Goal: Task Accomplishment & Management: Complete application form

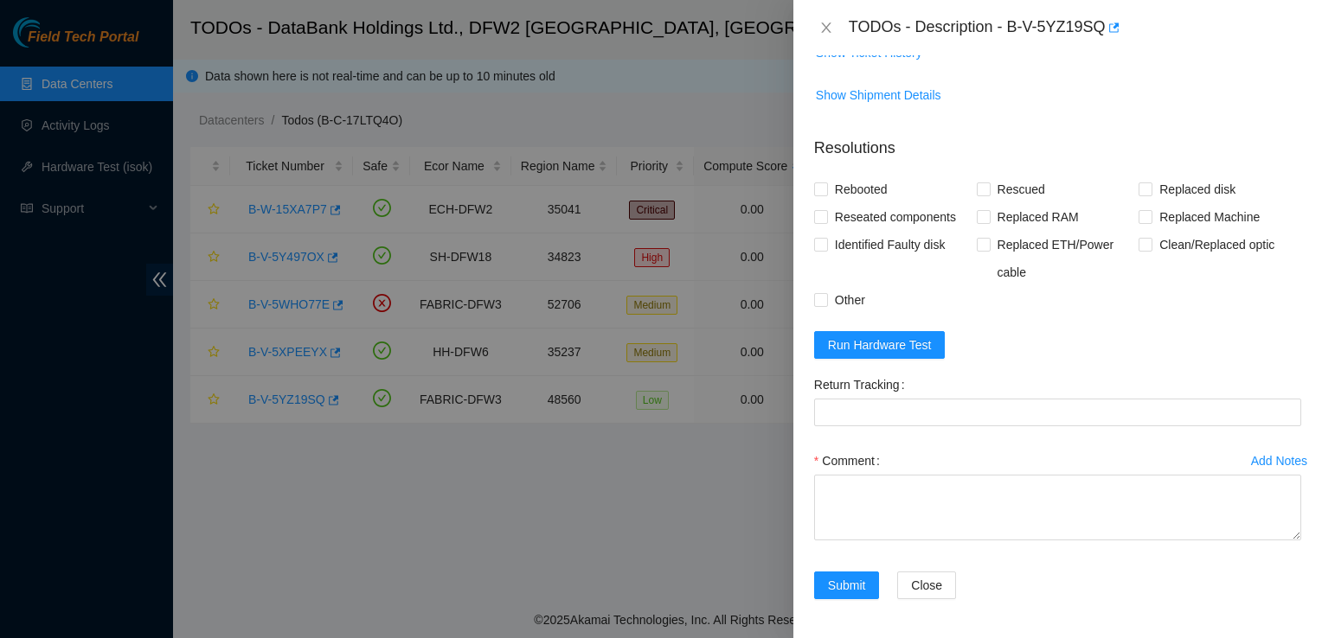
scroll to position [764, 0]
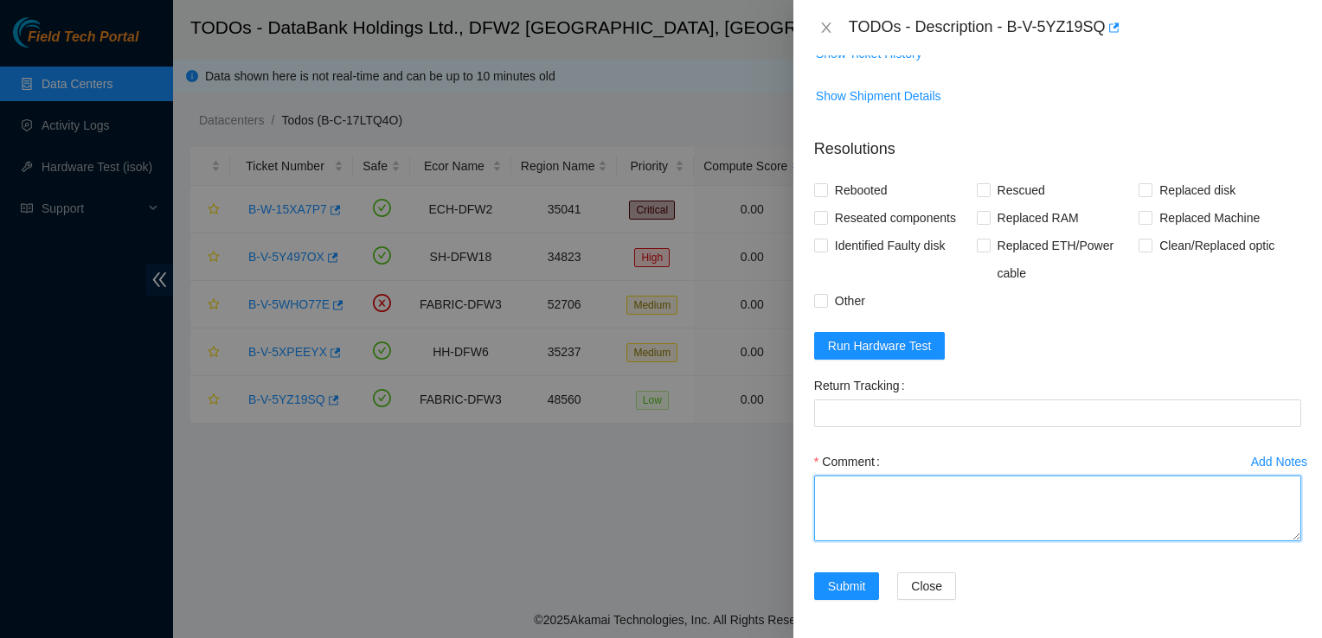
click at [890, 509] on textarea "Comment" at bounding box center [1057, 509] width 487 height 66
type textarea "n"
click at [1267, 490] on textarea "contacted nocc to unlock ESSL. No video when monitor is connected. Verified SN" at bounding box center [1057, 509] width 487 height 66
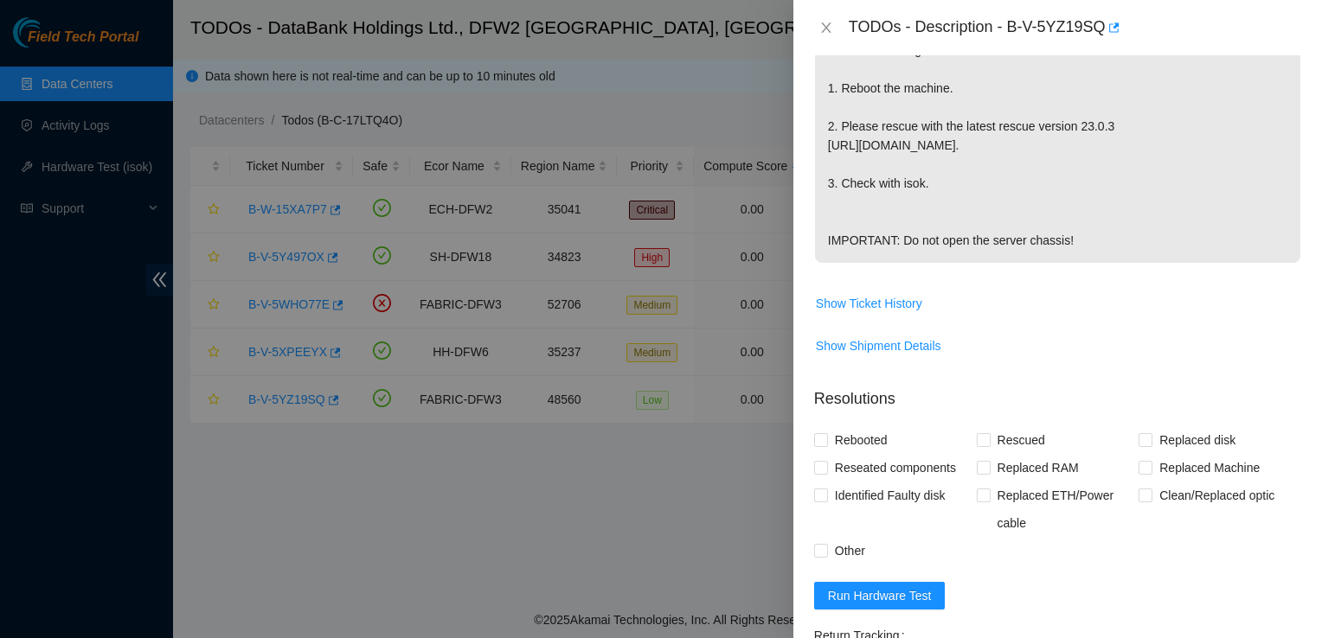
scroll to position [765, 0]
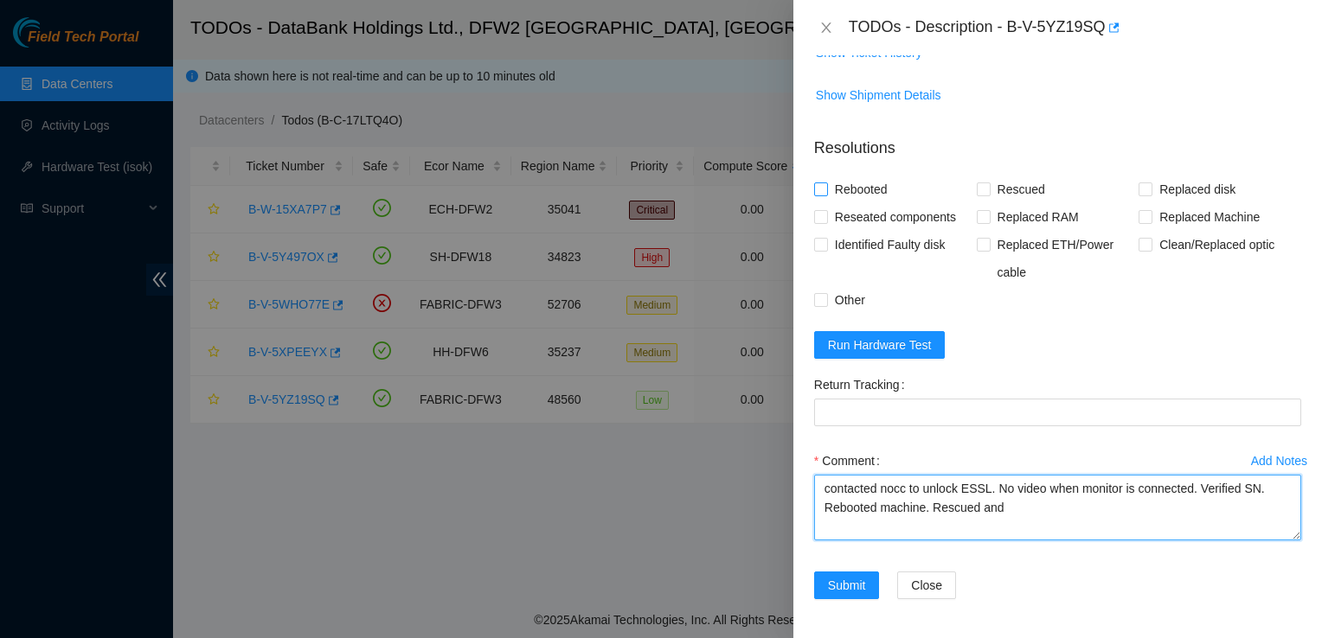
type textarea "contacted nocc to unlock ESSL. No video when monitor is connected. Verified SN.…"
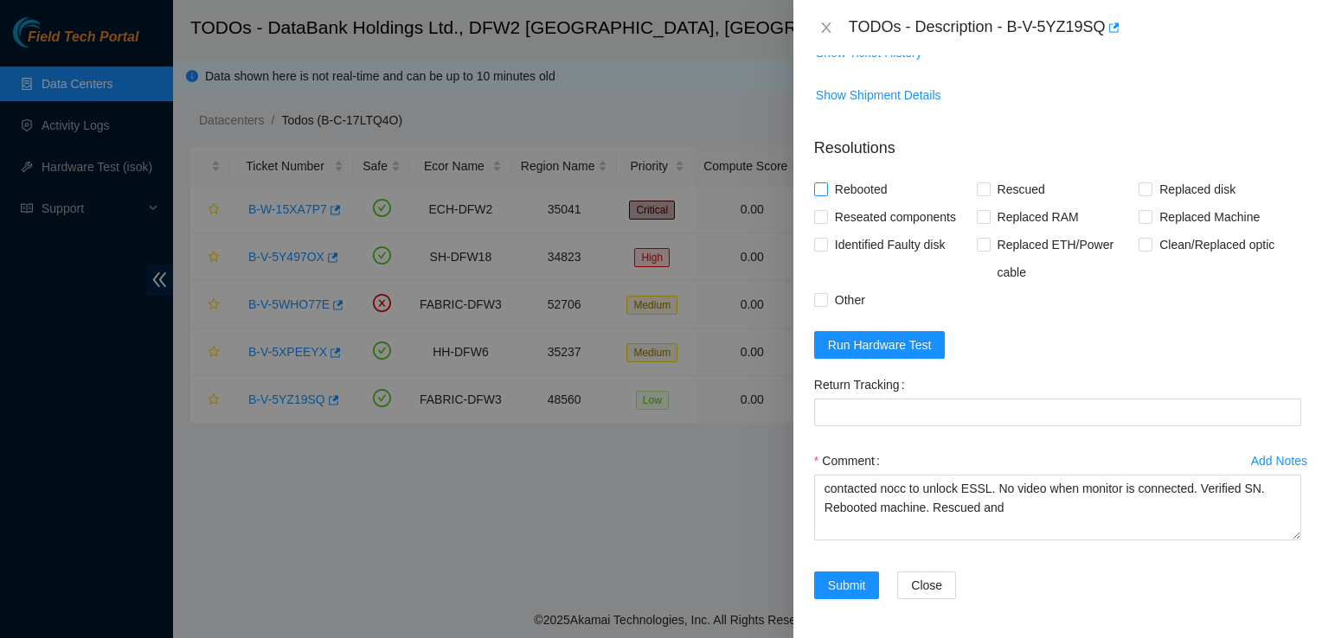
click at [822, 190] on input "Rebooted" at bounding box center [820, 188] width 12 height 12
checkbox input "true"
click at [981, 195] on label "Rescued" at bounding box center [1013, 190] width 75 height 28
click at [981, 195] on input "Rescued" at bounding box center [982, 188] width 12 height 12
checkbox input "true"
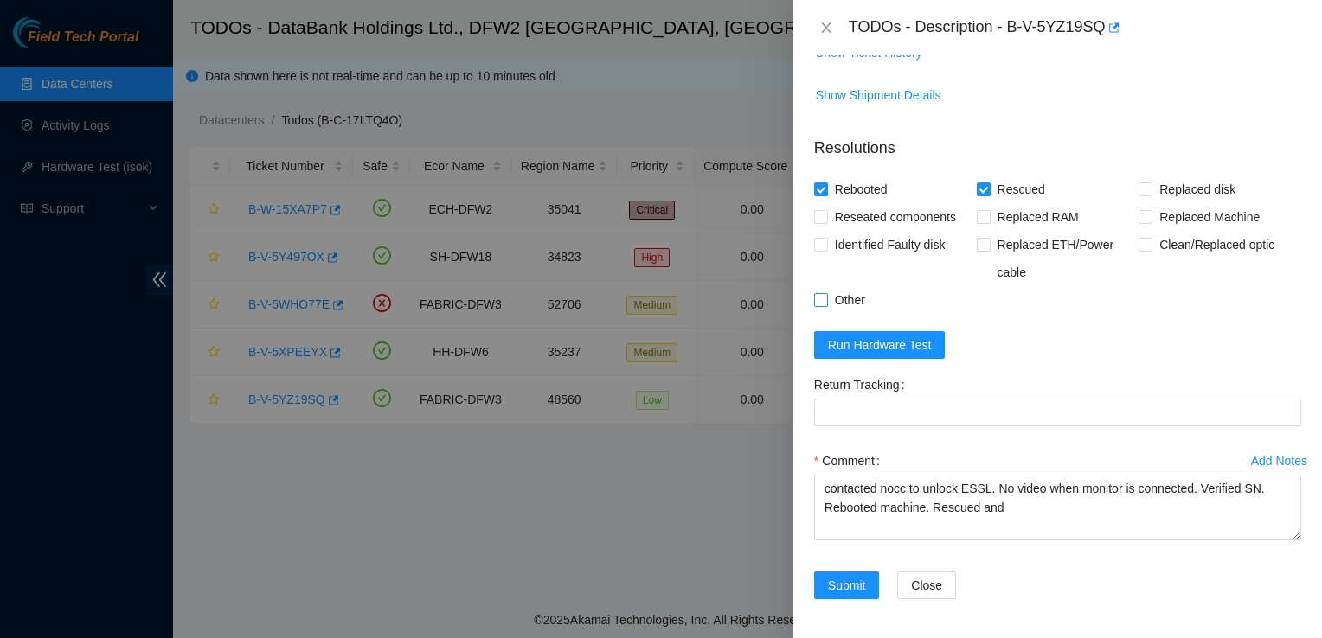
click at [820, 293] on input "Other" at bounding box center [820, 299] width 12 height 12
checkbox input "true"
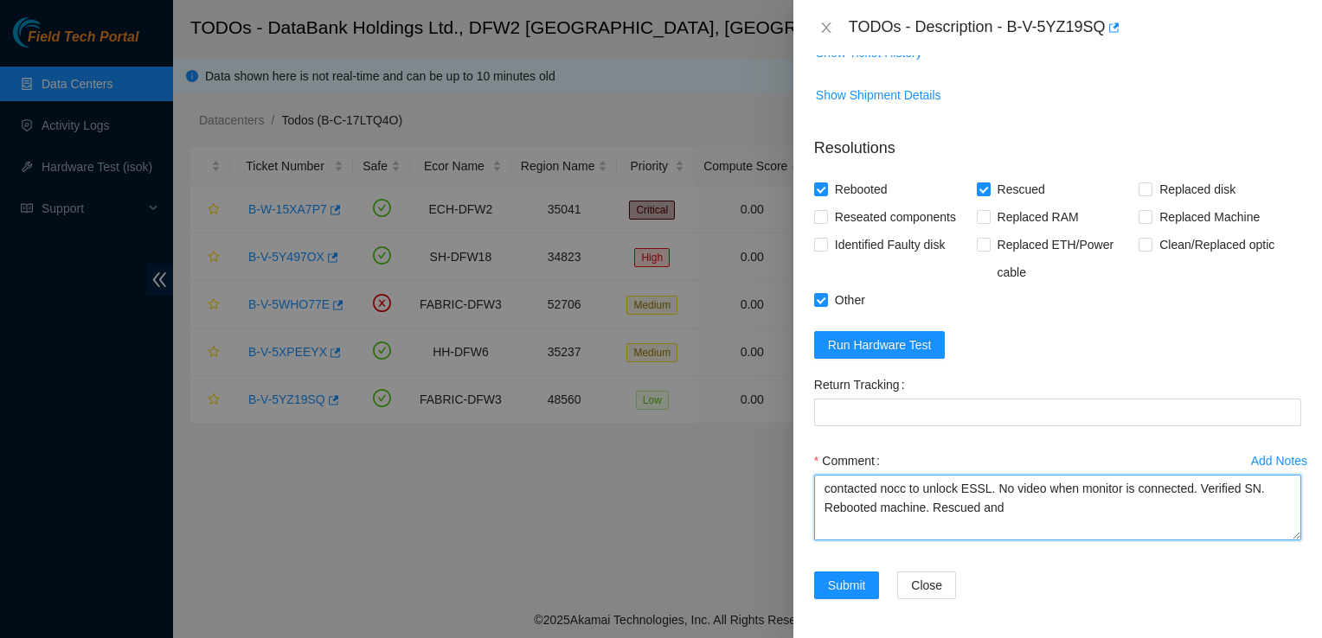
click at [1035, 507] on textarea "contacted nocc to unlock ESSL. No video when monitor is connected. Verified SN.…" at bounding box center [1057, 508] width 487 height 66
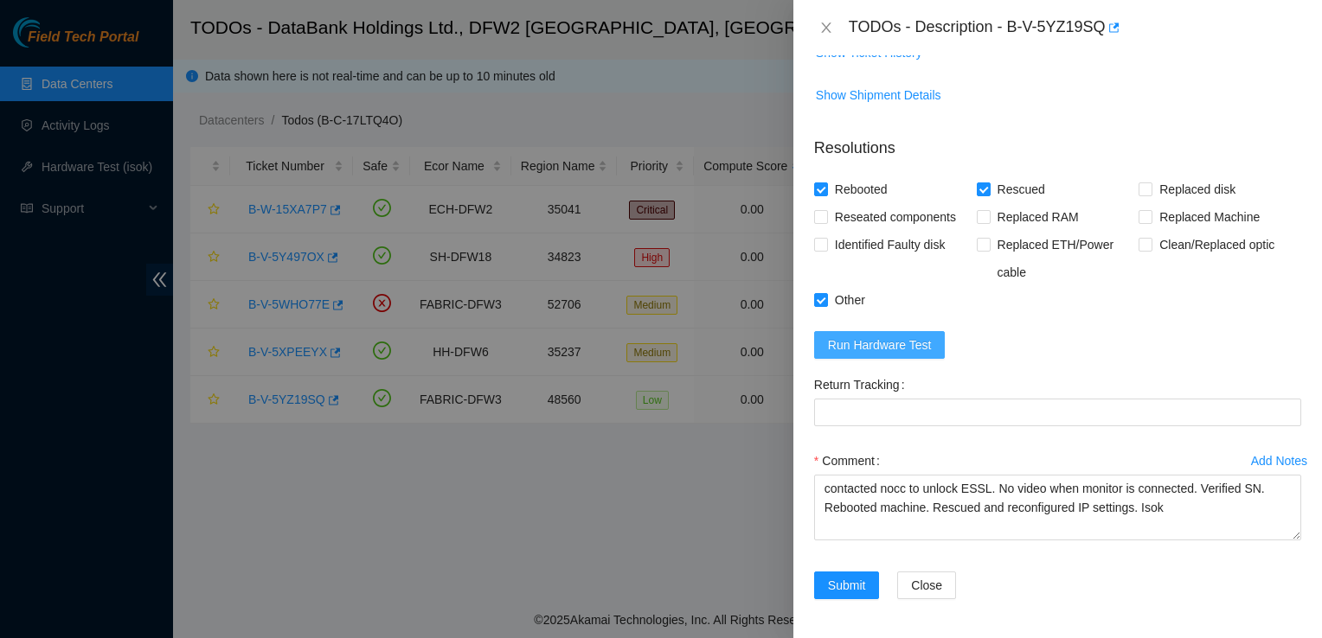
click at [823, 342] on button "Run Hardware Test" at bounding box center [879, 345] width 131 height 28
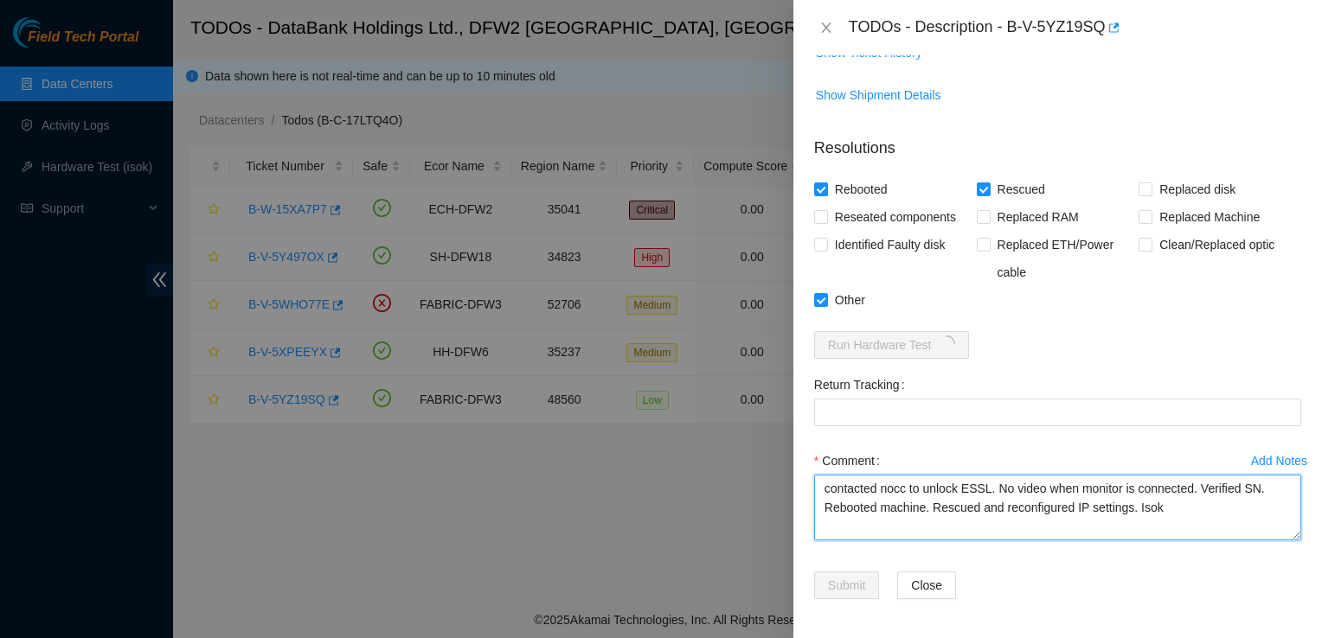
click at [829, 496] on textarea "contacted nocc to unlock ESSL. No video when monitor is connected. Verified SN.…" at bounding box center [1057, 508] width 487 height 66
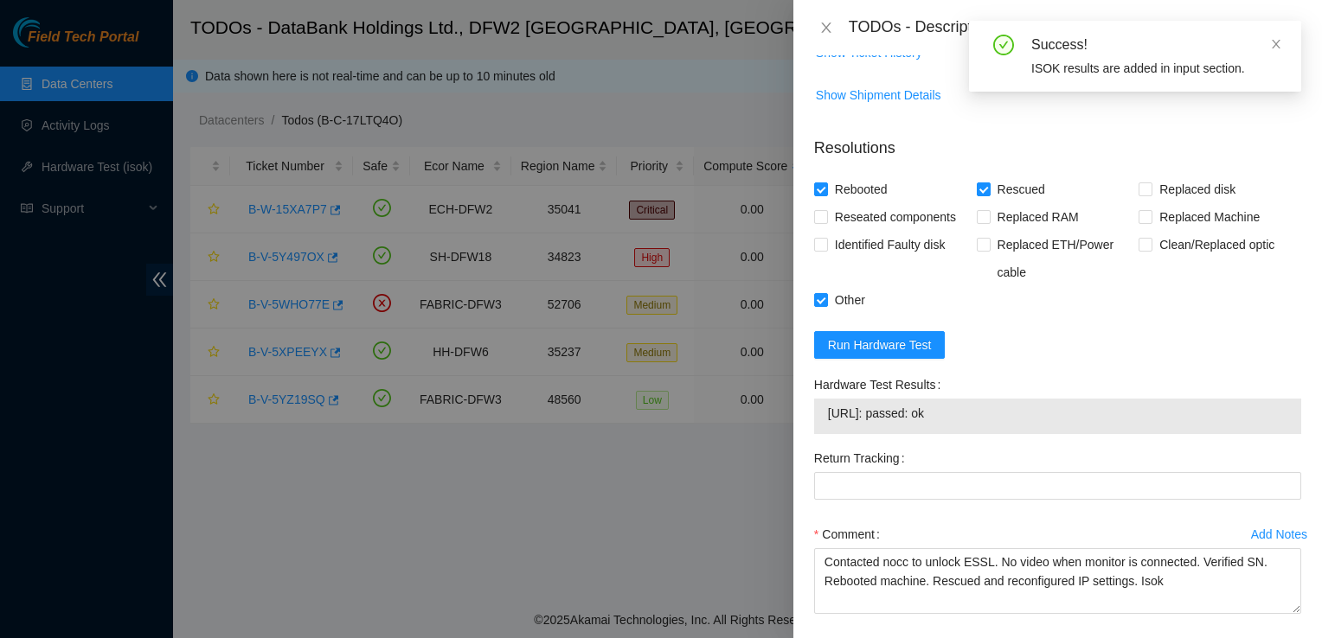
drag, startPoint x: 998, startPoint y: 419, endPoint x: 827, endPoint y: 411, distance: 171.4
click at [827, 411] on td "23.63.30.168: passed: ok" at bounding box center [1057, 416] width 461 height 27
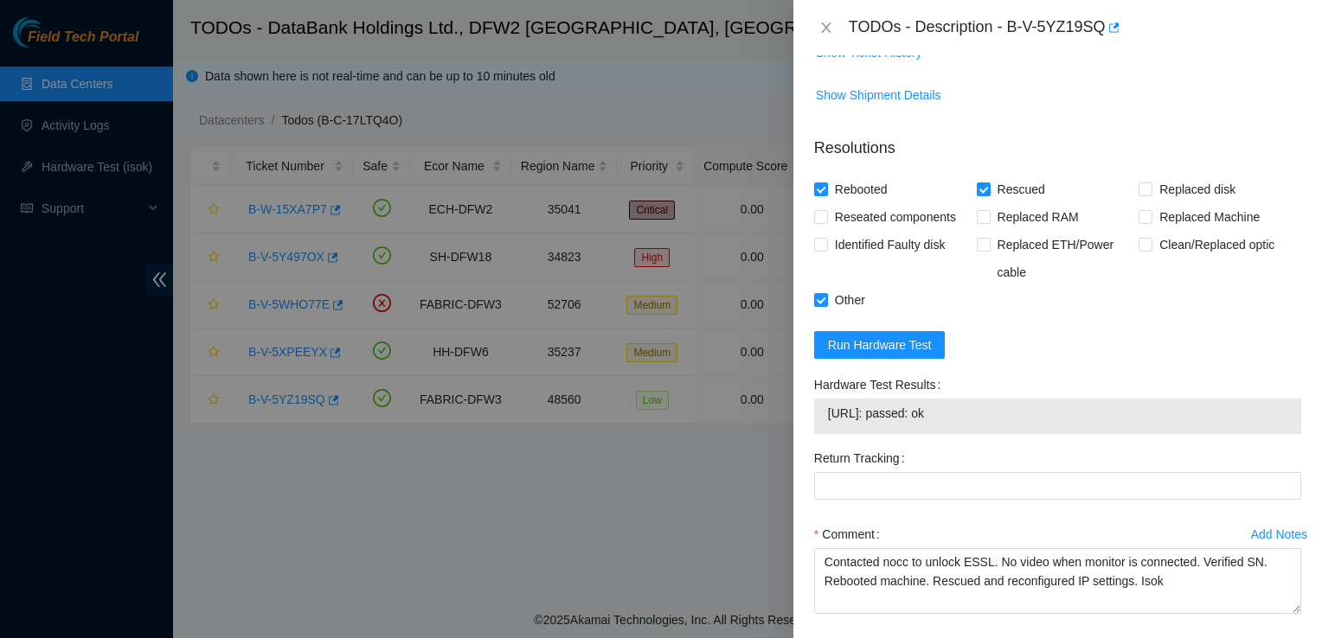
copy span "23.63.30.168: passed: ok"
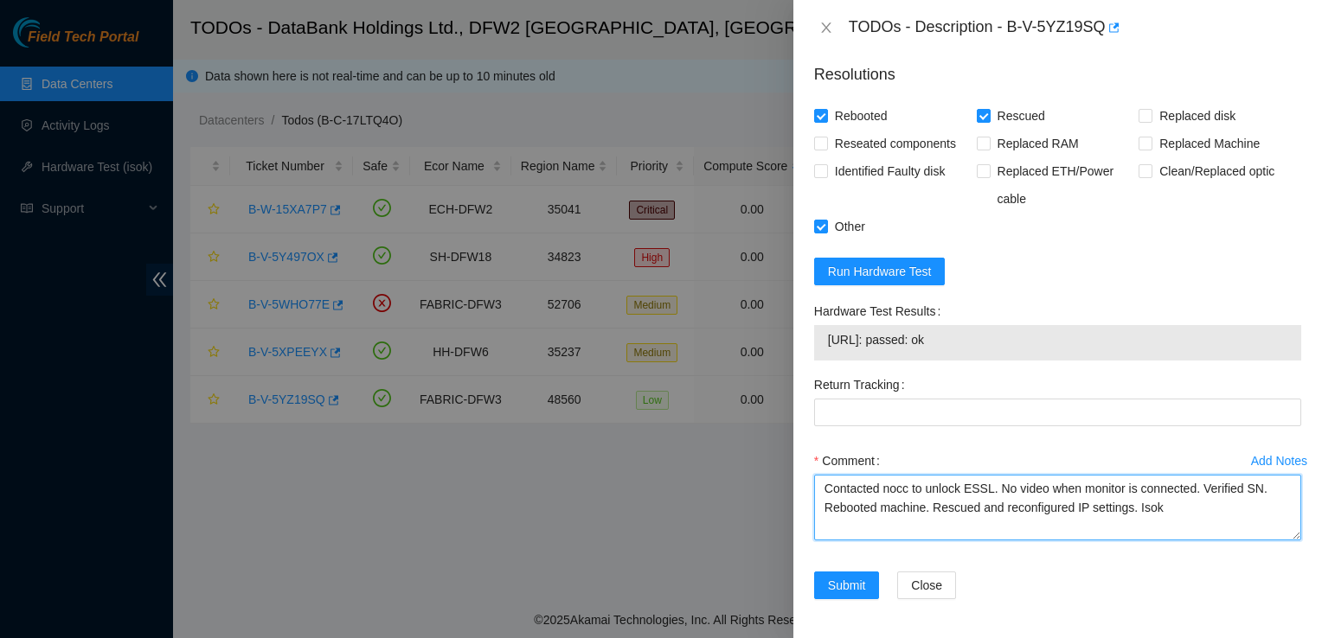
click at [1169, 515] on textarea "Contacted nocc to unlock ESSL. No video when monitor is connected. Verified SN.…" at bounding box center [1057, 508] width 487 height 66
paste textarea "23.63.30.168: passed: ok"
click at [958, 525] on textarea "Contacted nocc to unlock ESSL. No video when monitor is connected. Verified SN.…" at bounding box center [1057, 508] width 487 height 66
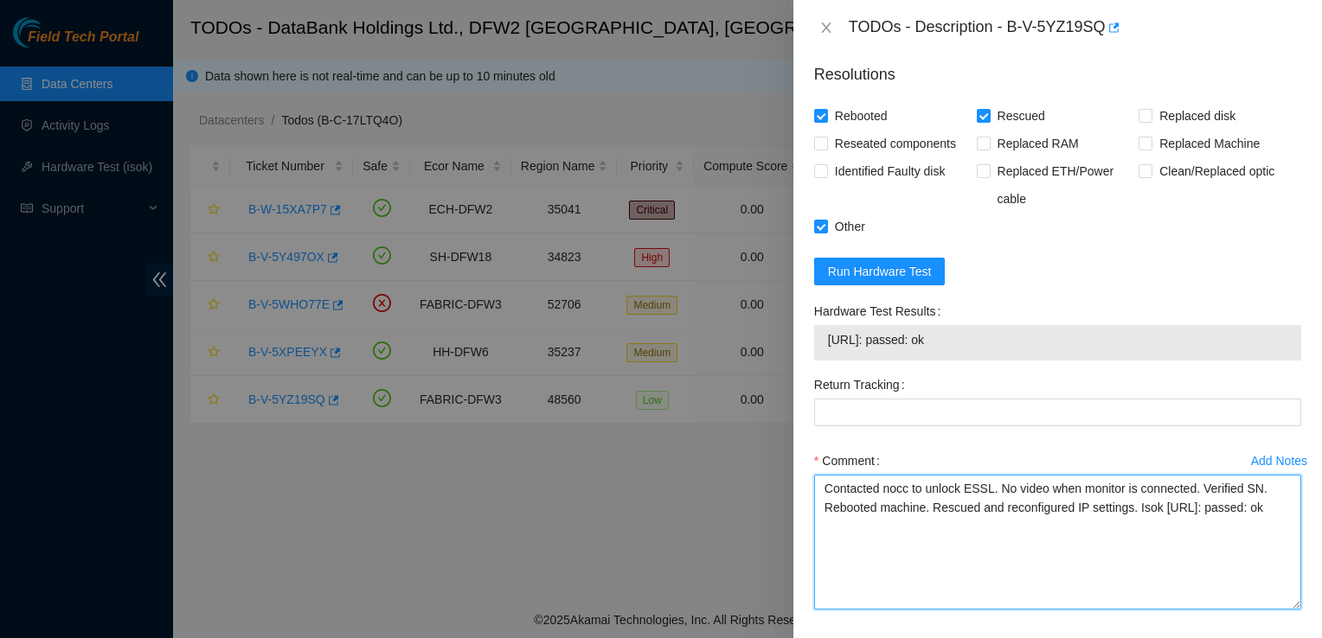
drag, startPoint x: 1282, startPoint y: 537, endPoint x: 1298, endPoint y: 617, distance: 81.2
click at [1298, 617] on div "Problem Type Hardware Sub Type Tier 1 - Secure Rack Number KB06 Machine Number …" at bounding box center [1057, 346] width 528 height 583
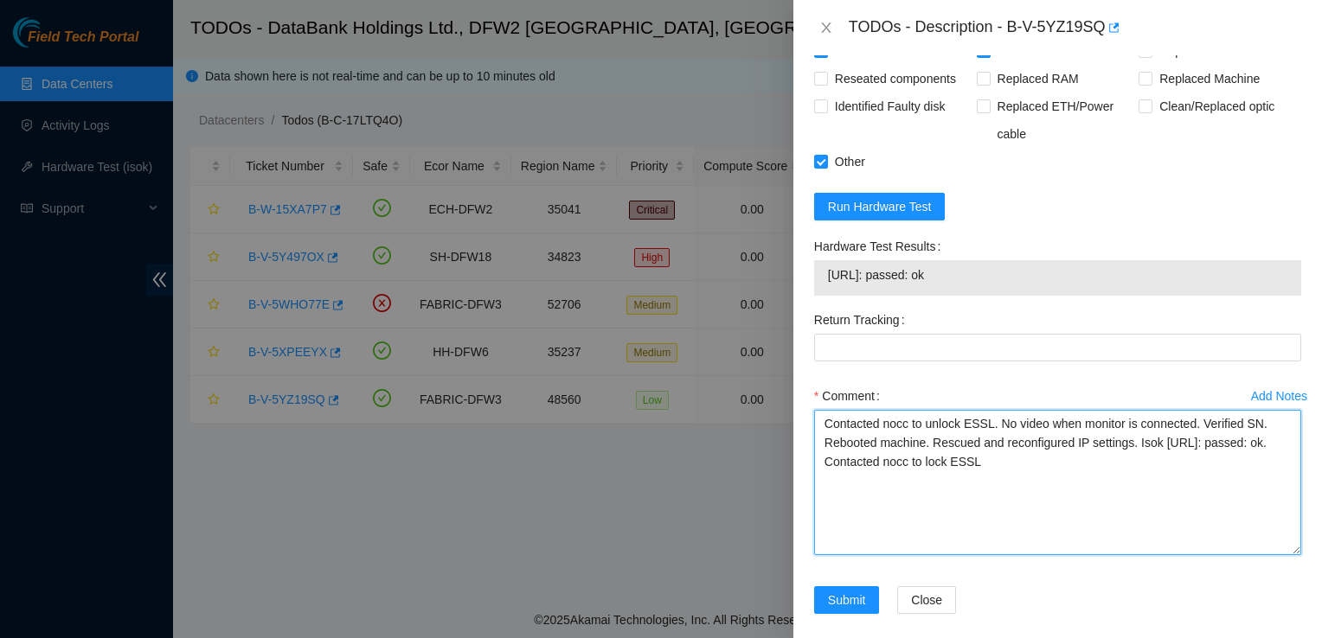
scroll to position [899, 0]
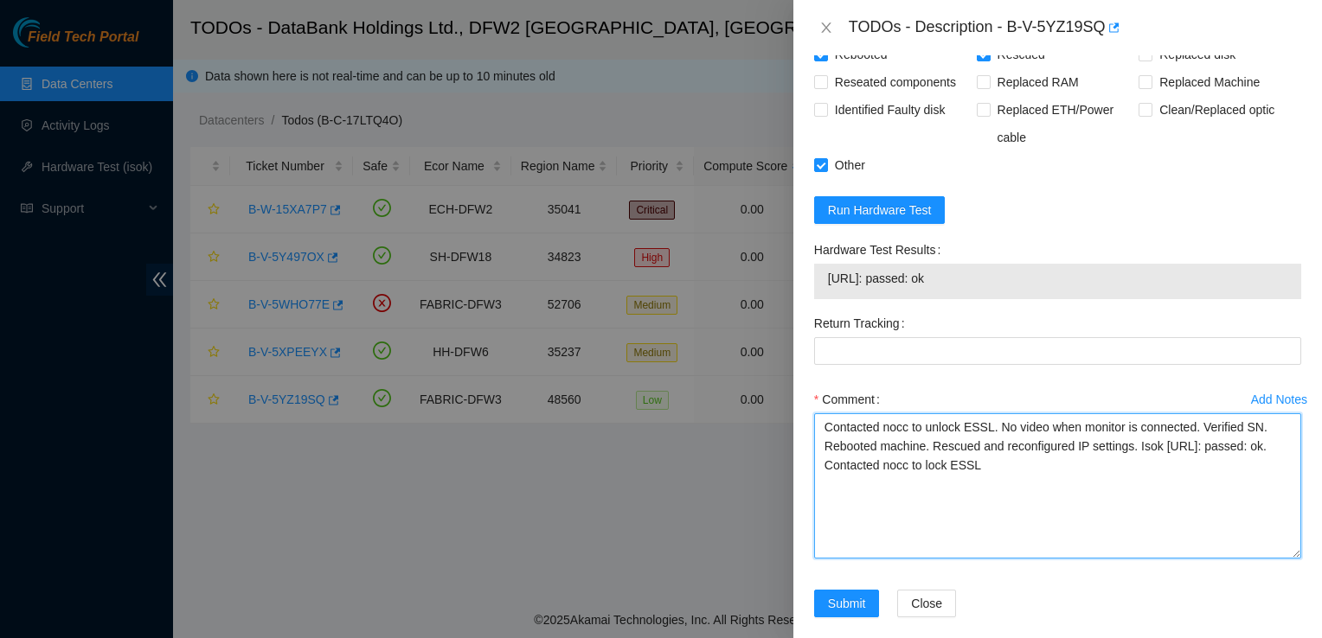
click at [1062, 512] on textarea "Contacted nocc to unlock ESSL. No video when monitor is connected. Verified SN.…" at bounding box center [1057, 485] width 487 height 145
drag, startPoint x: 1019, startPoint y: 469, endPoint x: 675, endPoint y: 348, distance: 364.1
click at [675, 348] on div "TODOs - Description - B-V-5YZ19SQ Problem Type Hardware Sub Type Tier 1 - Secur…" at bounding box center [661, 319] width 1322 height 638
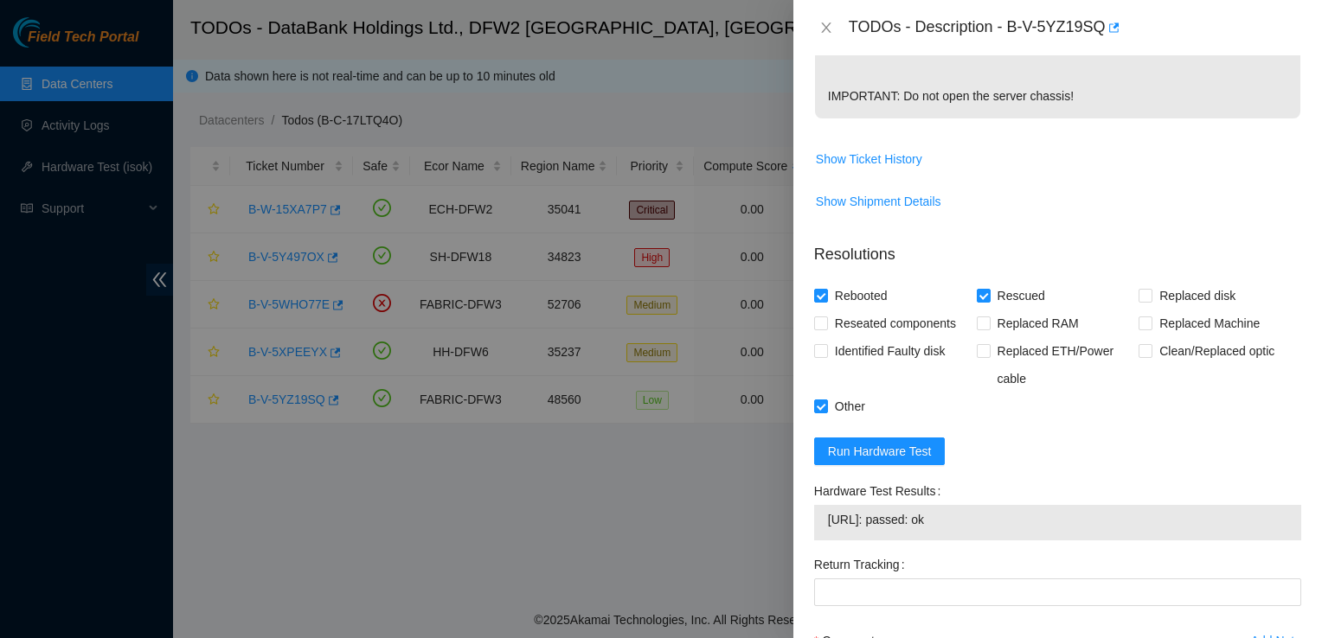
scroll to position [918, 0]
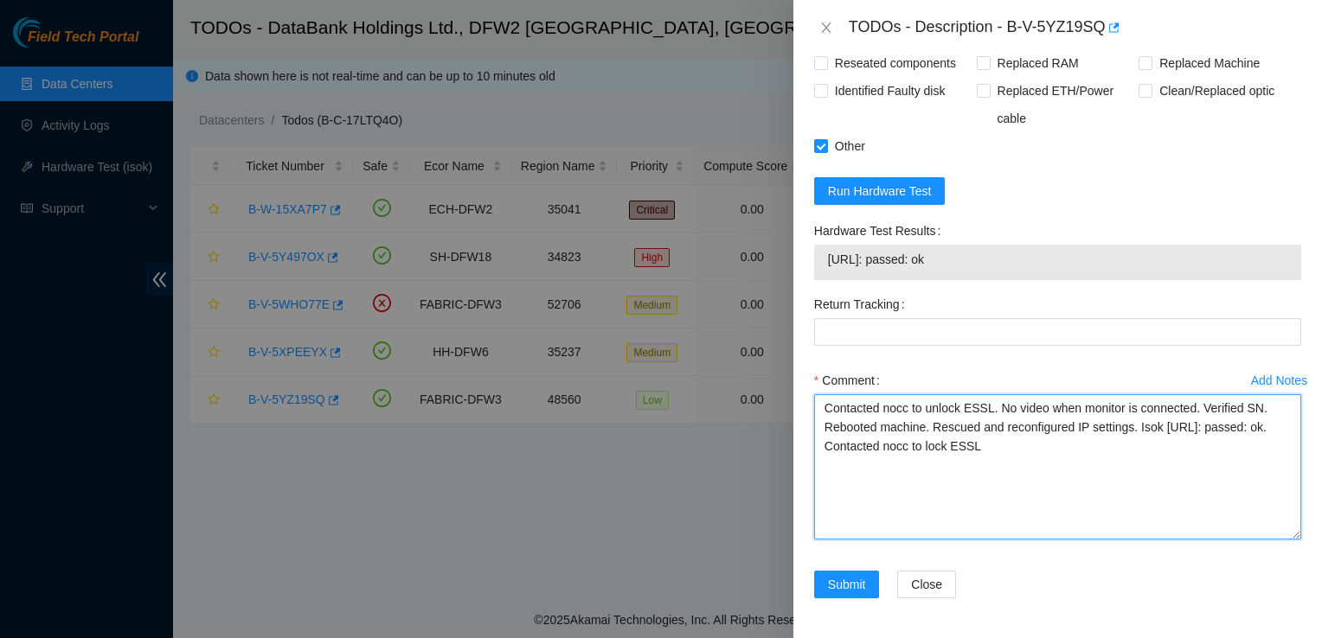
type textarea "Contacted nocc to unlock ESSL. No video when monitor is connected. Verified SN.…"
click at [1178, 496] on textarea "Contacted nocc to unlock ESSL. No video when monitor is connected. Verified SN.…" at bounding box center [1057, 466] width 487 height 145
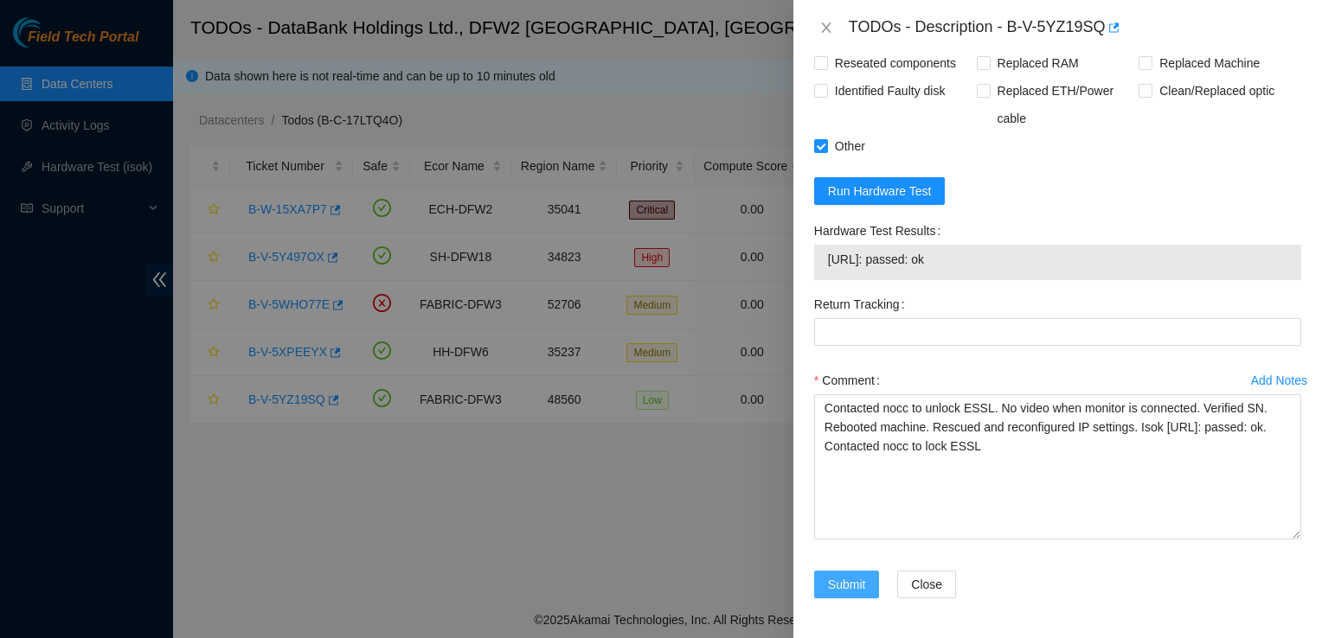
click at [854, 584] on span "Submit" at bounding box center [847, 584] width 38 height 19
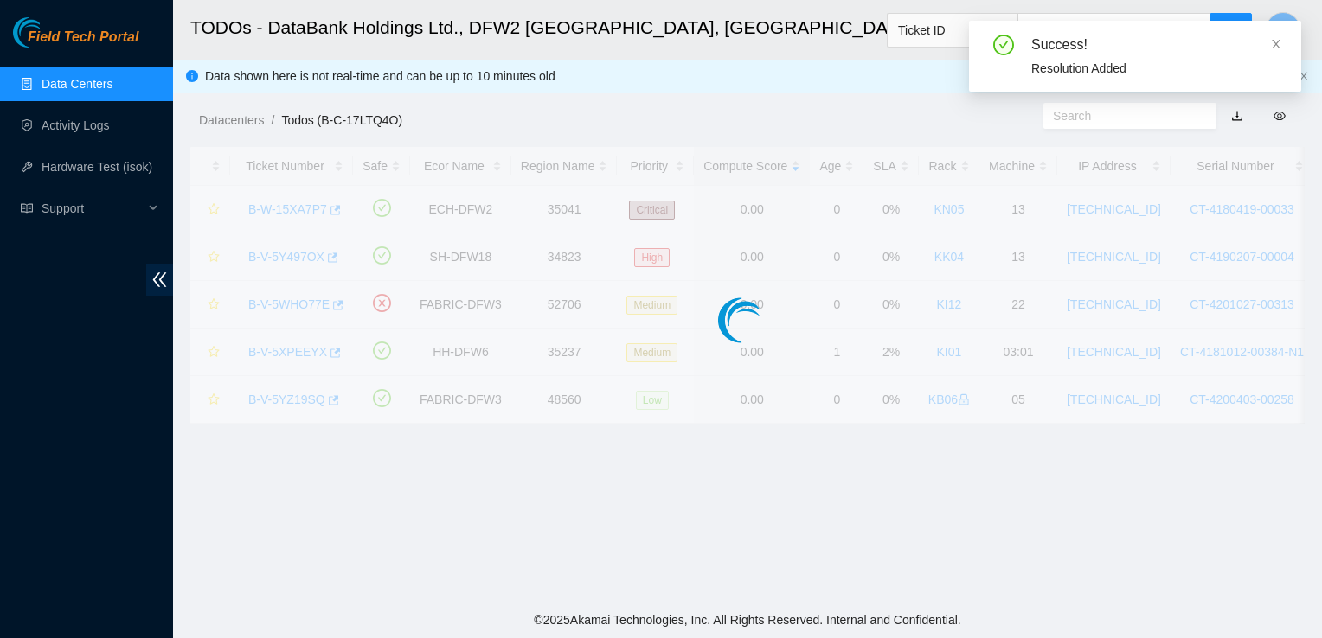
scroll to position [502, 0]
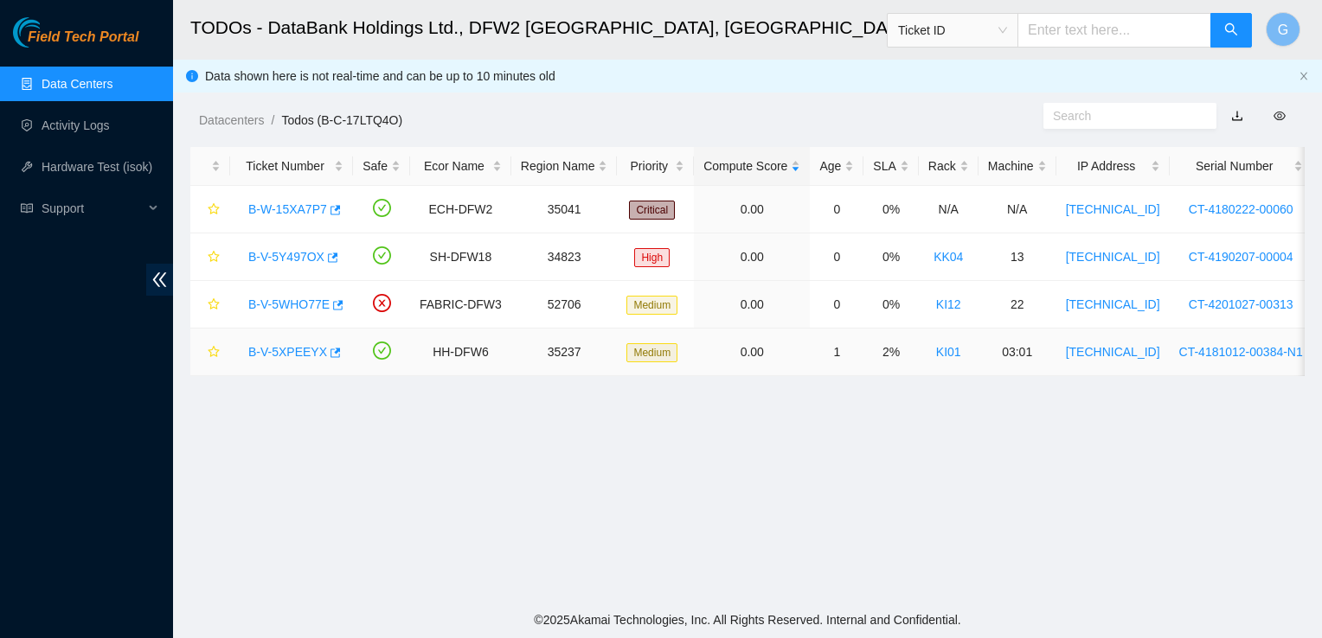
click at [289, 351] on link "B-V-5XPEEYX" at bounding box center [287, 352] width 79 height 14
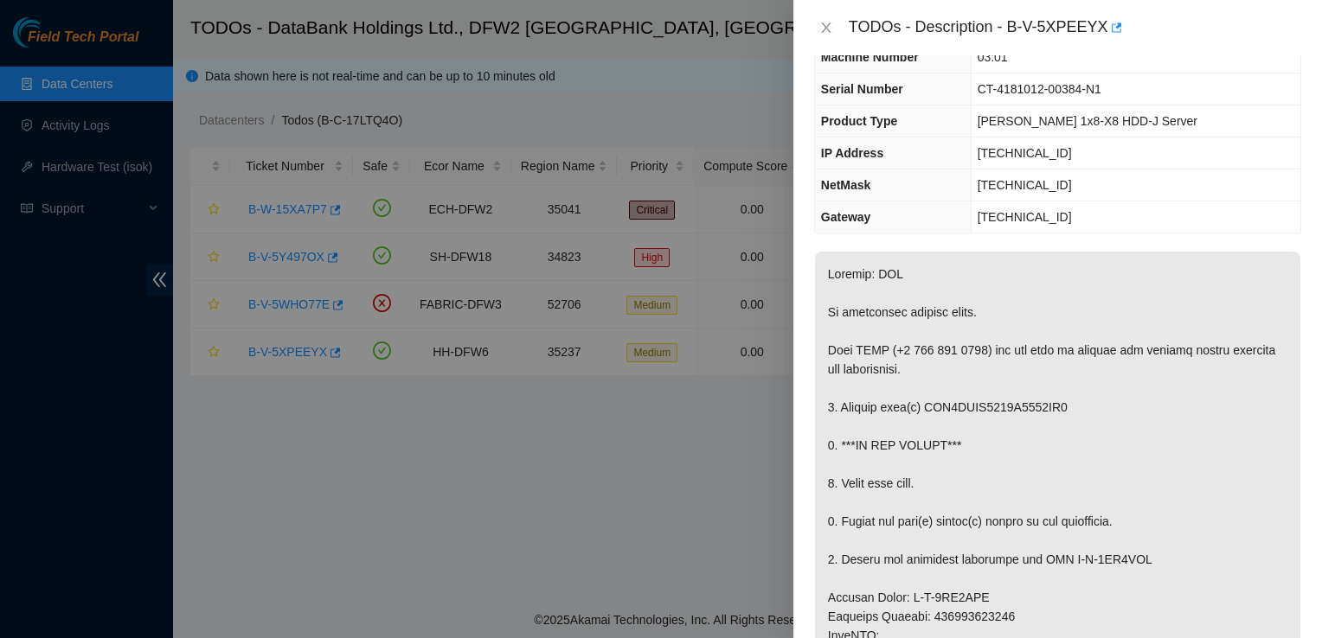
scroll to position [0, 0]
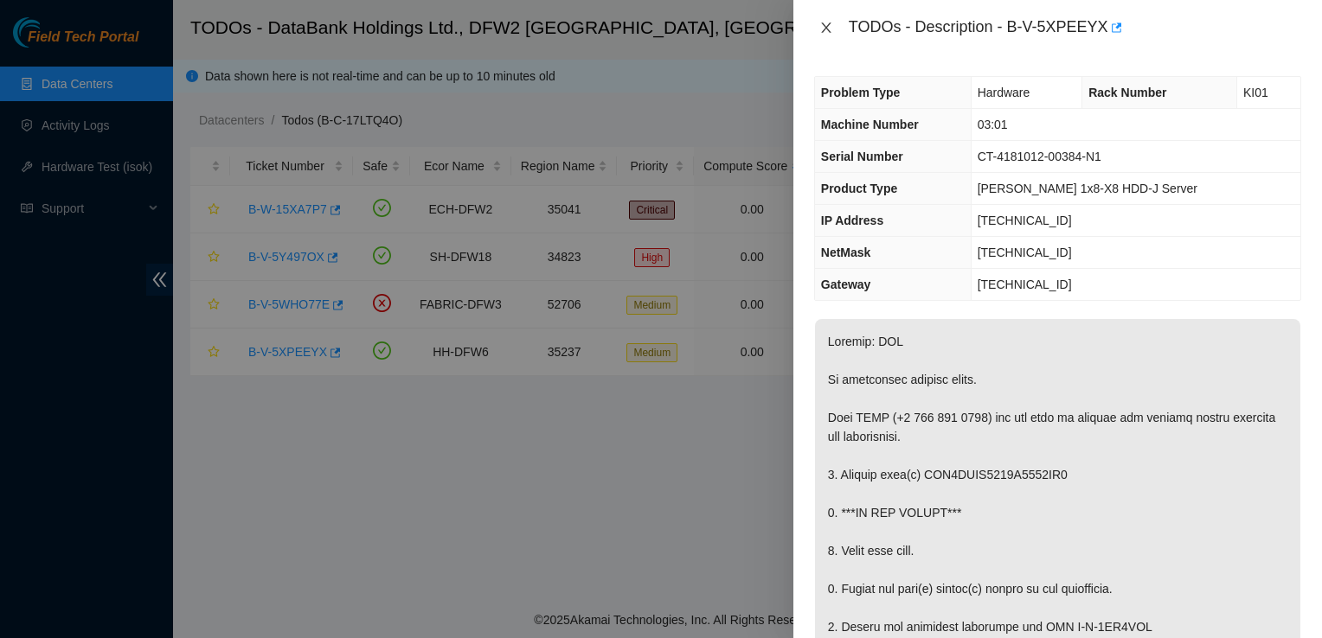
click at [824, 22] on icon "close" at bounding box center [826, 28] width 14 height 14
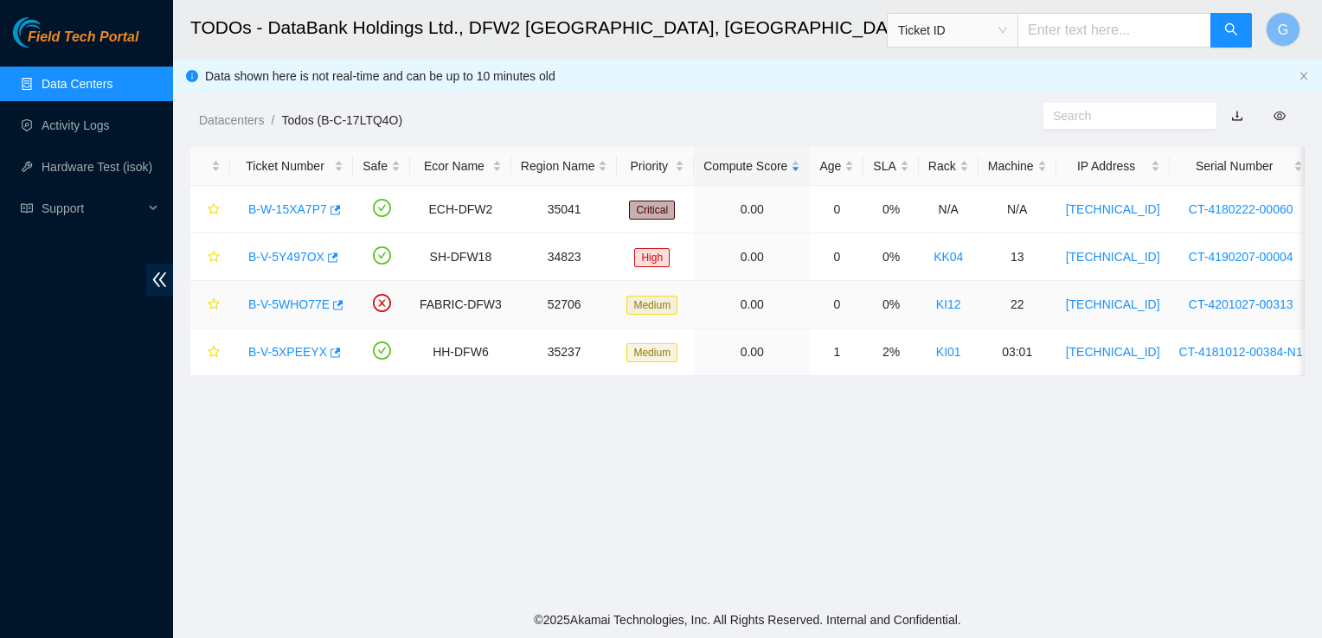
click at [306, 303] on link "B-V-5WHO77E" at bounding box center [288, 305] width 81 height 14
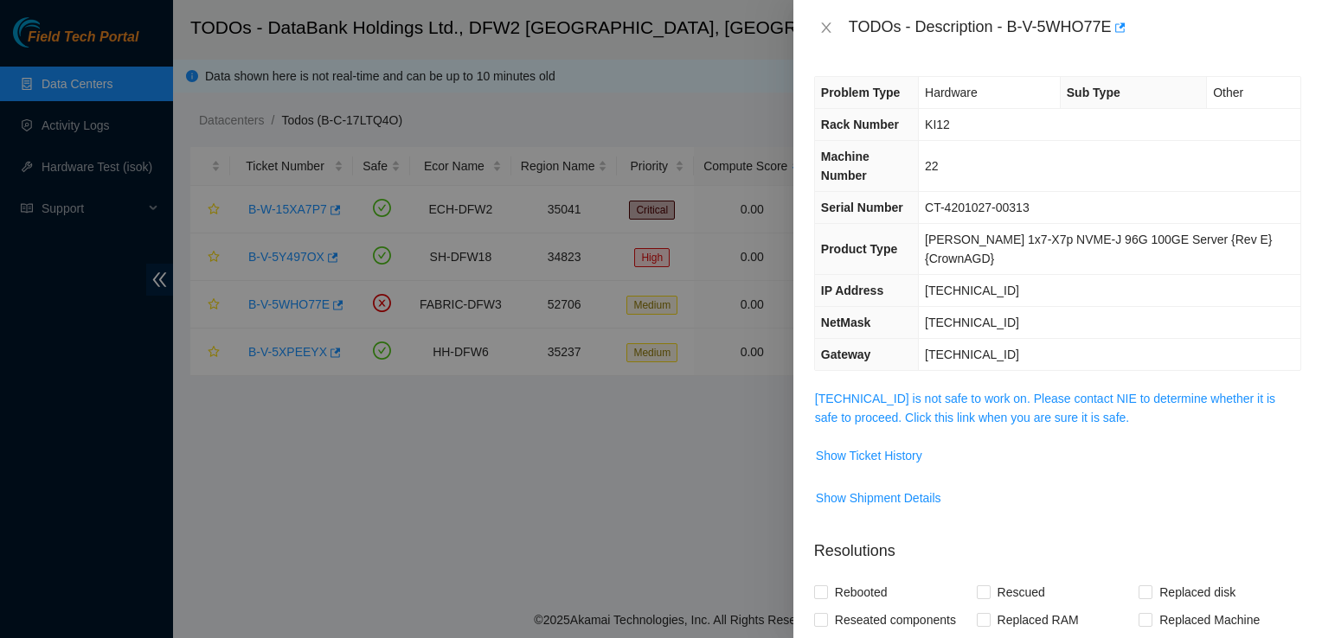
drag, startPoint x: 997, startPoint y: 381, endPoint x: 889, endPoint y: 387, distance: 108.2
click at [889, 389] on span "23.0.163.217 is not safe to work on. Please contact NIE to determine whether it…" at bounding box center [1057, 408] width 485 height 38
click at [893, 392] on link "23.0.163.217 is not safe to work on. Please contact NIE to determine whether it…" at bounding box center [1045, 408] width 460 height 33
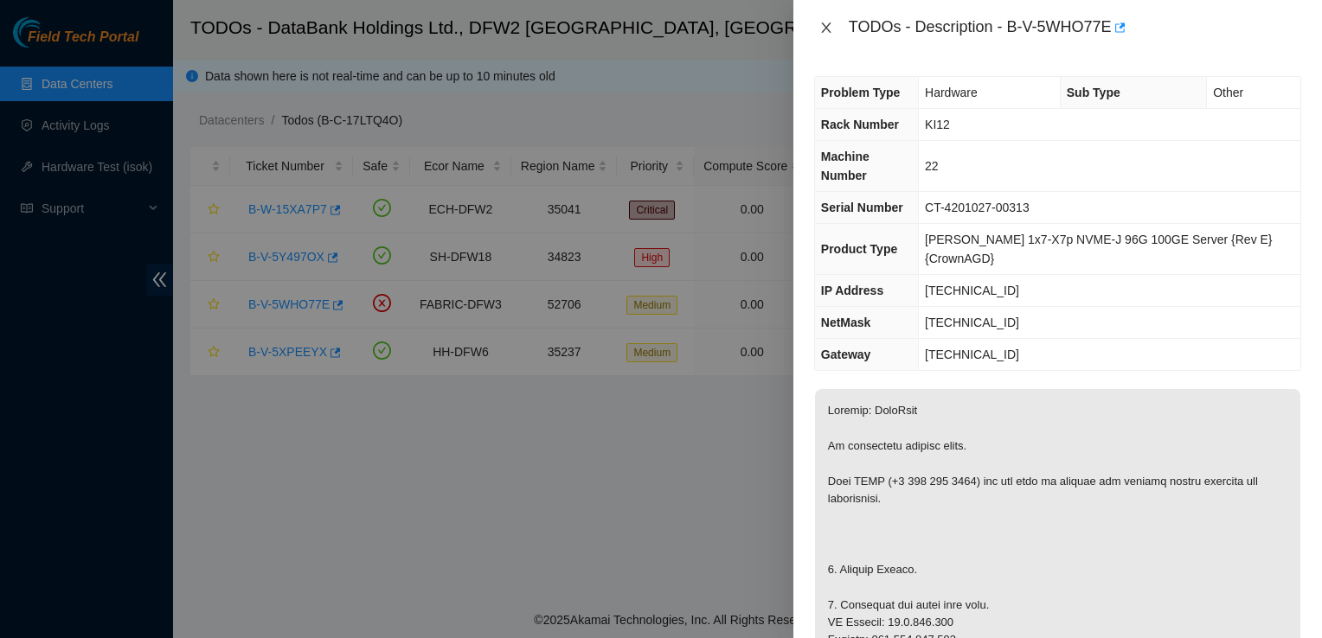
click at [820, 26] on icon "close" at bounding box center [826, 28] width 14 height 14
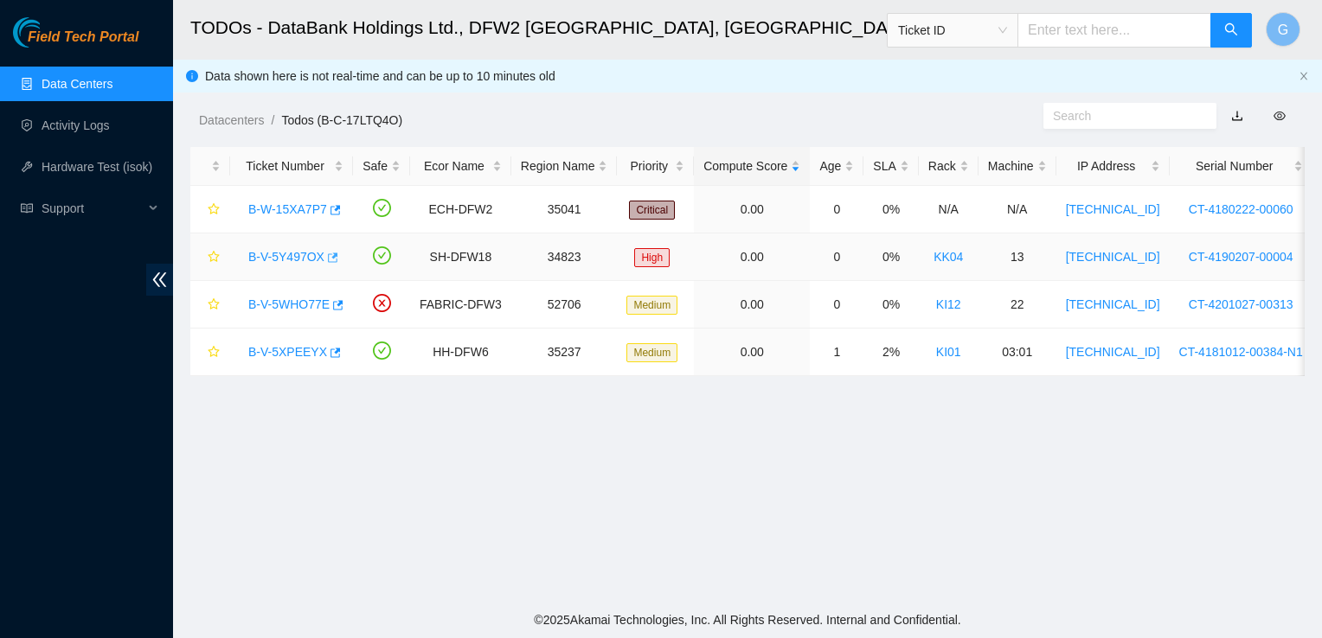
click at [324, 266] on button "button" at bounding box center [331, 258] width 14 height 28
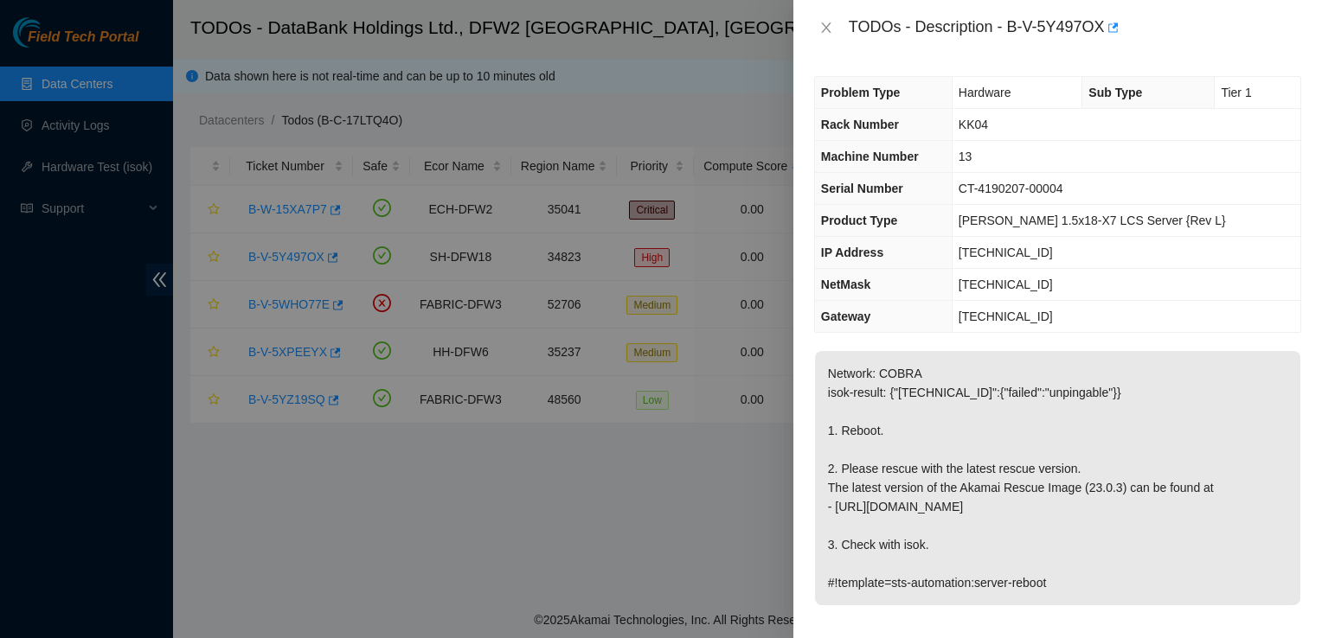
scroll to position [691, 0]
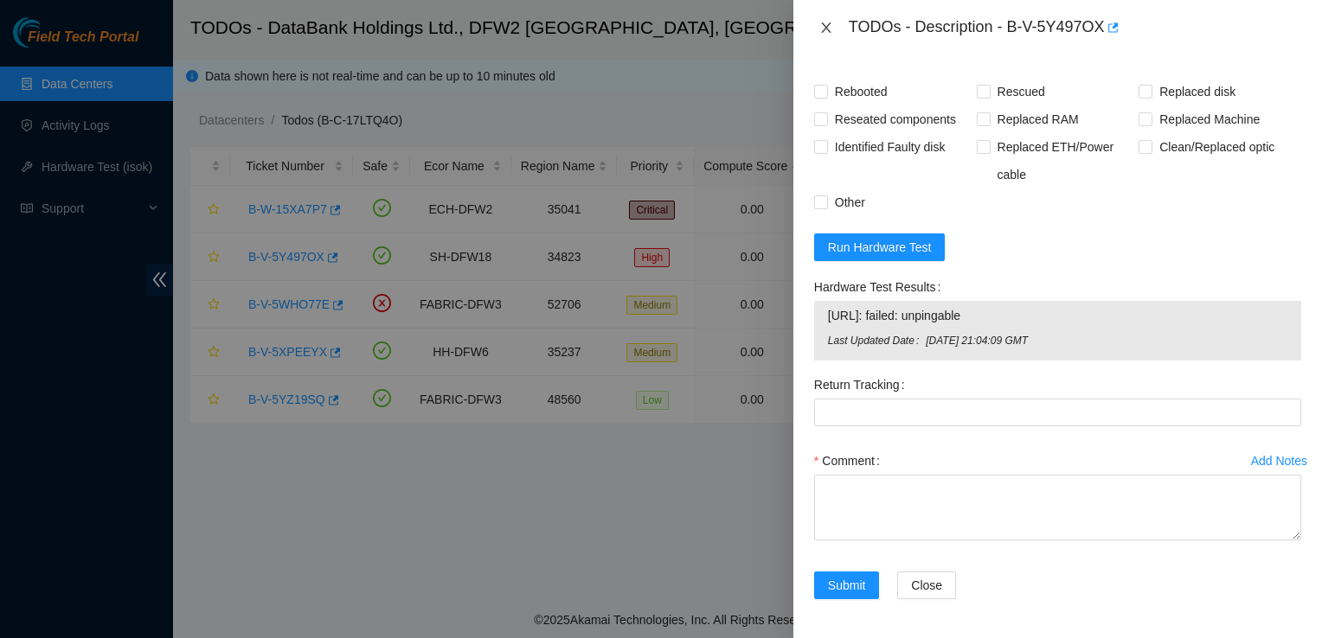
click at [830, 22] on icon "close" at bounding box center [826, 27] width 10 height 10
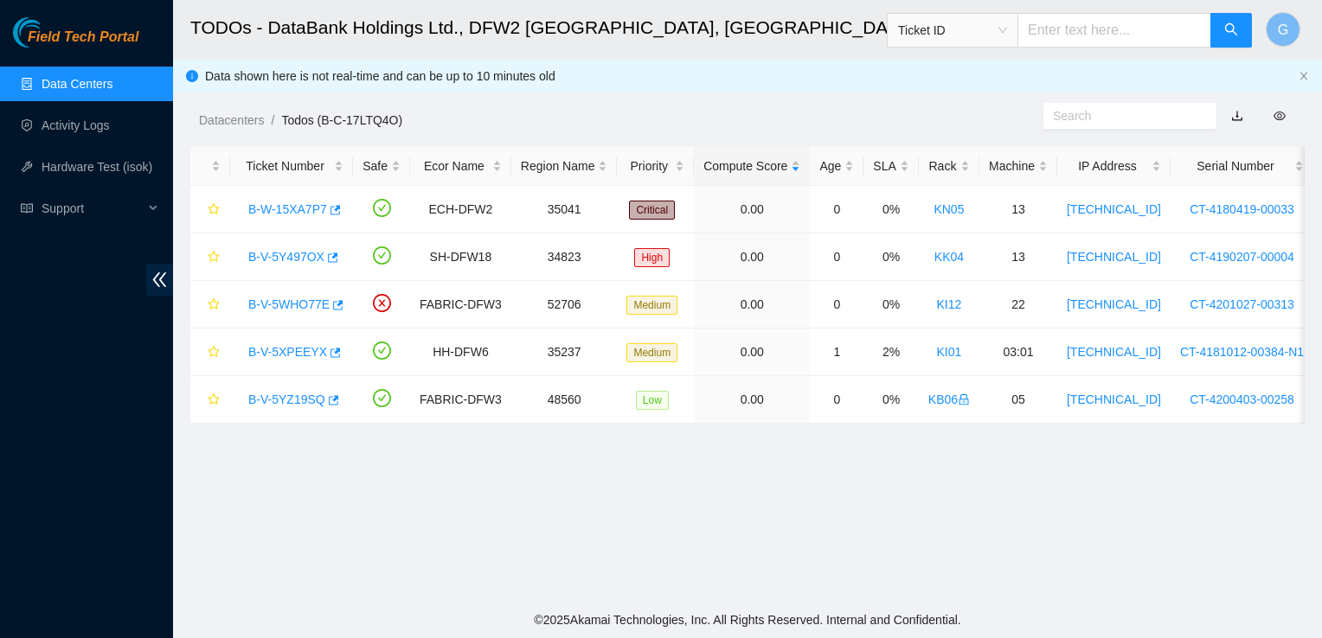
scroll to position [488, 0]
click at [297, 256] on link "B-V-5Y497OX" at bounding box center [286, 257] width 76 height 14
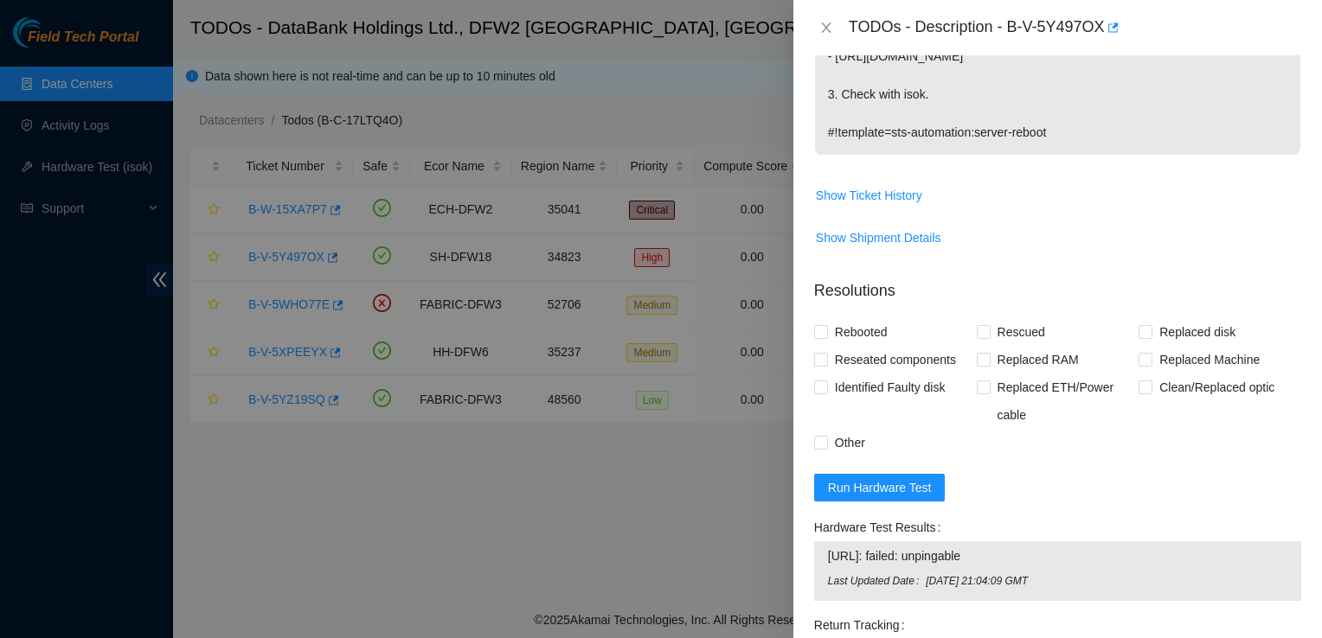
scroll to position [691, 0]
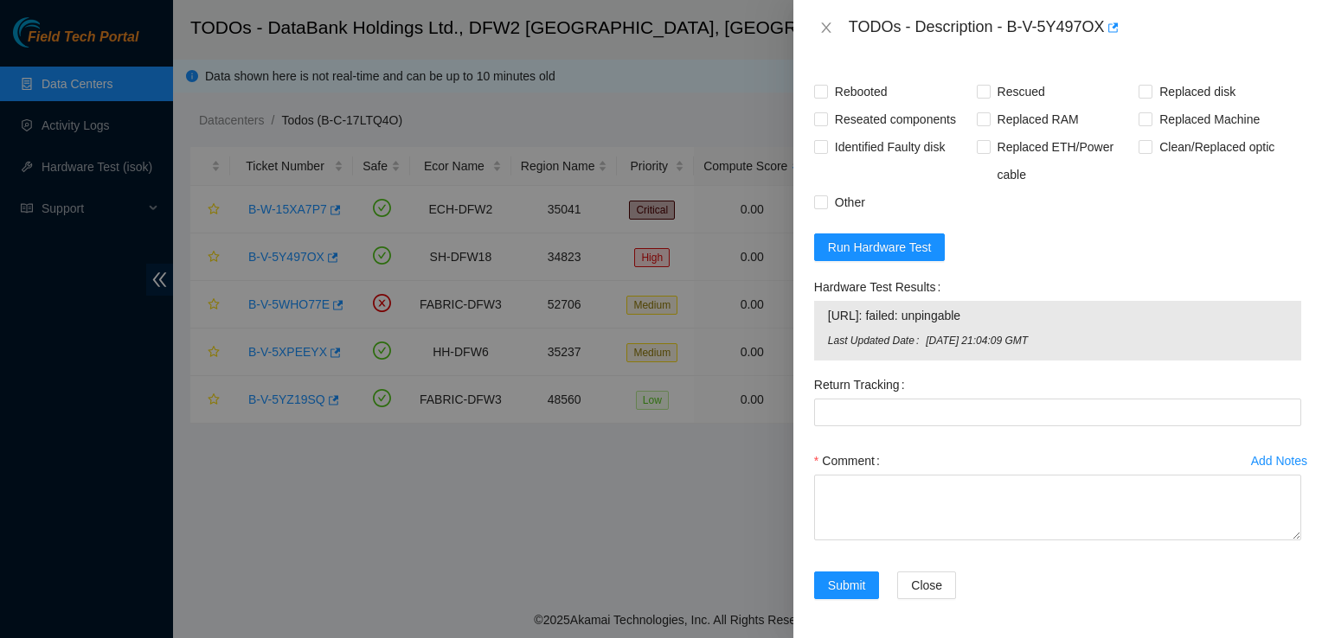
click at [549, 486] on div at bounding box center [661, 319] width 1322 height 638
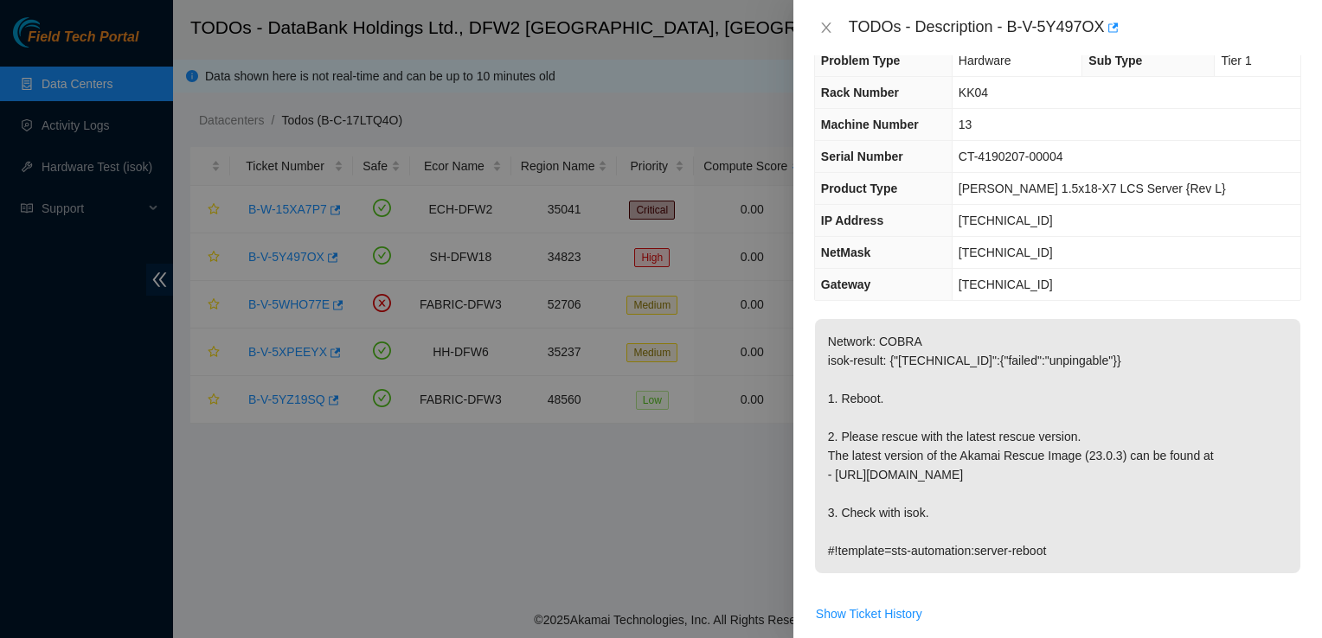
scroll to position [0, 0]
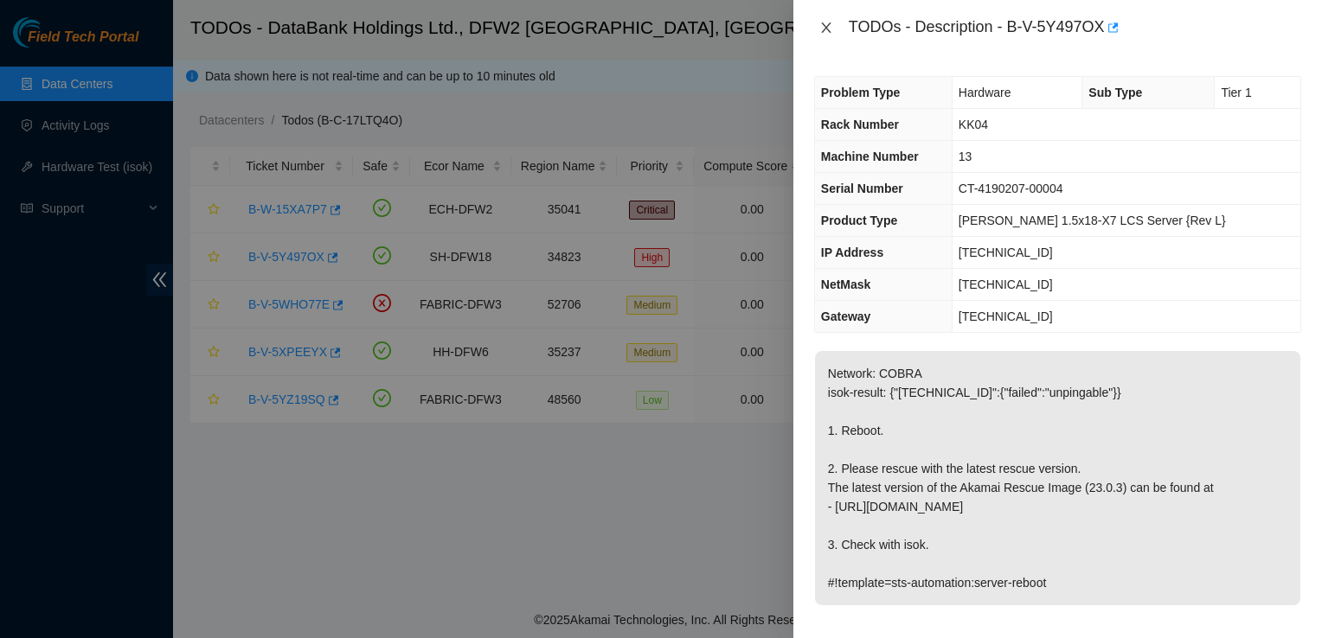
click at [825, 23] on icon "close" at bounding box center [826, 28] width 14 height 14
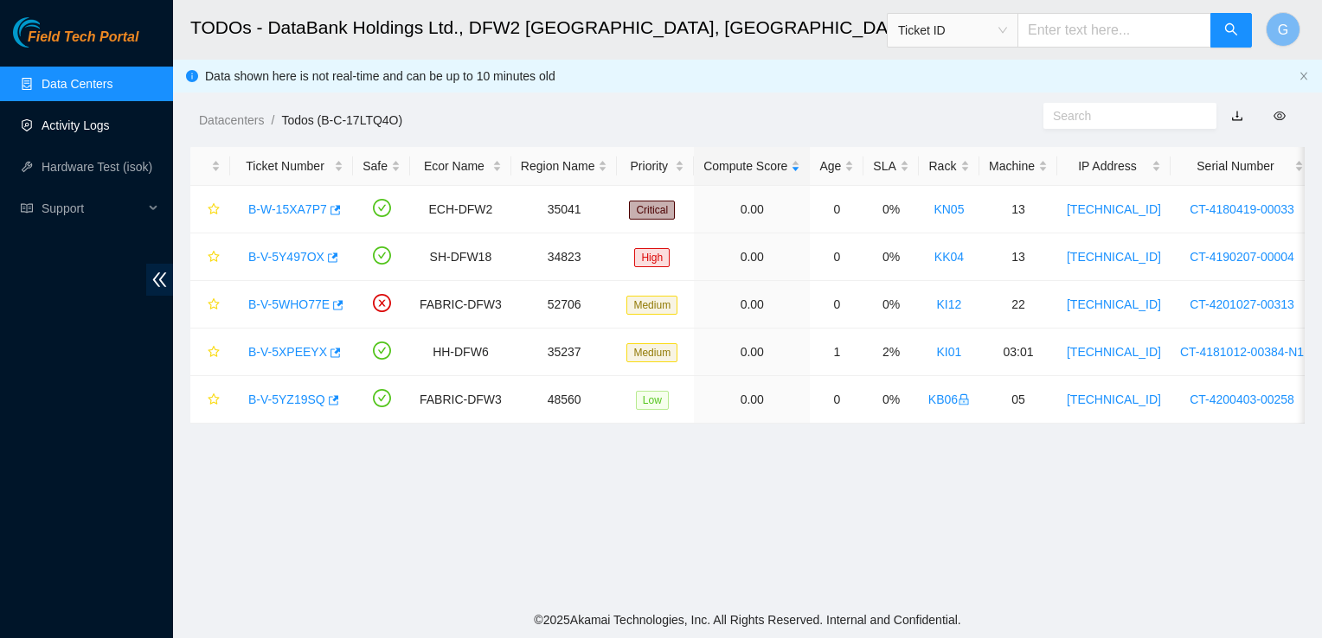
click at [55, 118] on link "Activity Logs" at bounding box center [76, 125] width 68 height 14
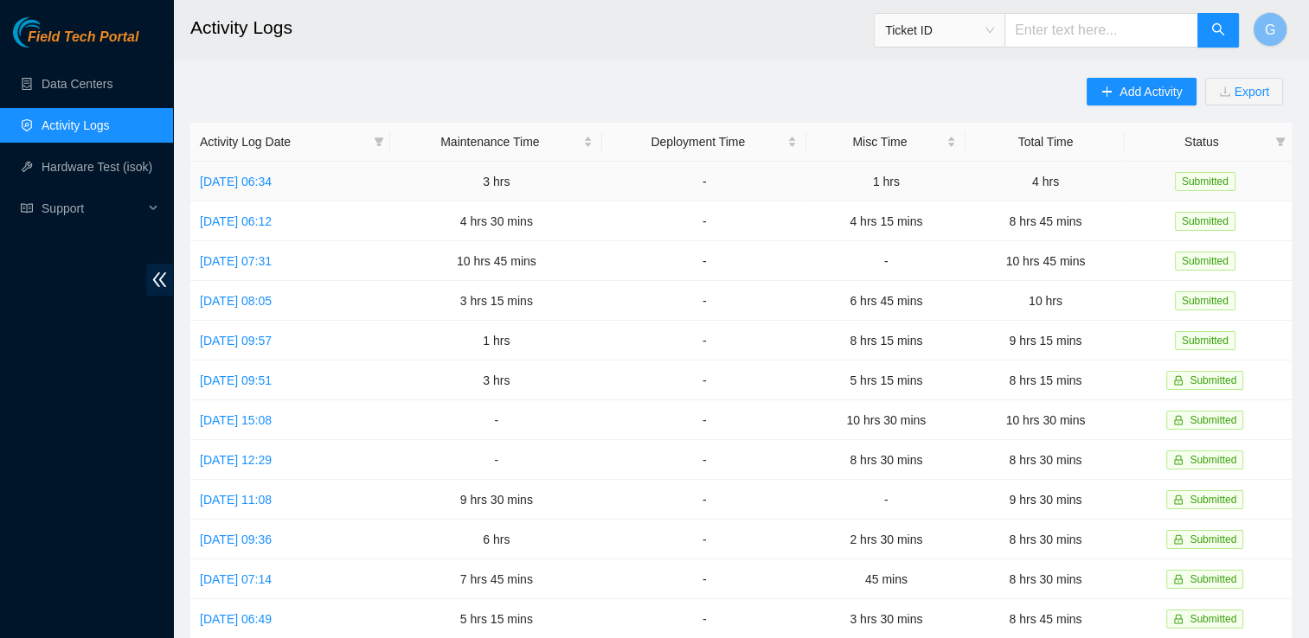
click at [311, 191] on td "Wed, 15 Oct 2025 06:34" at bounding box center [290, 182] width 200 height 40
click at [272, 182] on link "Wed, 15 Oct 2025 06:34" at bounding box center [236, 182] width 72 height 14
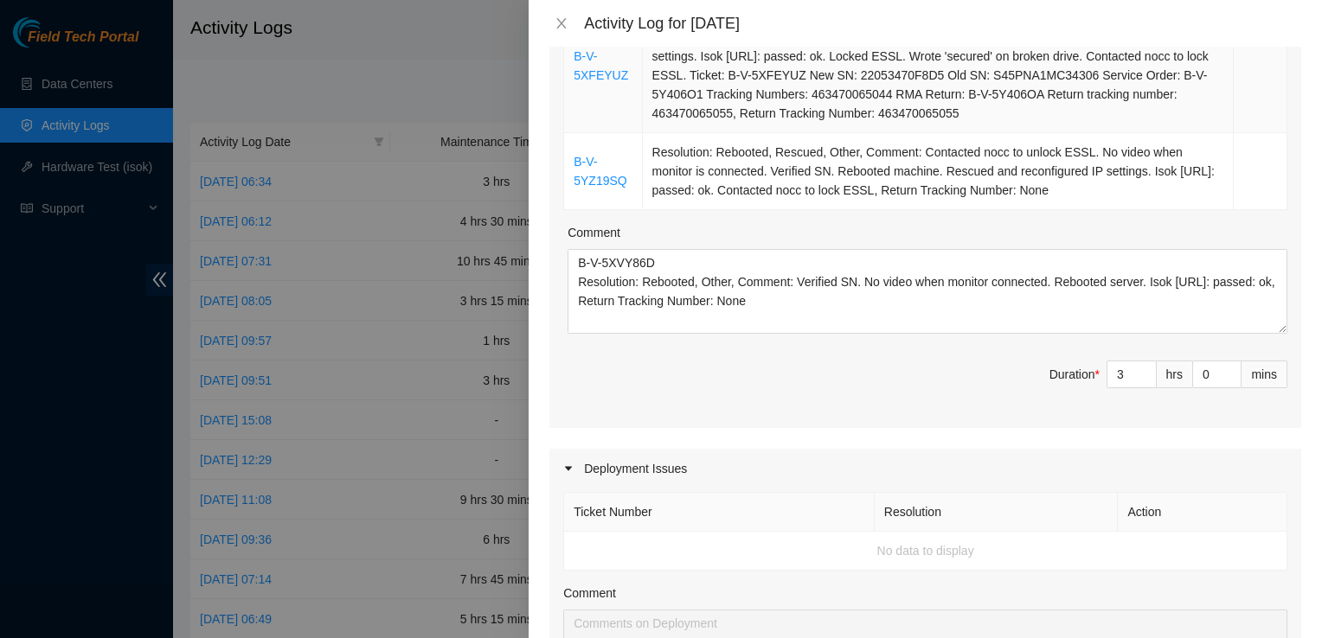
scroll to position [449, 0]
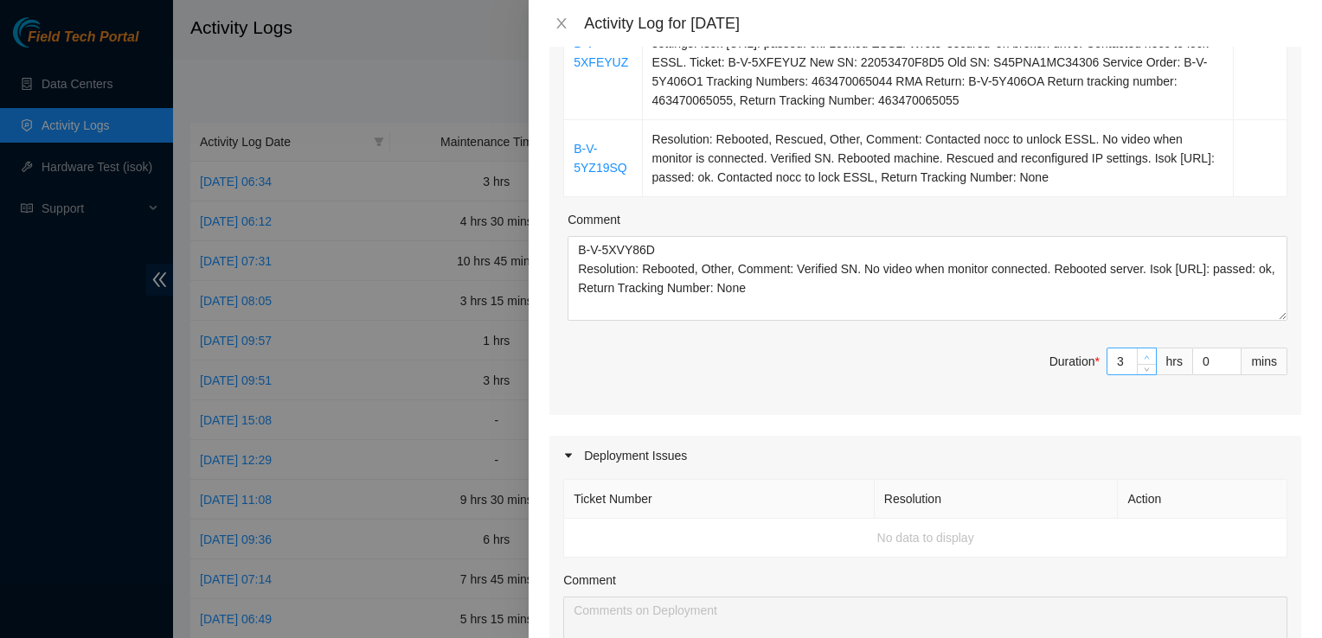
type input "4"
type input "5"
click at [1143, 358] on icon "up" at bounding box center [1146, 358] width 6 height 6
type input "5"
type input "6"
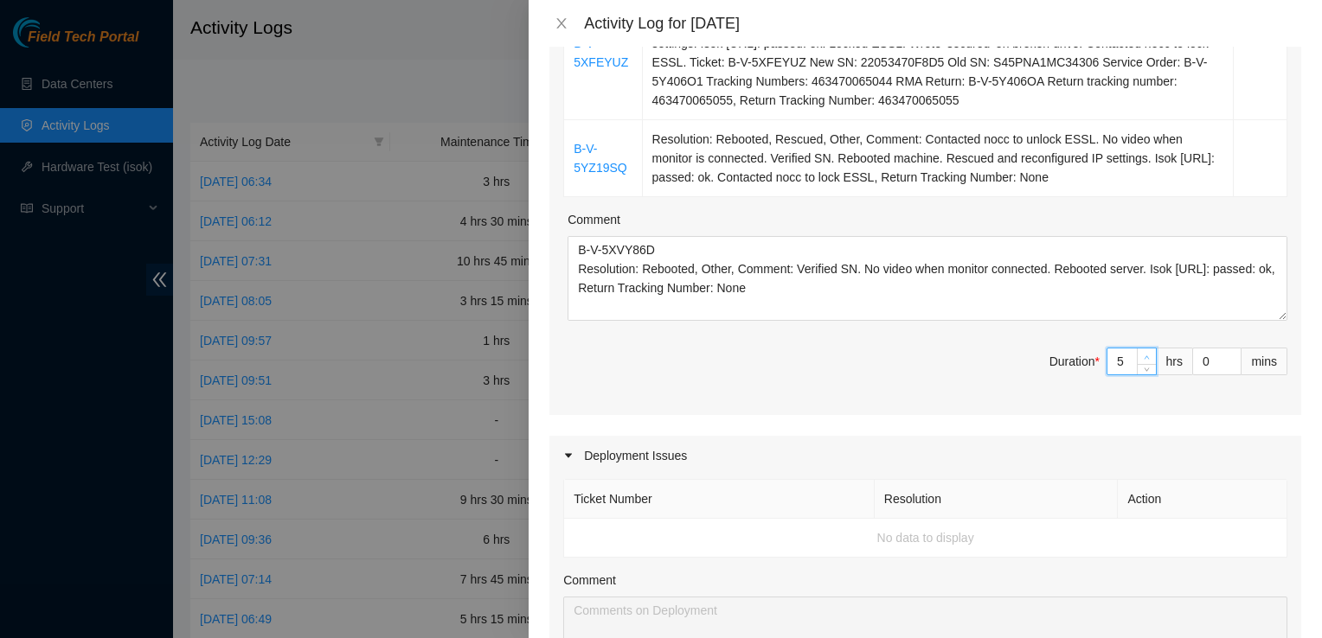
click at [1143, 358] on icon "up" at bounding box center [1146, 358] width 6 height 6
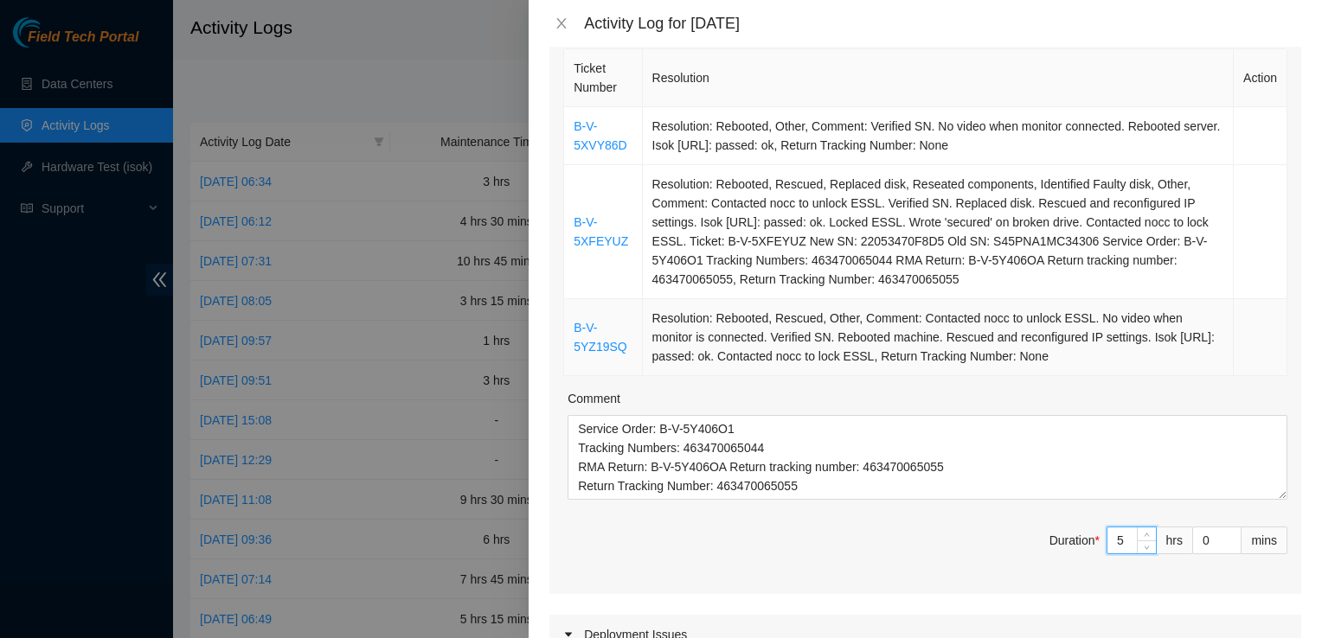
scroll to position [277, 0]
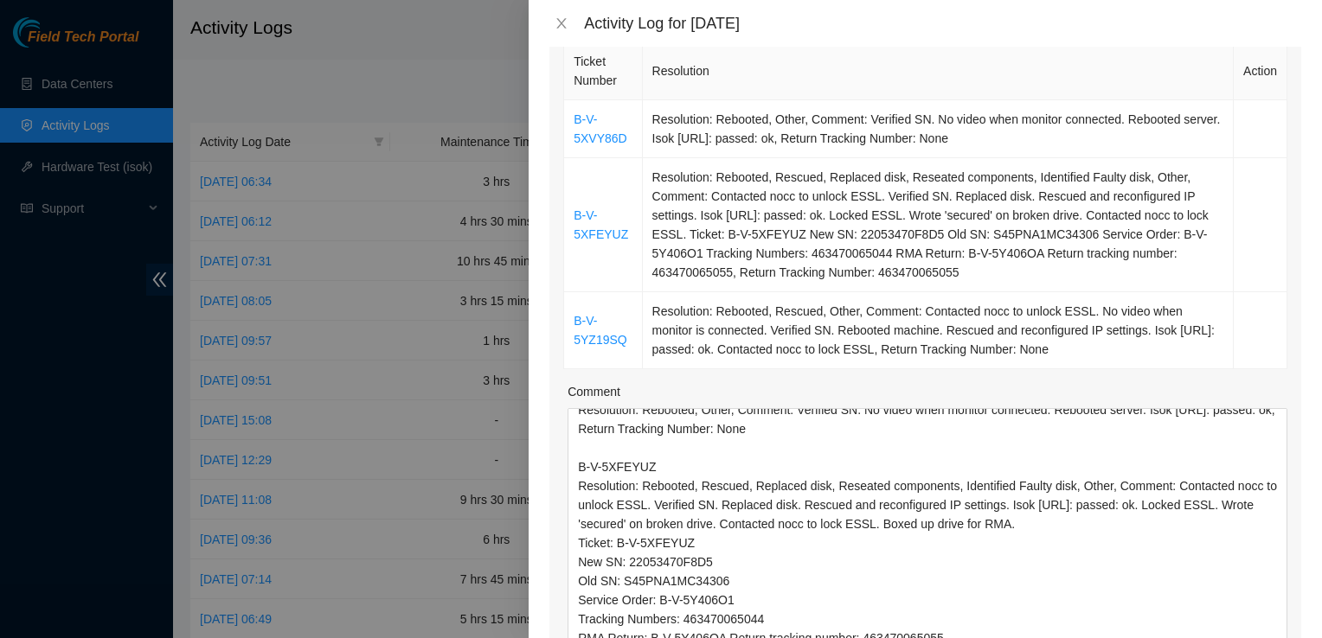
drag, startPoint x: 1268, startPoint y: 489, endPoint x: 1270, endPoint y: 669, distance: 180.8
click at [1270, 637] on html "Field Tech Portal Data Centers Activity Logs Hardware Test (isok) Support Activ…" at bounding box center [661, 319] width 1322 height 638
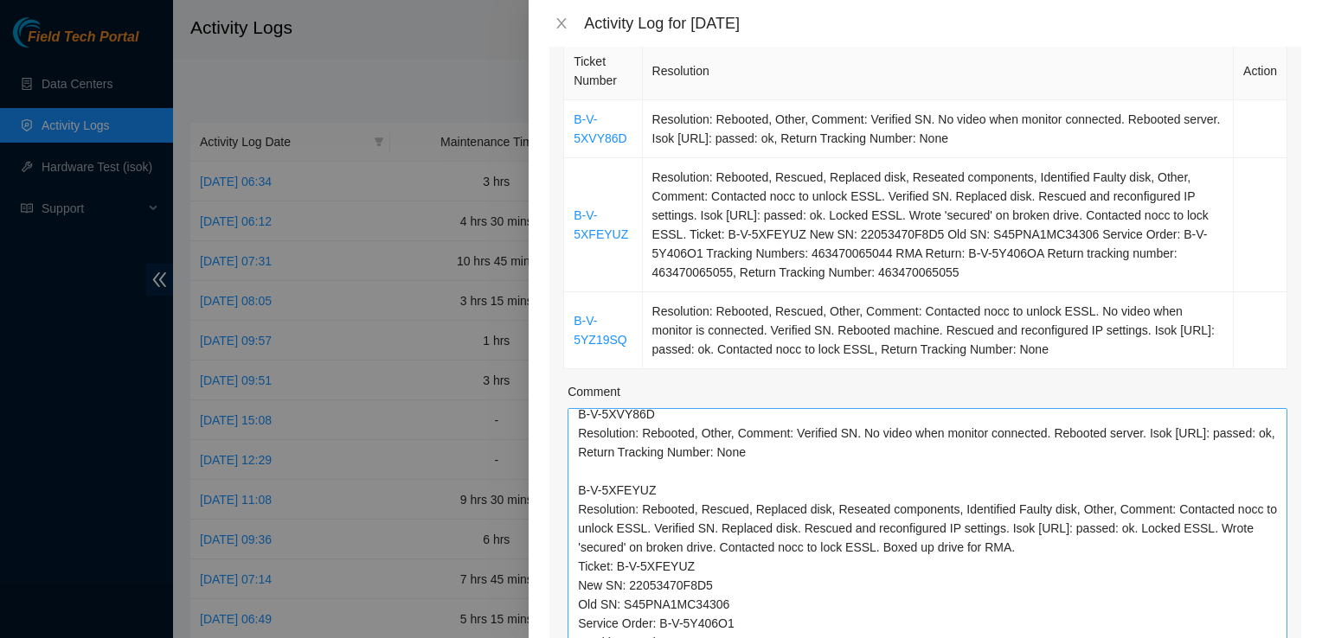
scroll to position [0, 0]
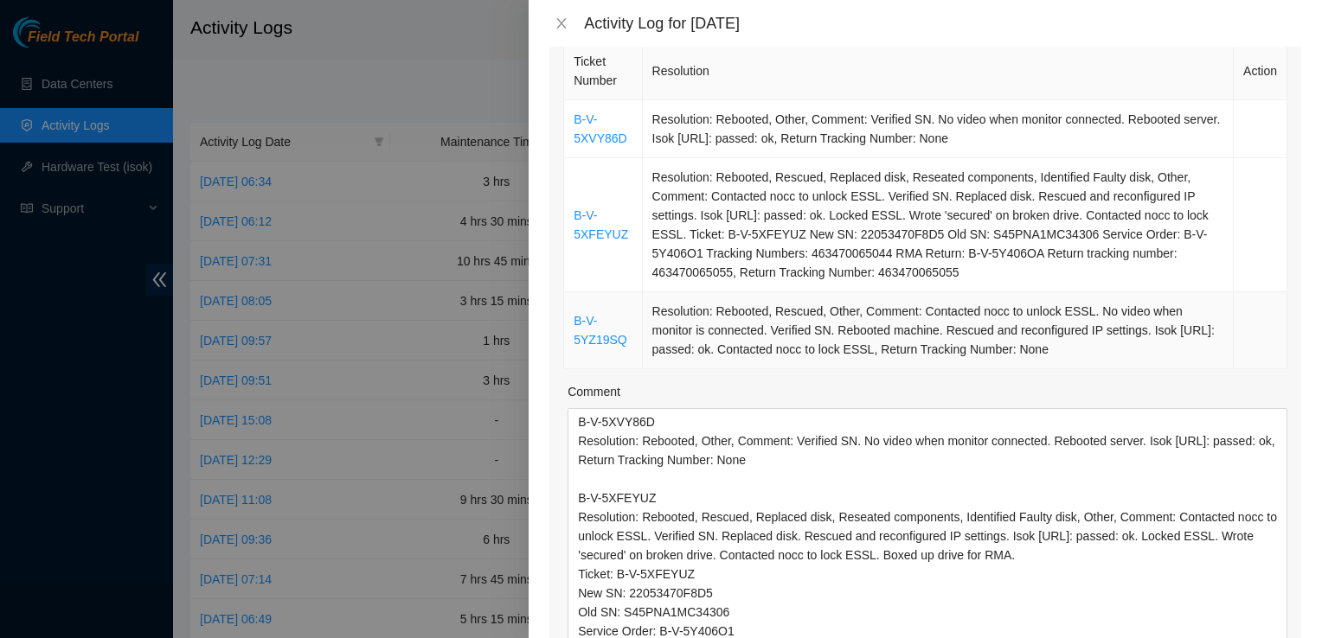
drag, startPoint x: 1186, startPoint y: 351, endPoint x: 571, endPoint y: 303, distance: 616.8
click at [571, 303] on tr "B-V-5YZ19SQ Resolution: Rebooted, Rescued, Other, Comment: Contacted nocc to un…" at bounding box center [925, 330] width 723 height 77
copy tr "B-V-5YZ19SQ Resolution: Rebooted, Rescued, Other, Comment: Contacted nocc to un…"
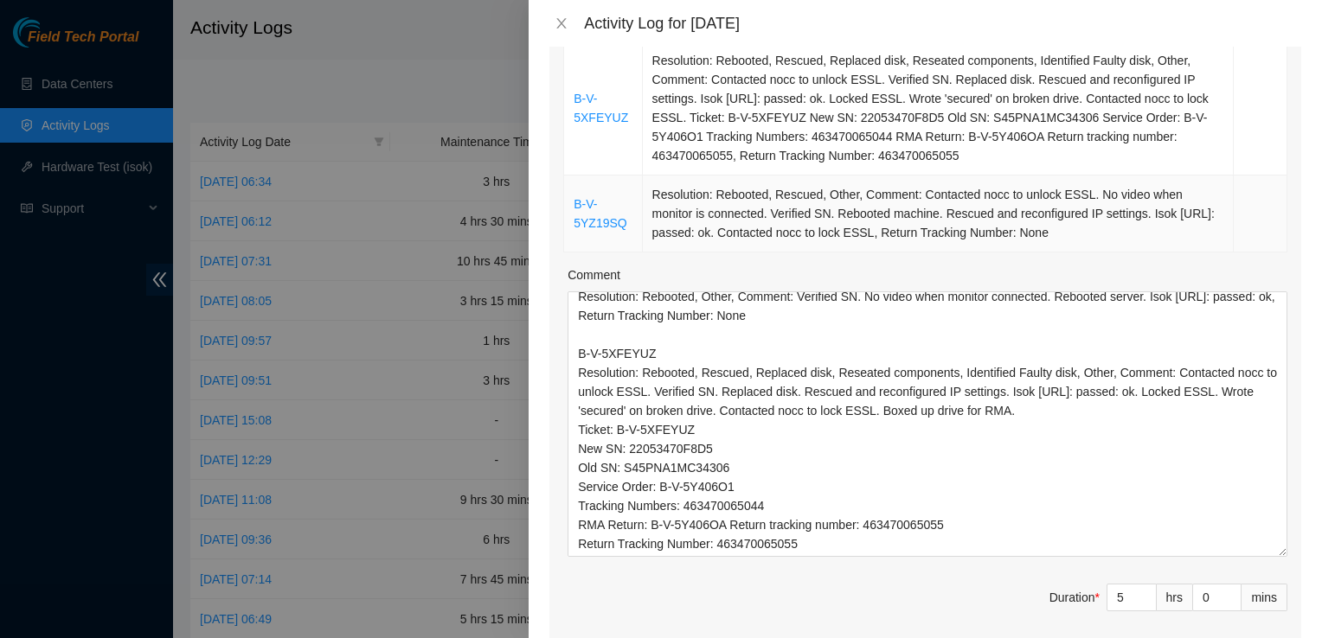
scroll to position [466, 0]
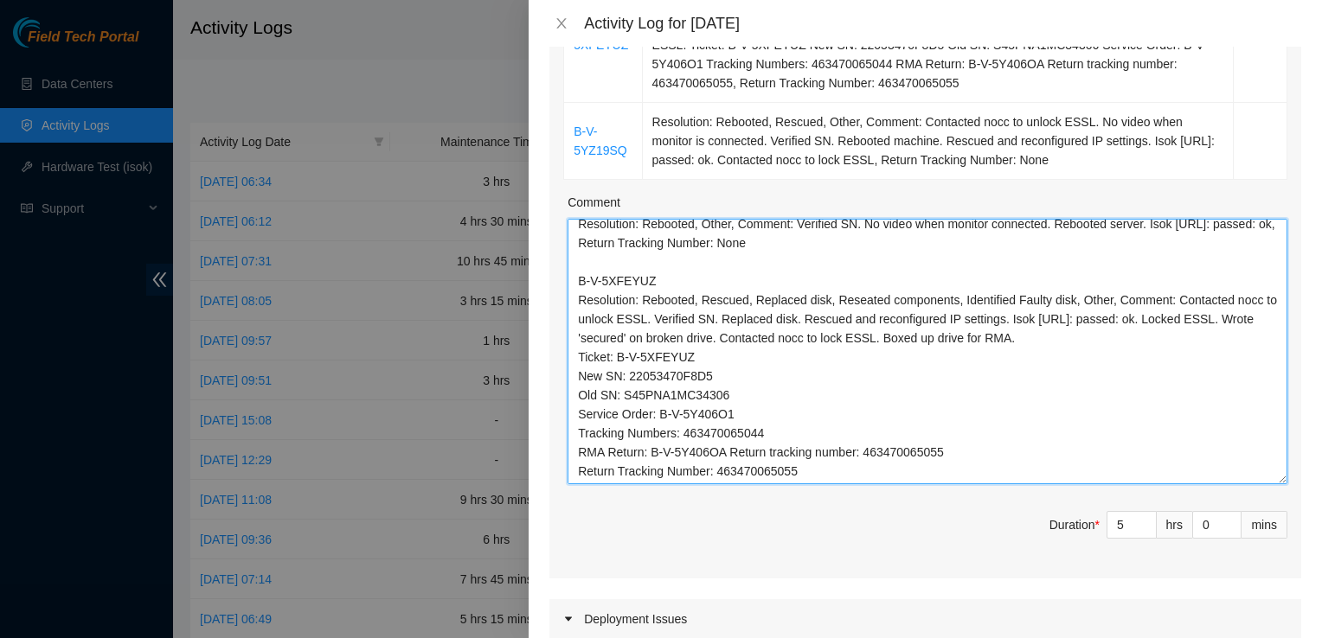
click at [1048, 456] on textarea "B-V-5XVY86D Resolution: Rebooted, Other, Comment: Verified SN. No video when mo…" at bounding box center [927, 352] width 720 height 266
paste textarea "B-V-5YZ19SQ Resolution: Rebooted, Rescued, Other, Comment: Contacted nocc to un…"
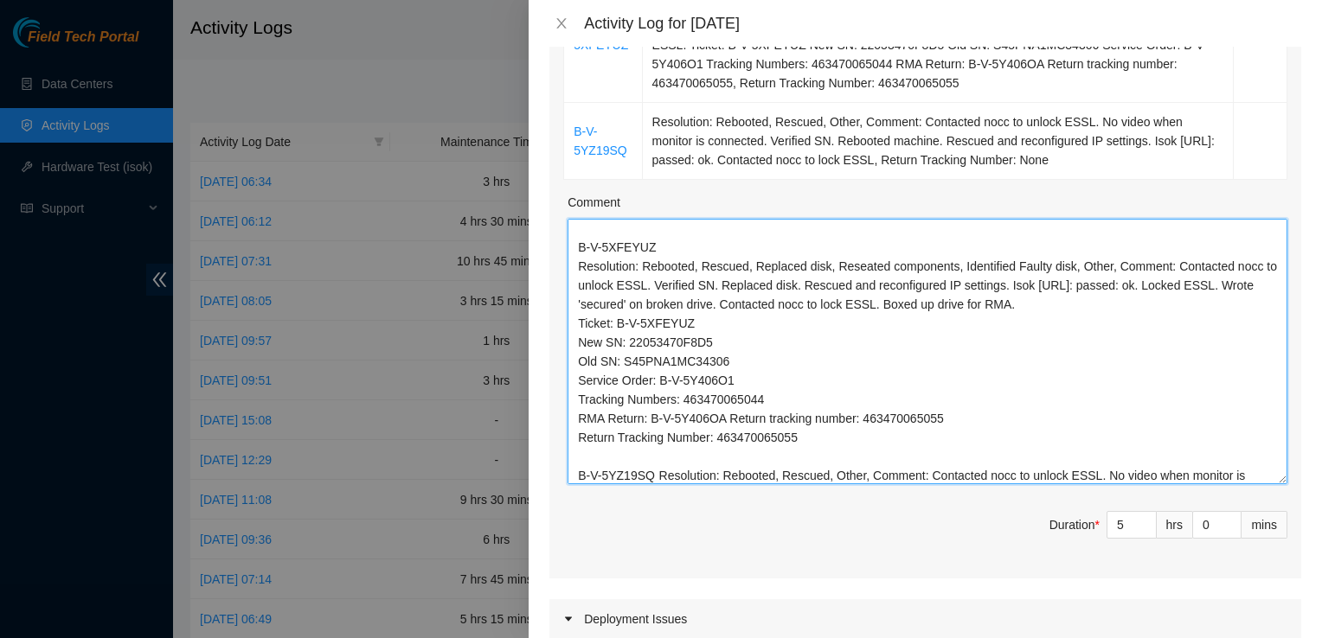
scroll to position [99, 0]
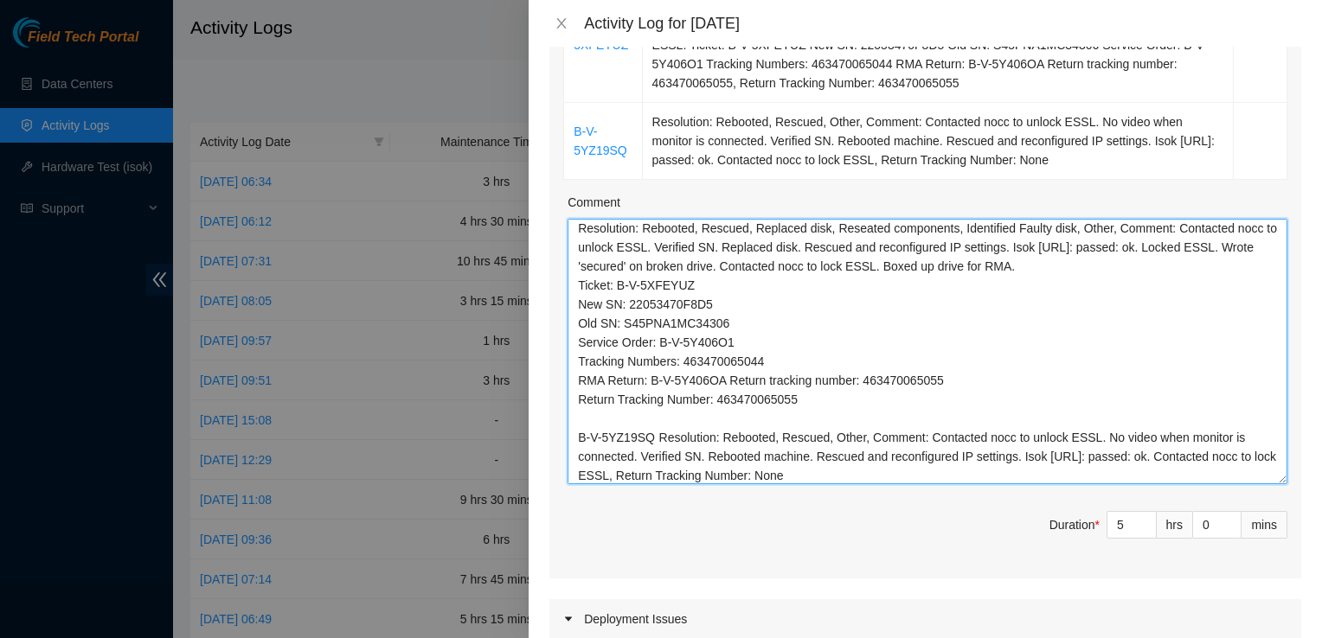
click at [659, 432] on textarea "Comment" at bounding box center [927, 352] width 720 height 266
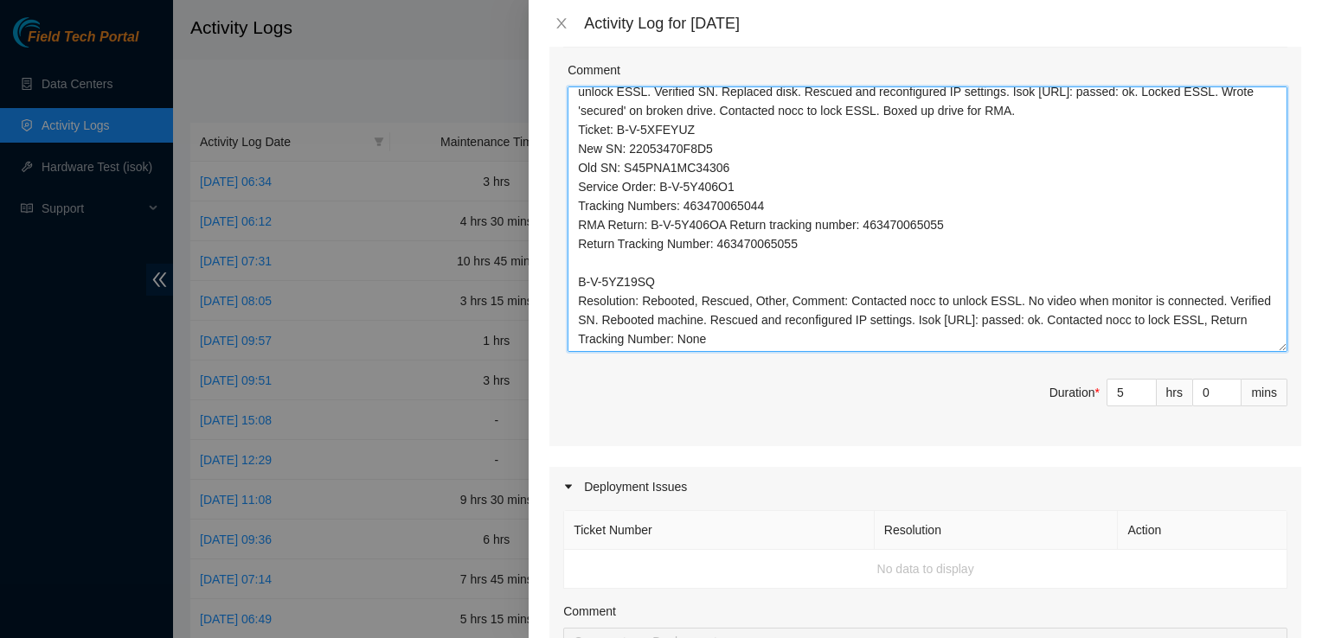
scroll to position [600, 0]
click at [884, 337] on textarea "Comment" at bounding box center [927, 218] width 720 height 266
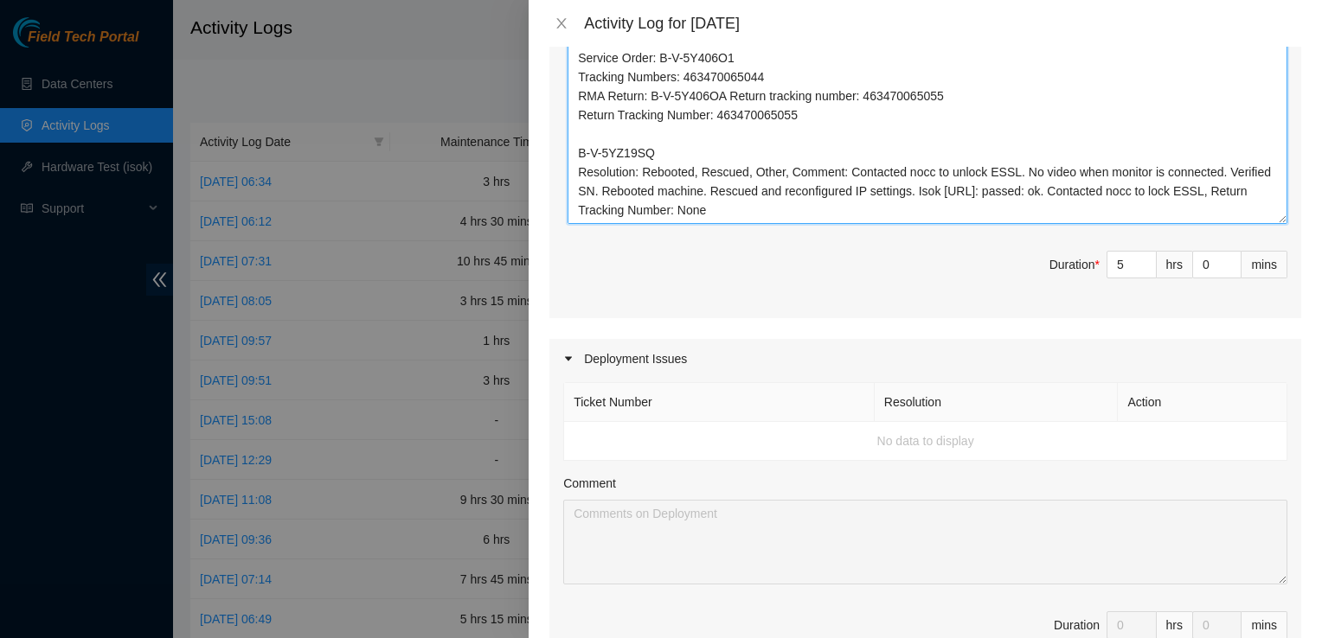
scroll to position [728, 0]
type textarea "B-V-5XVY86D Resolution: Rebooted, Other, Comment: Verified SN. No video when mo…"
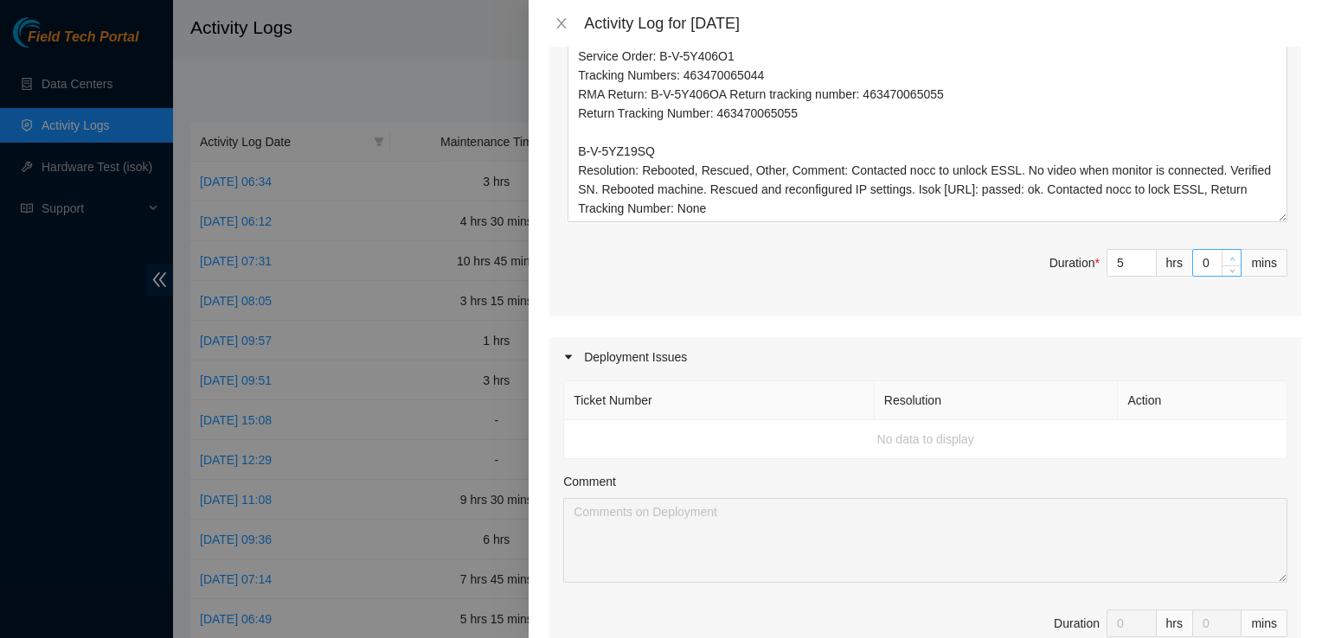
type input "1"
click at [1221, 251] on span "Increase Value" at bounding box center [1230, 258] width 19 height 16
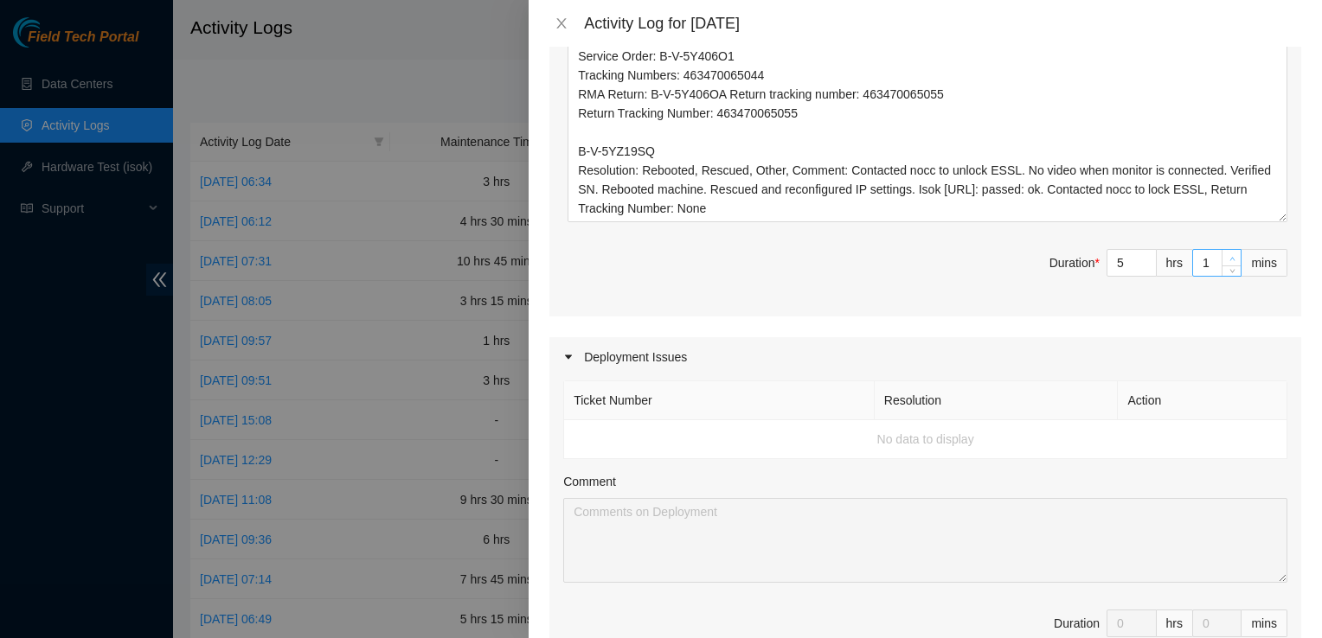
type input "2"
drag, startPoint x: 1218, startPoint y: 244, endPoint x: 1218, endPoint y: 255, distance: 11.2
click at [1229, 256] on icon "up" at bounding box center [1232, 259] width 6 height 6
type input "3"
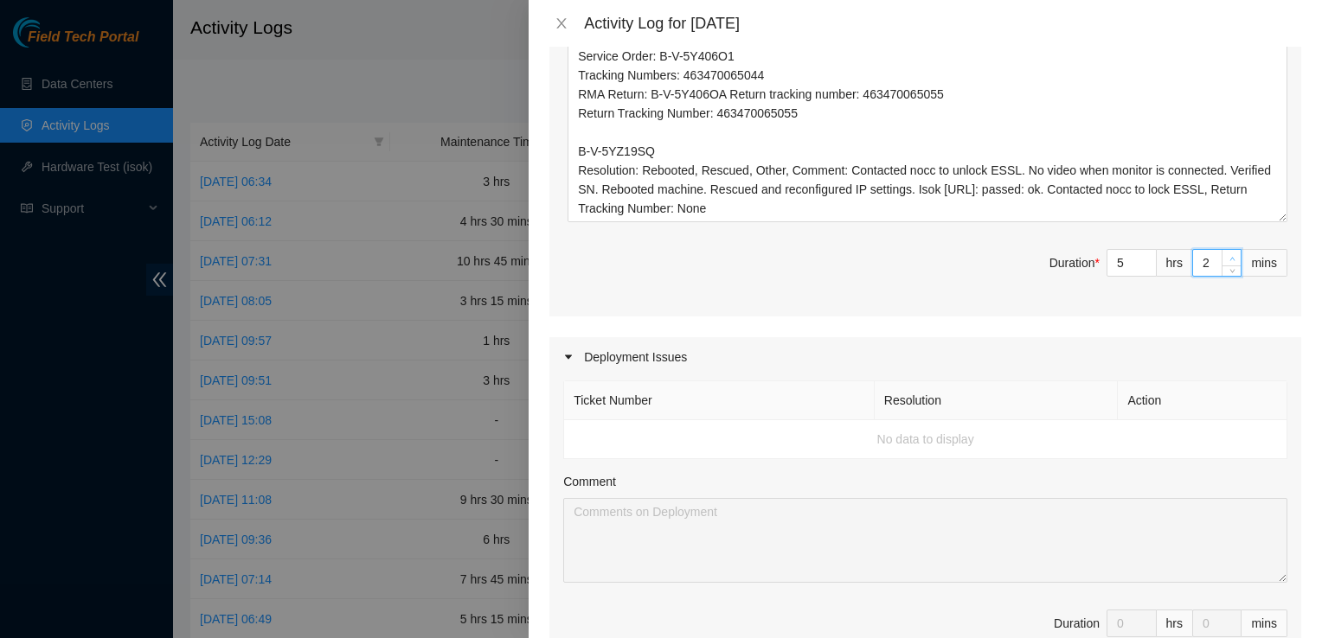
type input "3"
type input "9"
type input "15"
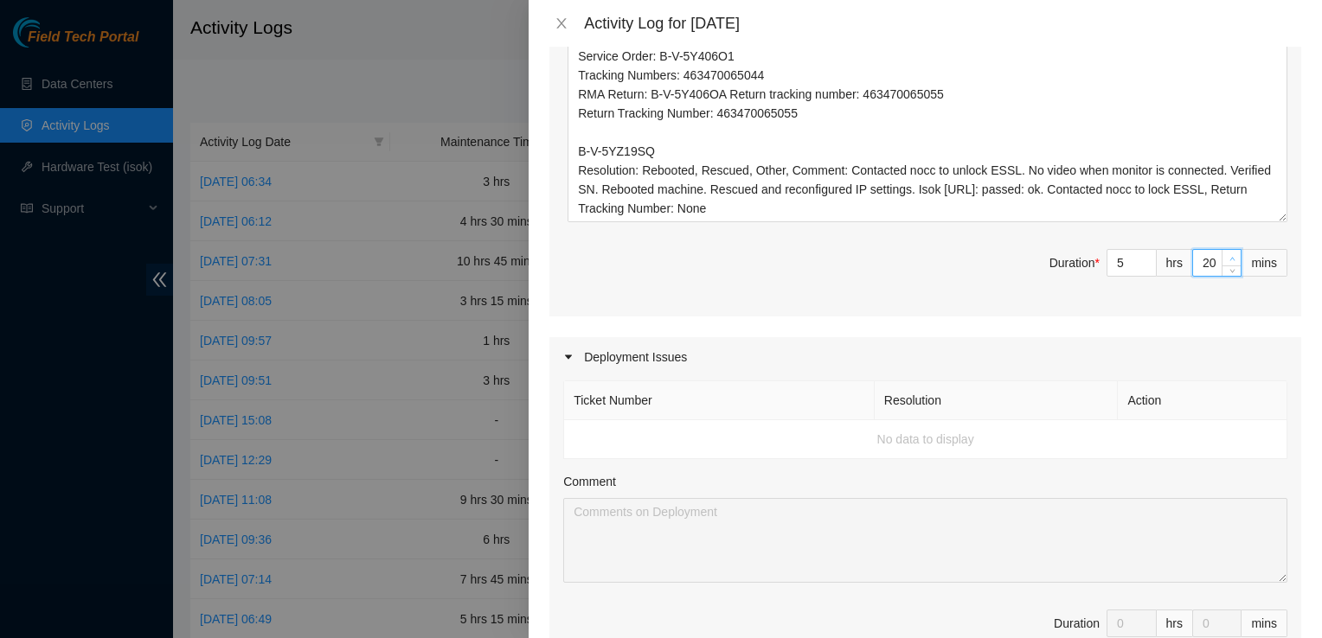
type input "21"
type input "22"
type input "23"
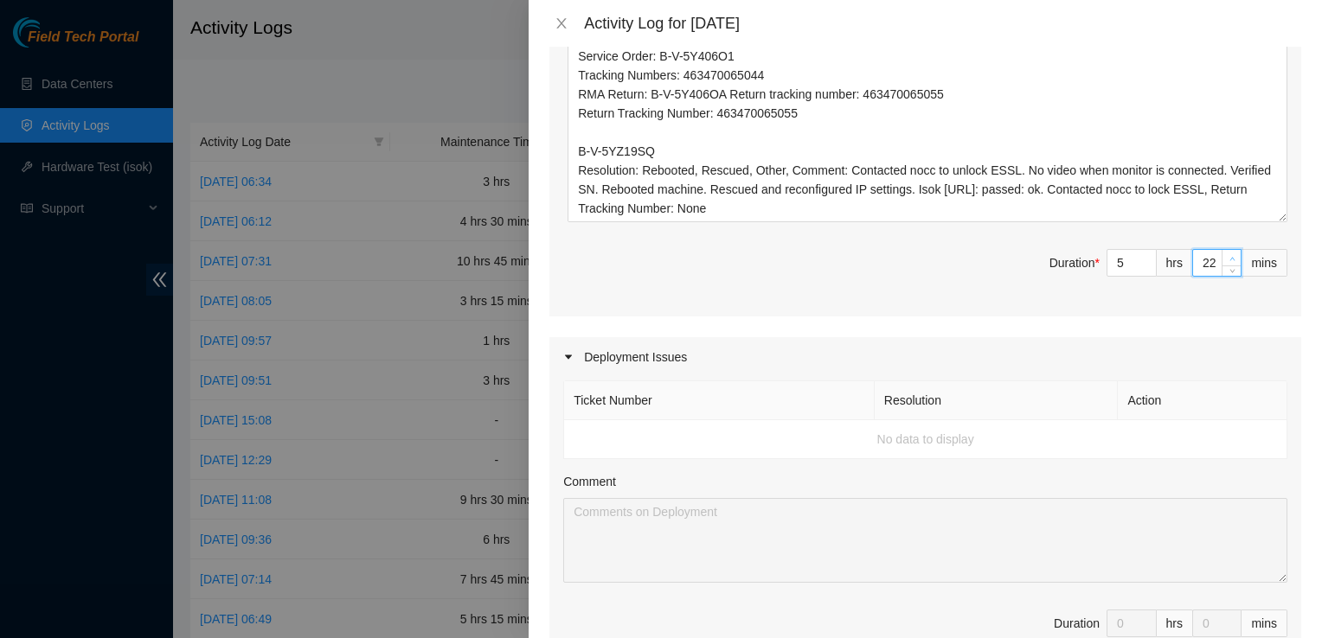
type input "23"
type input "24"
type input "26"
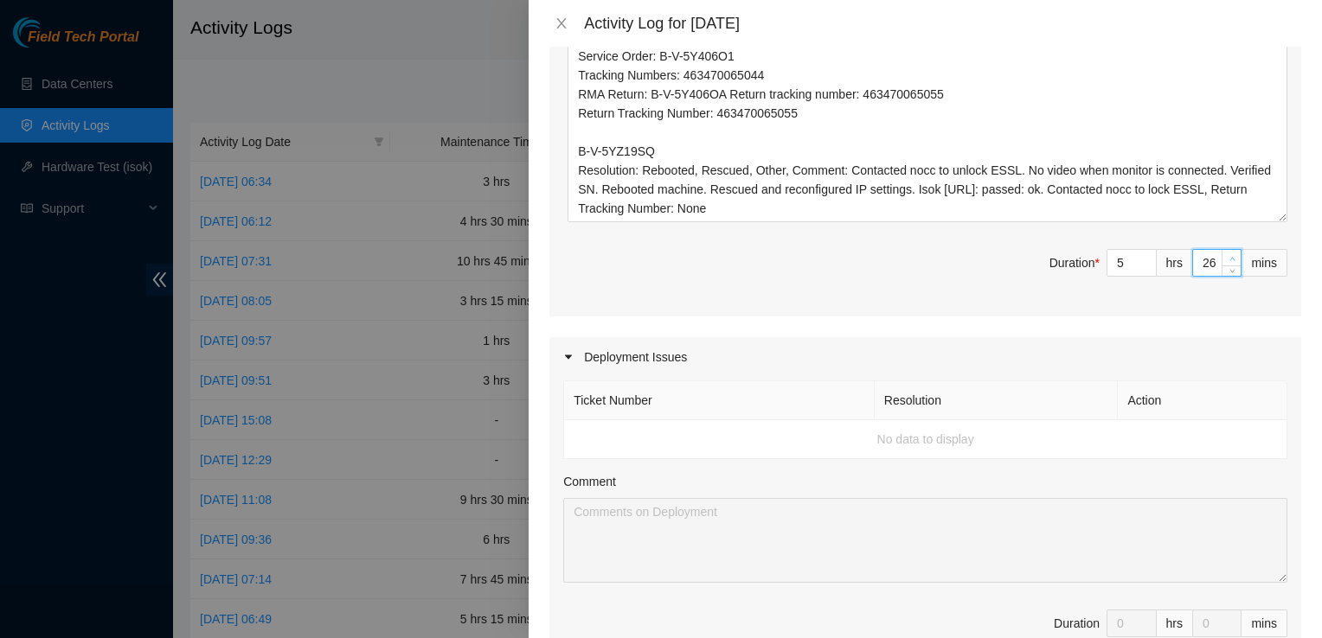
type input "27"
type input "28"
type input "29"
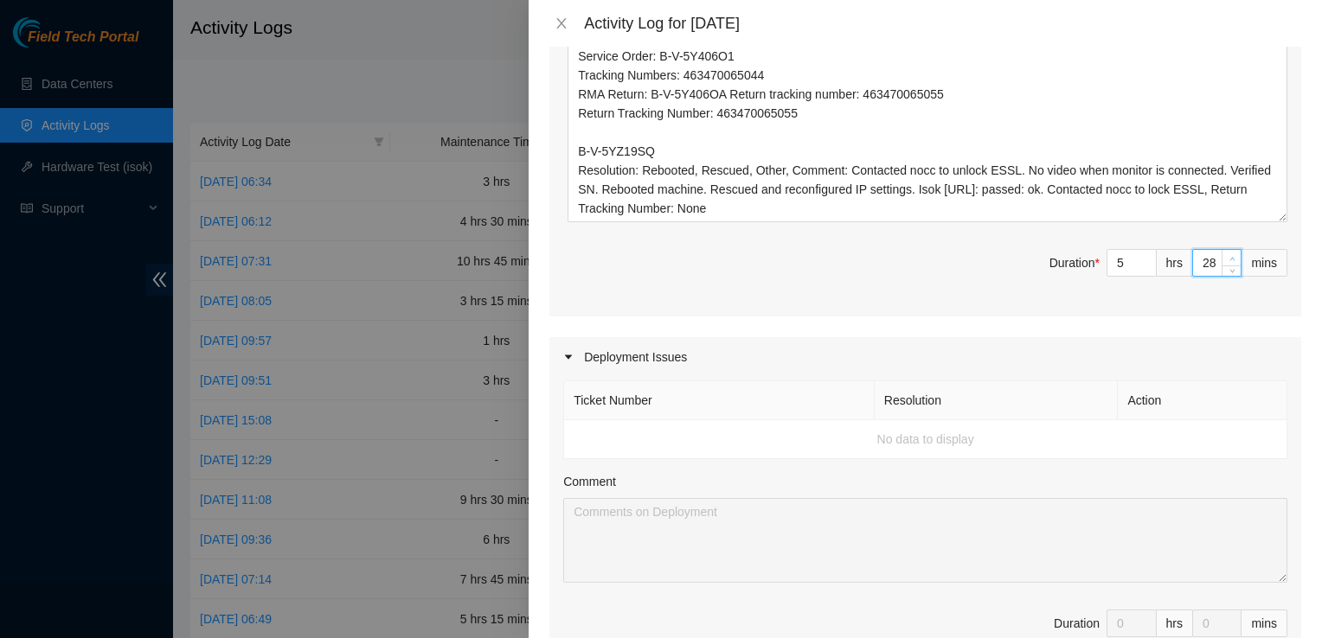
type input "29"
type input "30"
type input "31"
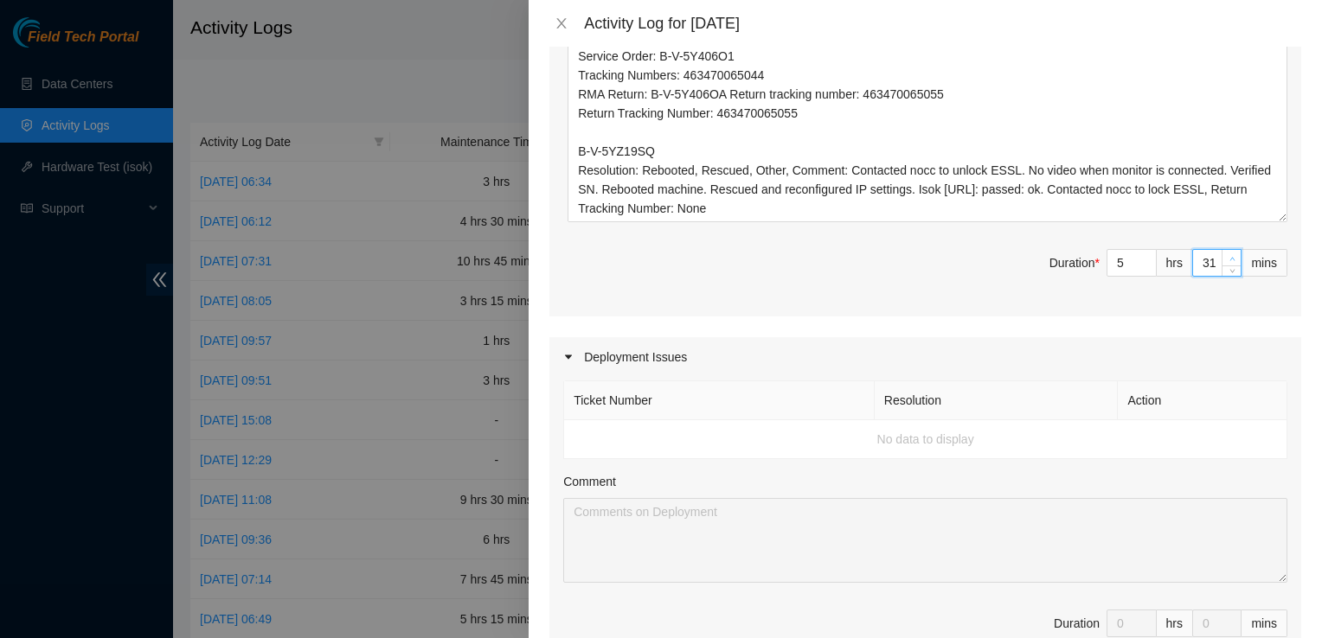
type input "32"
type input "33"
type input "32"
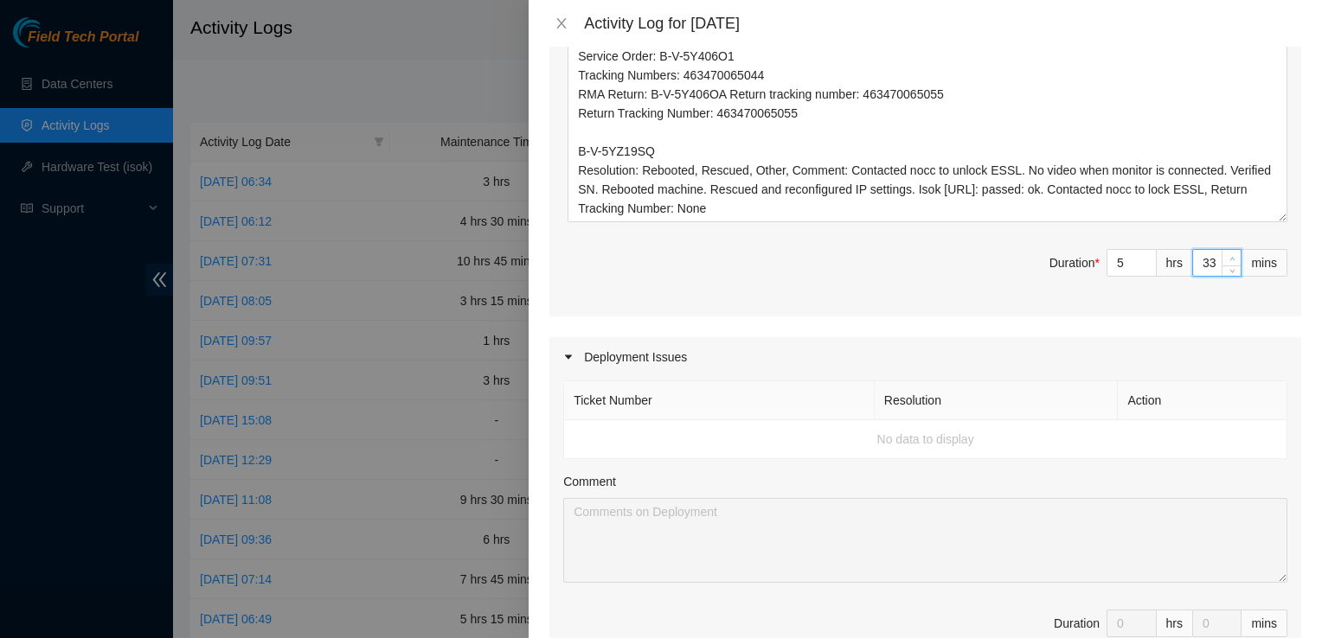
type input "32"
type input "31"
type input "30"
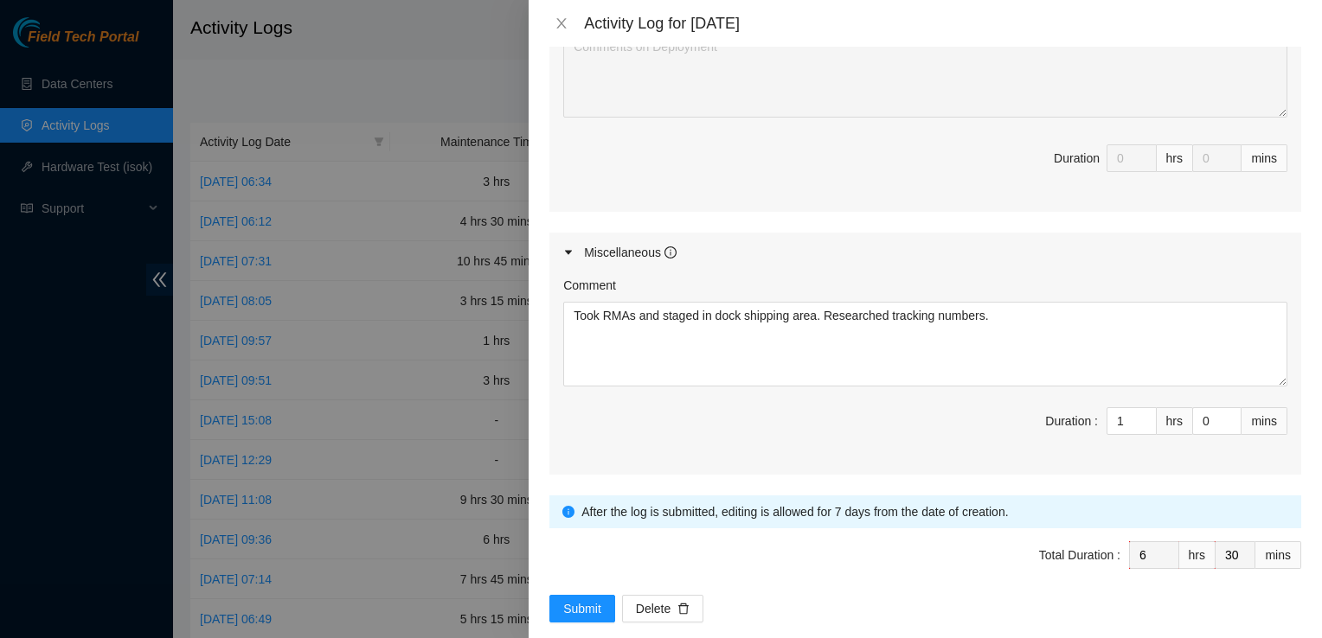
scroll to position [1214, 0]
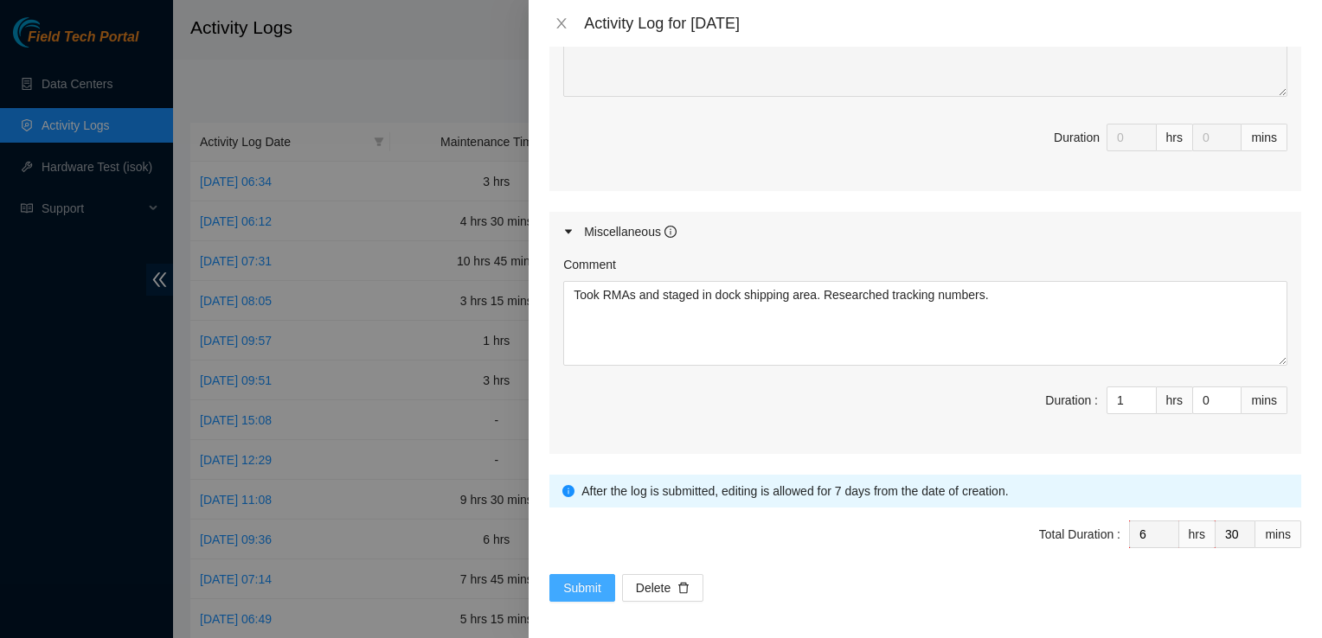
click at [579, 581] on span "Submit" at bounding box center [582, 588] width 38 height 19
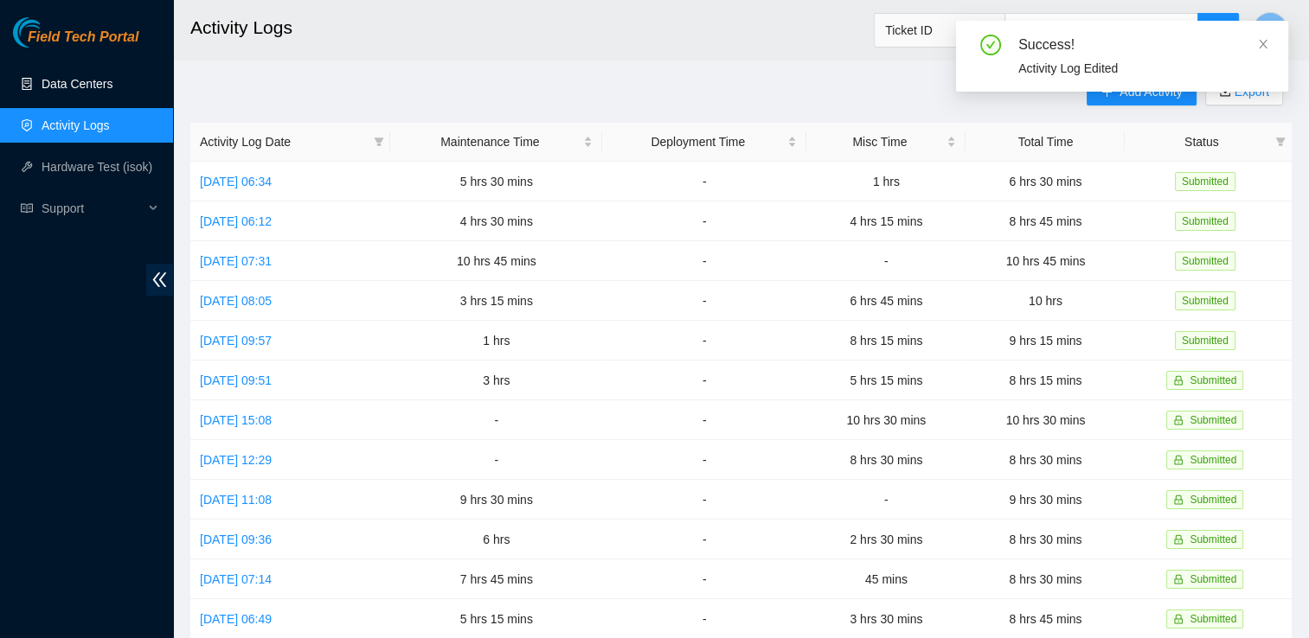
click at [44, 77] on link "Data Centers" at bounding box center [77, 84] width 71 height 14
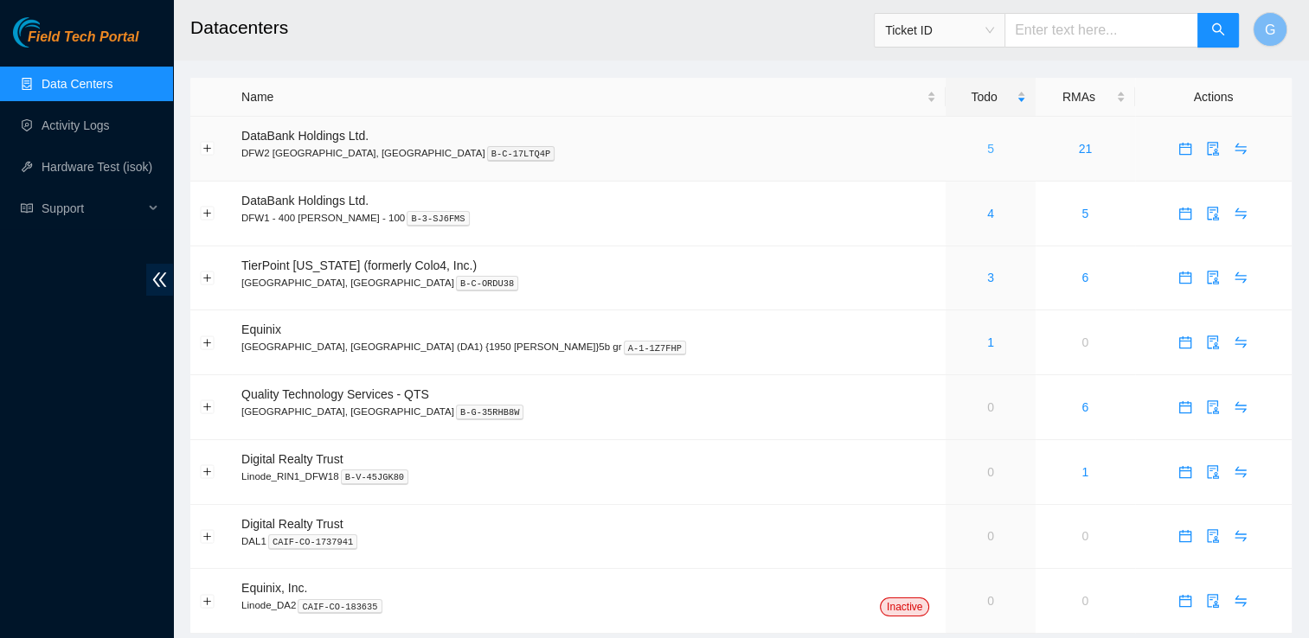
click at [987, 152] on link "5" at bounding box center [990, 149] width 7 height 14
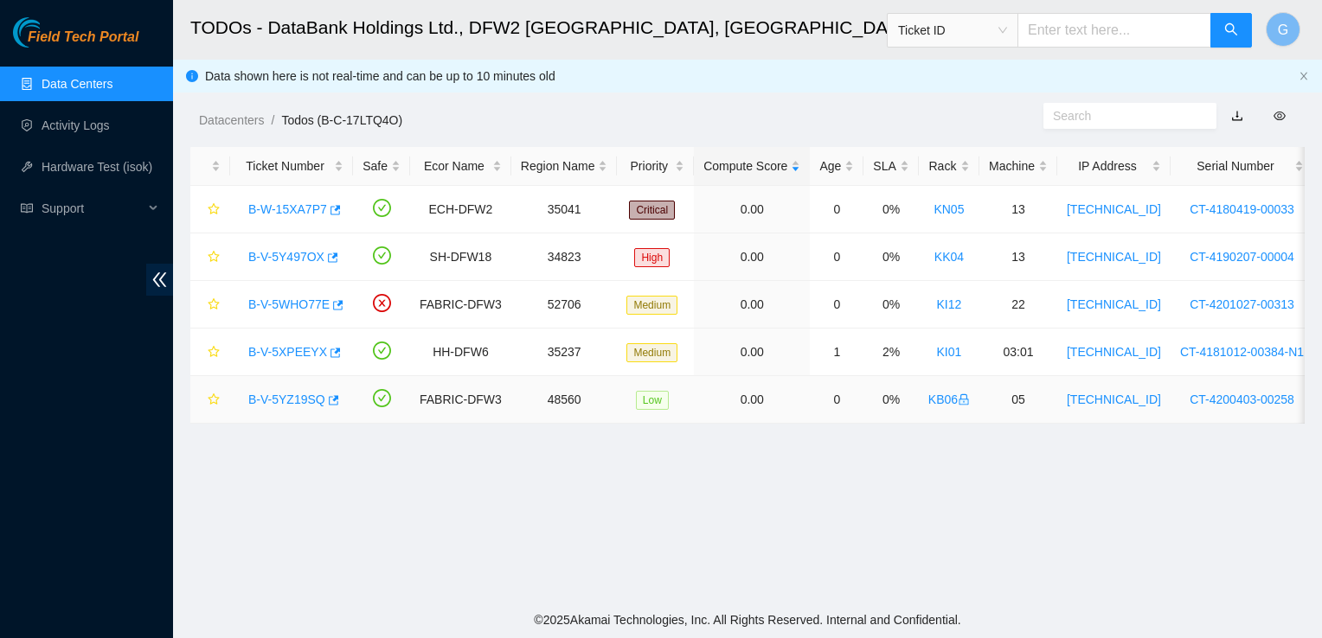
click at [269, 400] on link "B-V-5YZ19SQ" at bounding box center [286, 400] width 77 height 14
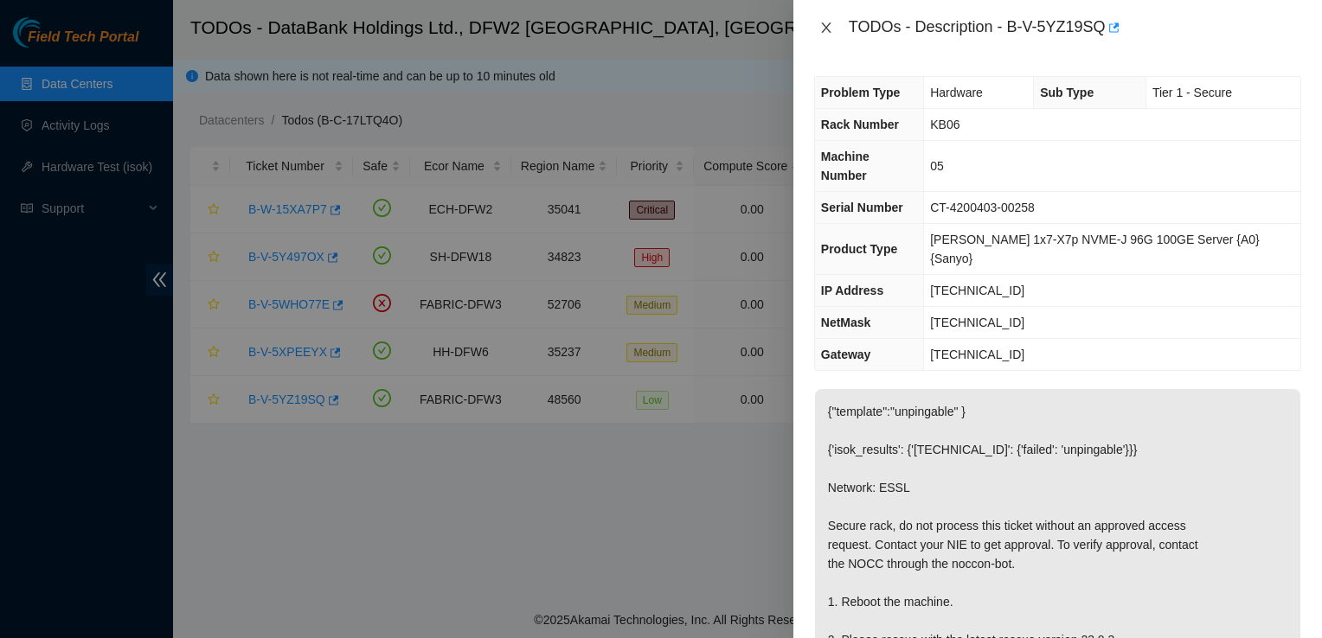
click at [823, 26] on icon "close" at bounding box center [826, 27] width 10 height 10
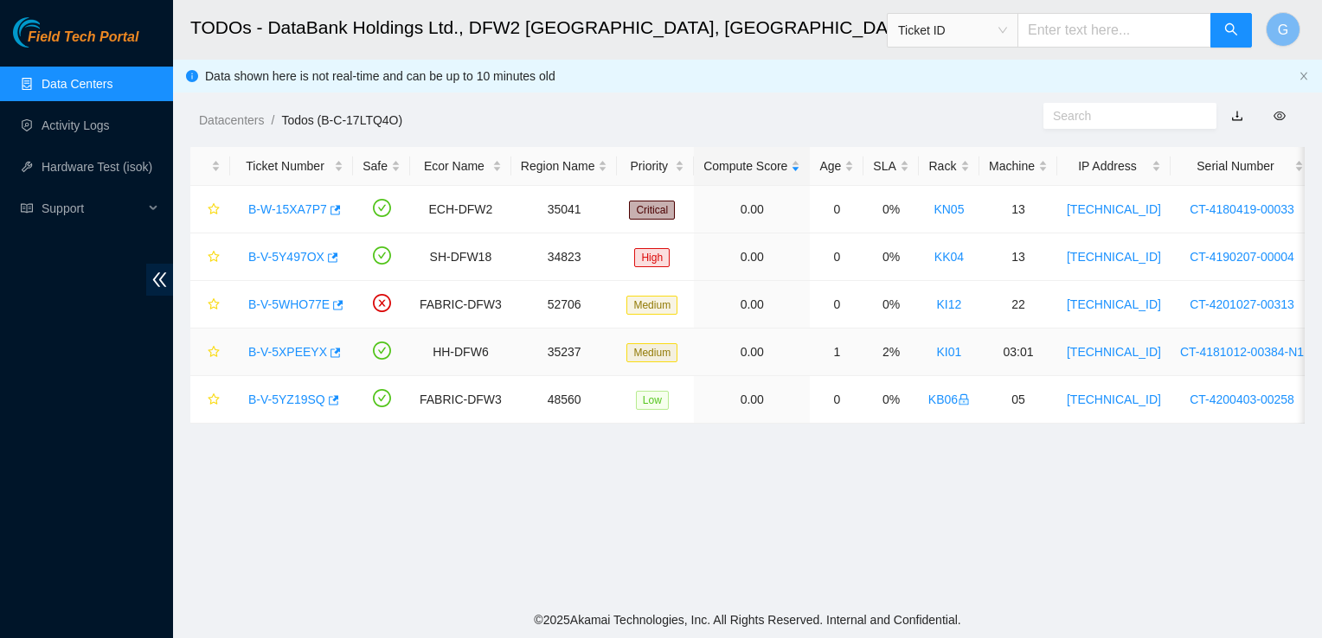
drag, startPoint x: 268, startPoint y: 354, endPoint x: 253, endPoint y: 344, distance: 17.5
click at [253, 345] on link "B-V-5XPEEYX" at bounding box center [287, 352] width 79 height 14
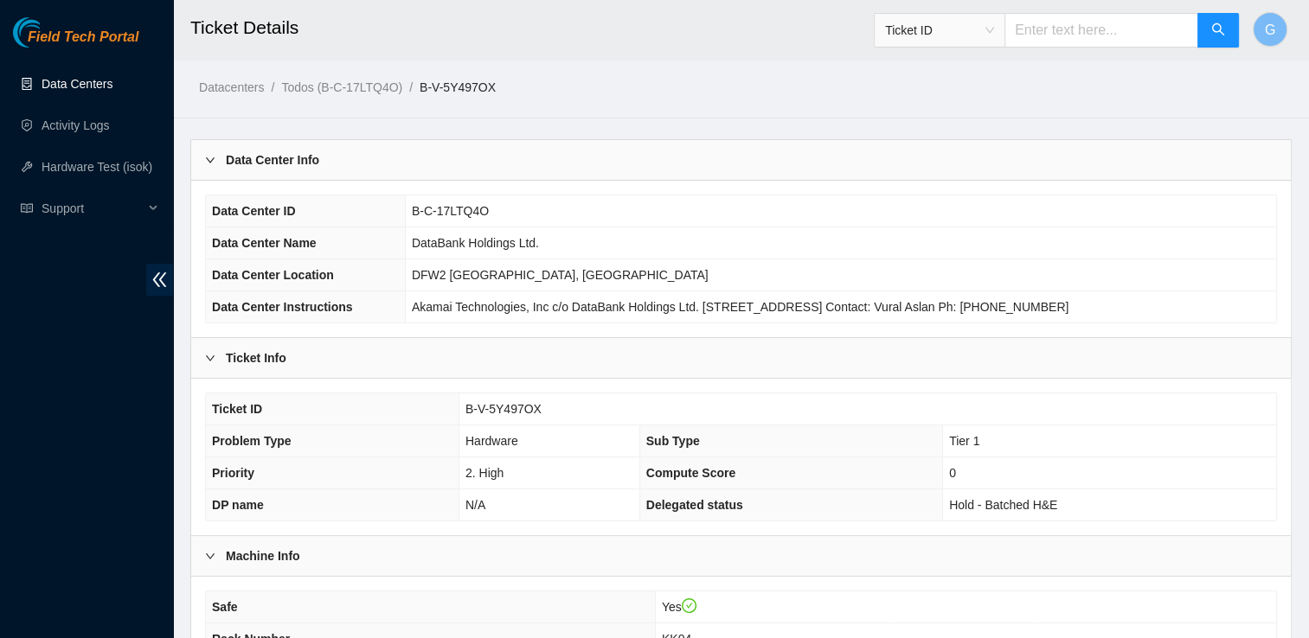
click at [95, 88] on link "Data Centers" at bounding box center [77, 84] width 71 height 14
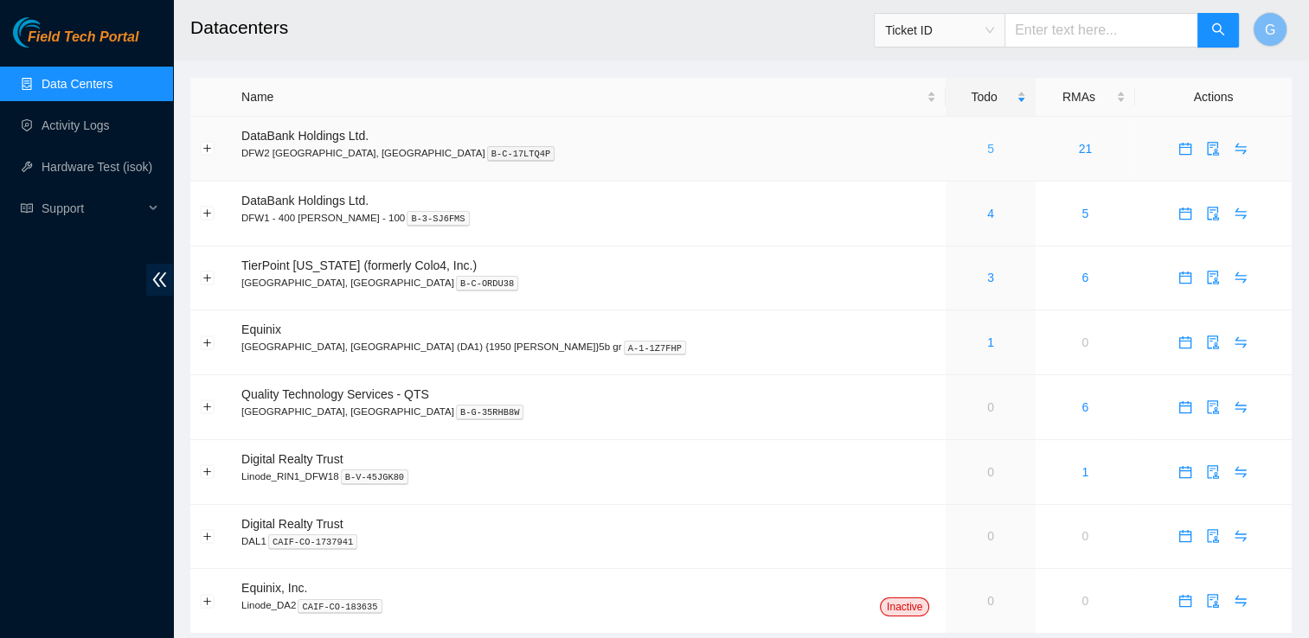
click at [987, 153] on link "5" at bounding box center [990, 149] width 7 height 14
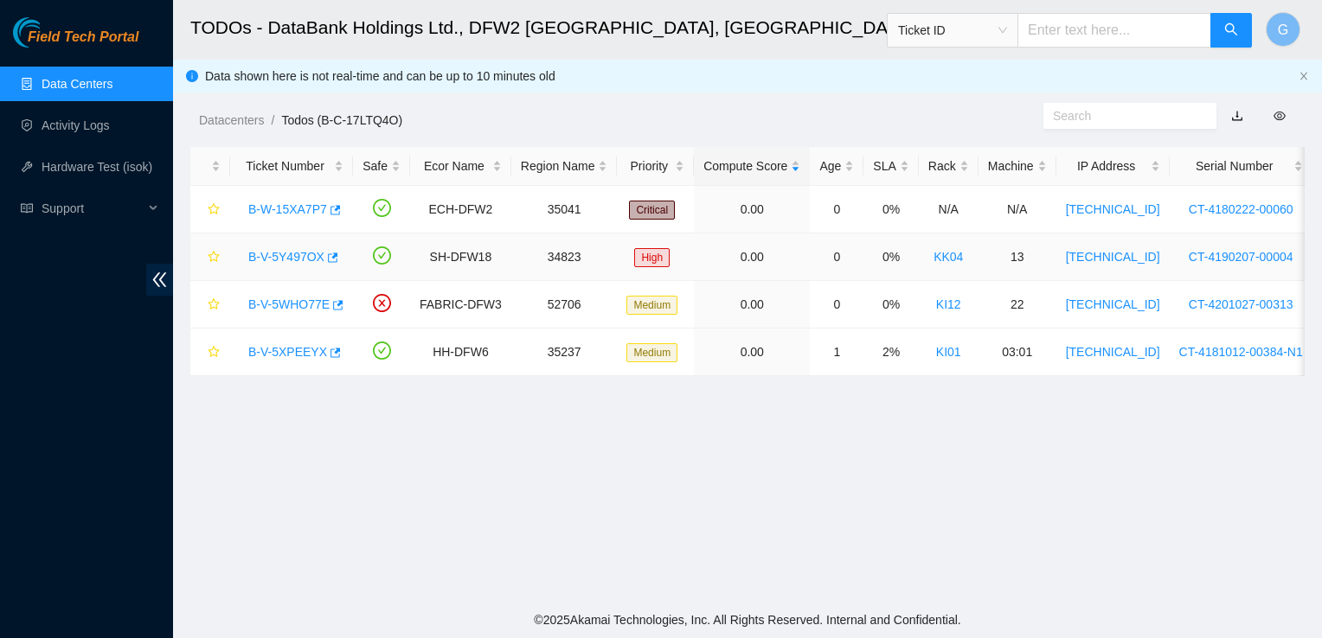
click at [278, 259] on link "B-V-5Y497OX" at bounding box center [286, 257] width 76 height 14
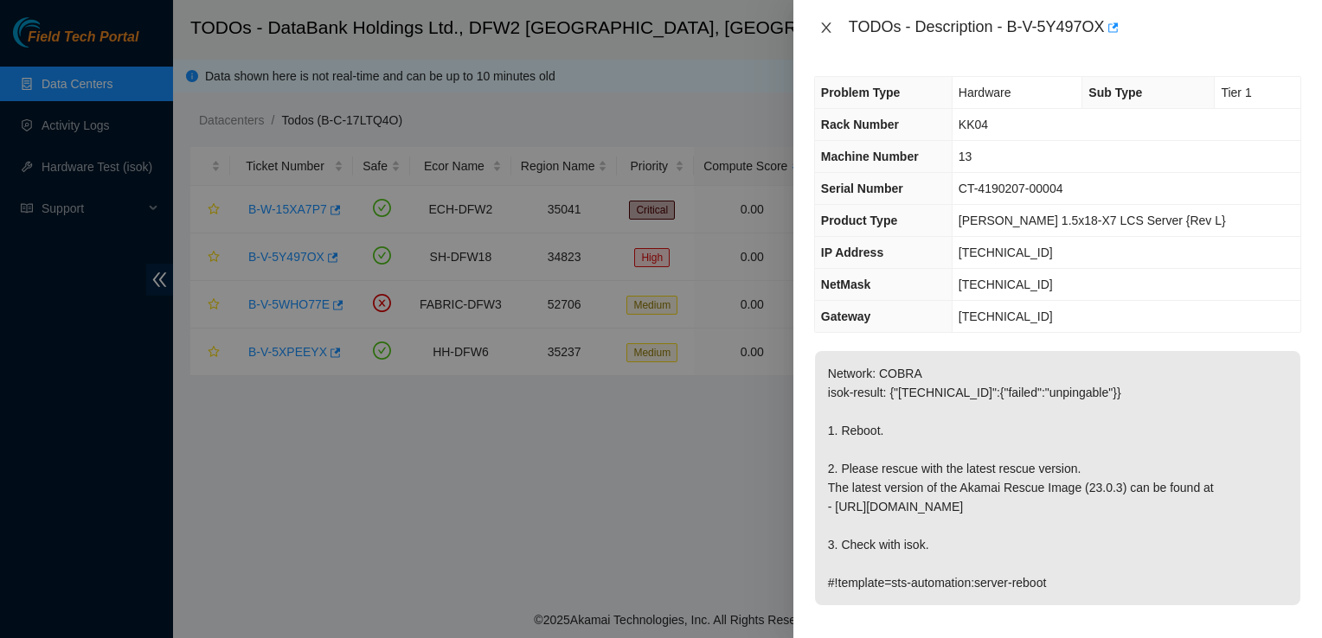
click at [830, 20] on button "Close" at bounding box center [826, 28] width 24 height 16
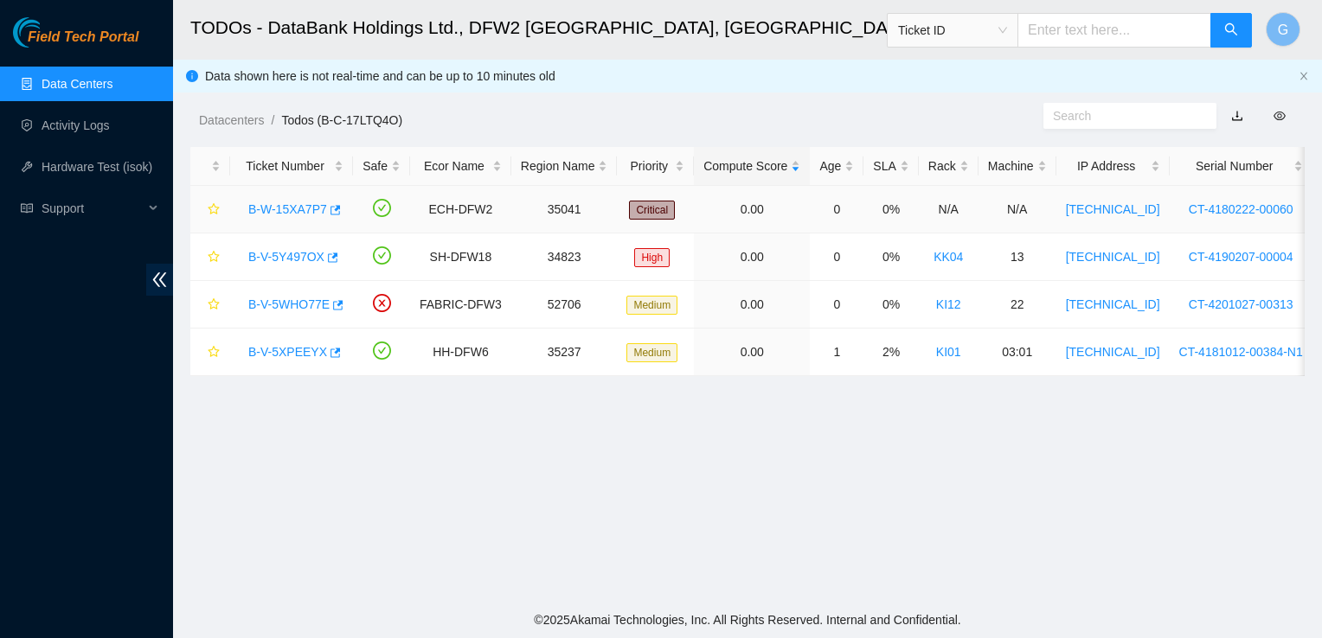
click at [294, 211] on link "B-W-15XA7P7" at bounding box center [287, 209] width 79 height 14
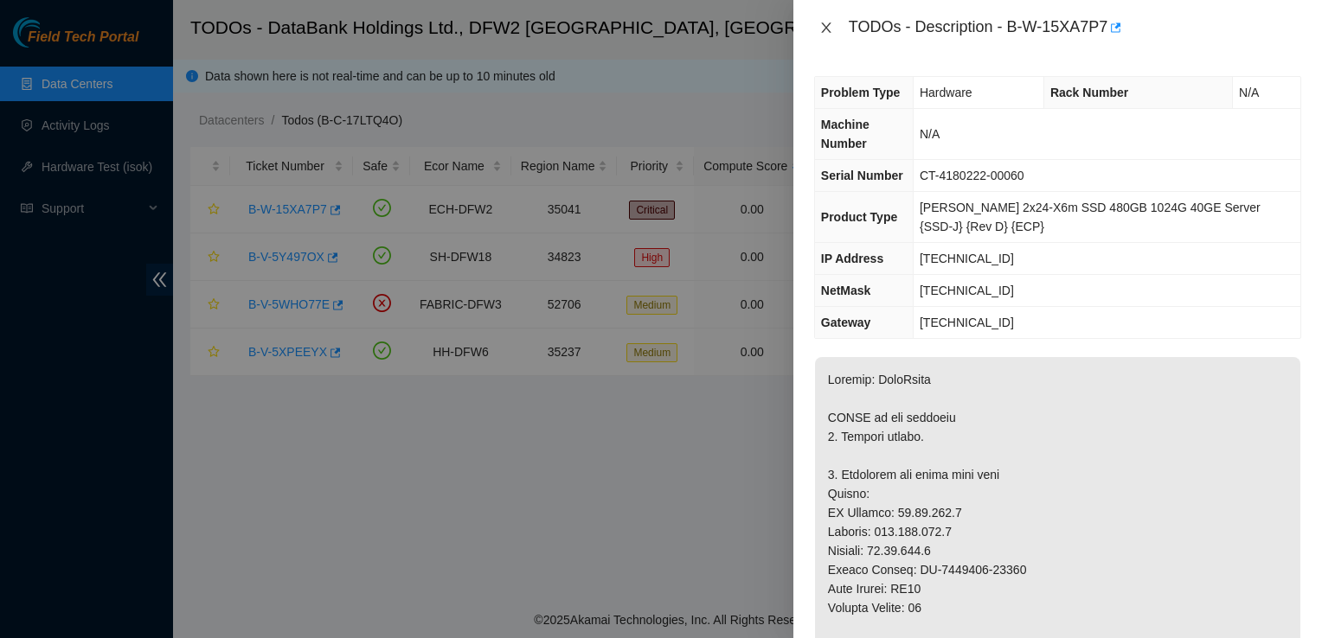
click at [823, 23] on icon "close" at bounding box center [826, 28] width 14 height 14
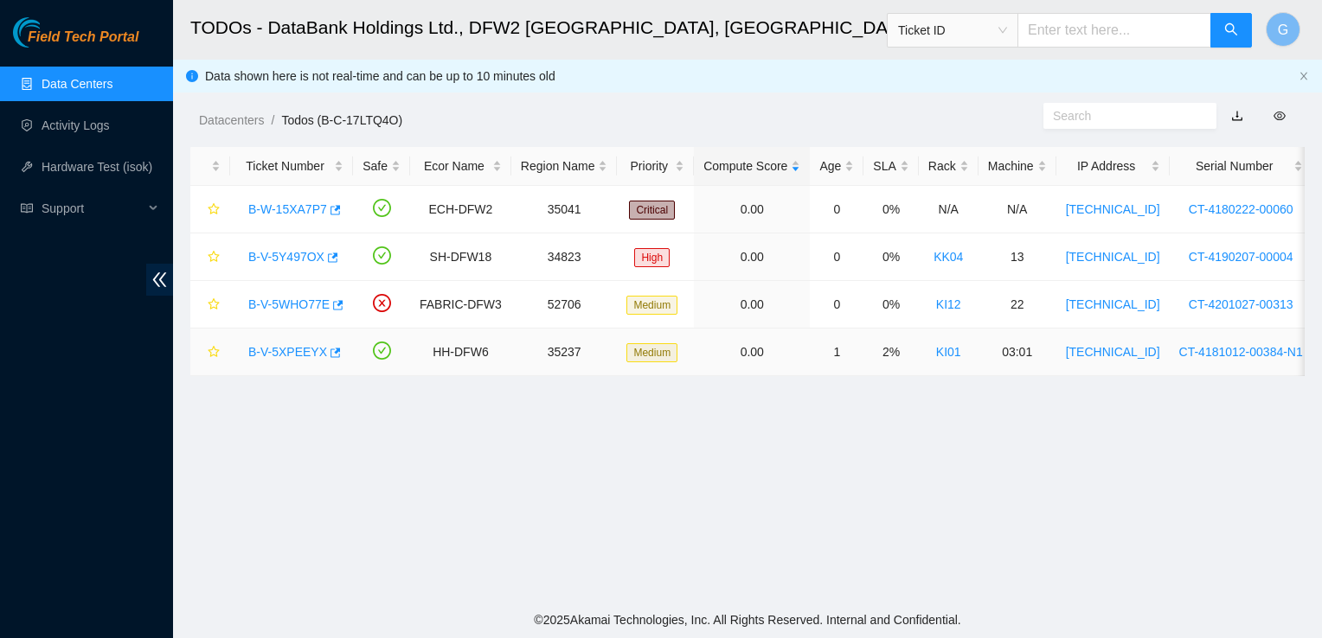
click at [306, 357] on link "B-V-5XPEEYX" at bounding box center [287, 352] width 79 height 14
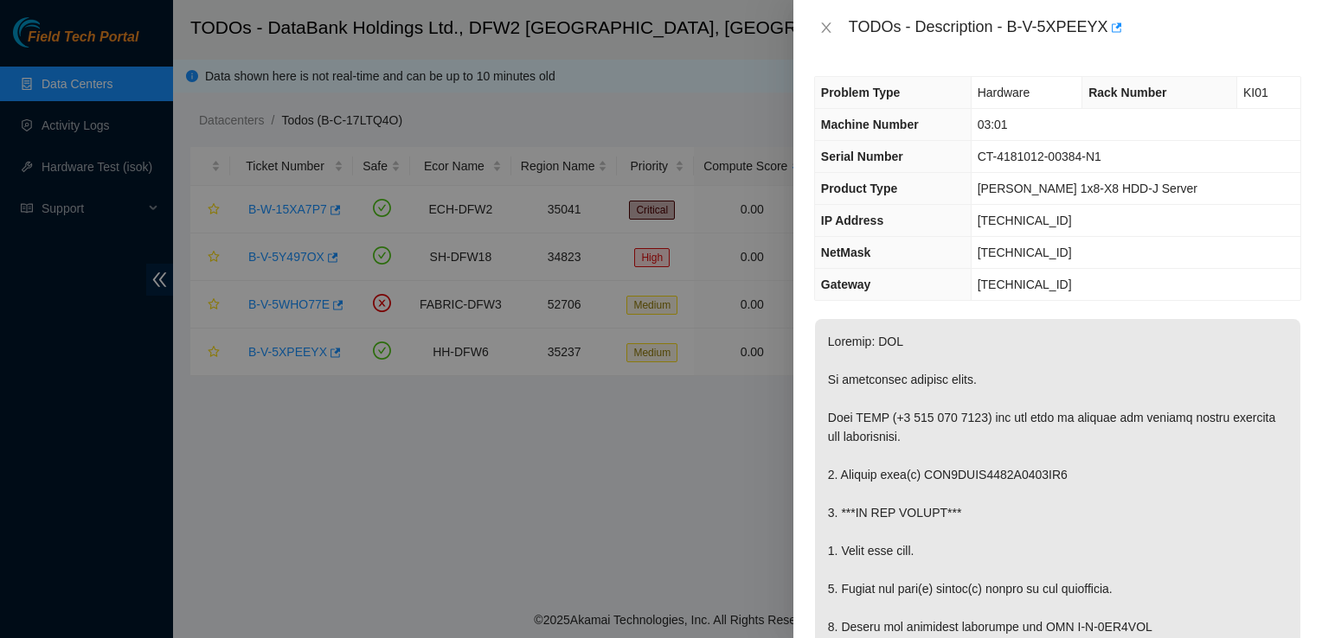
click at [762, 104] on div at bounding box center [661, 319] width 1322 height 638
click at [830, 25] on icon "close" at bounding box center [826, 28] width 14 height 14
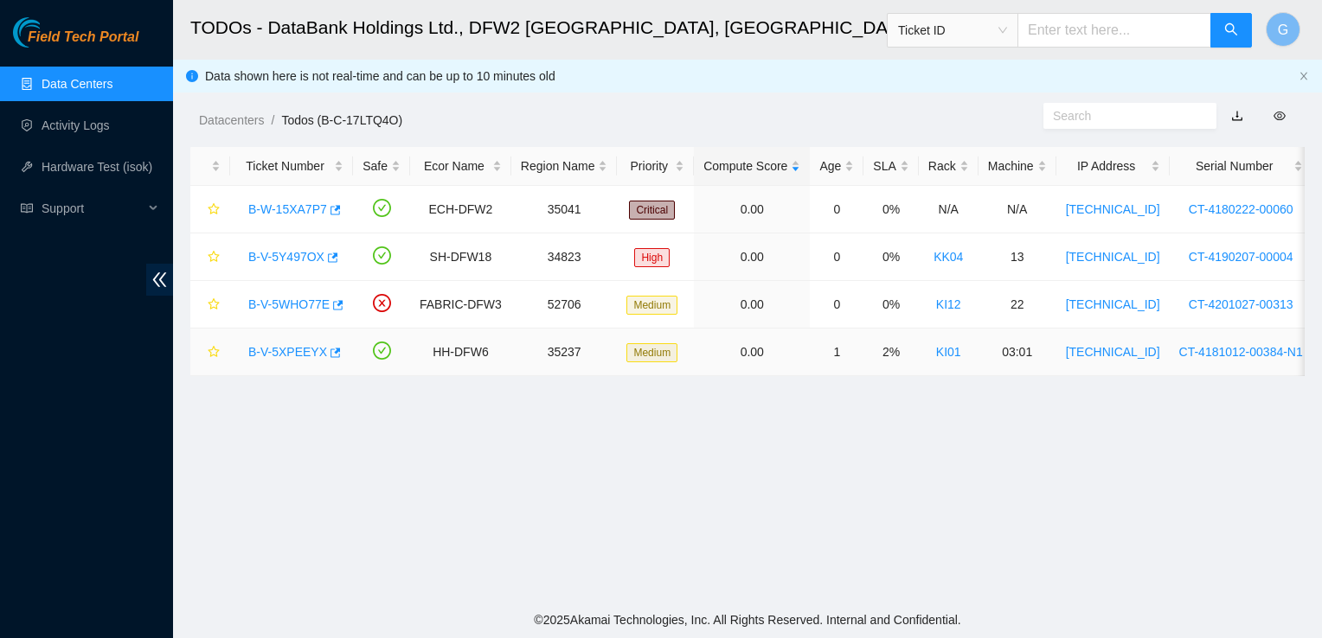
click at [273, 354] on link "B-V-5XPEEYX" at bounding box center [287, 352] width 79 height 14
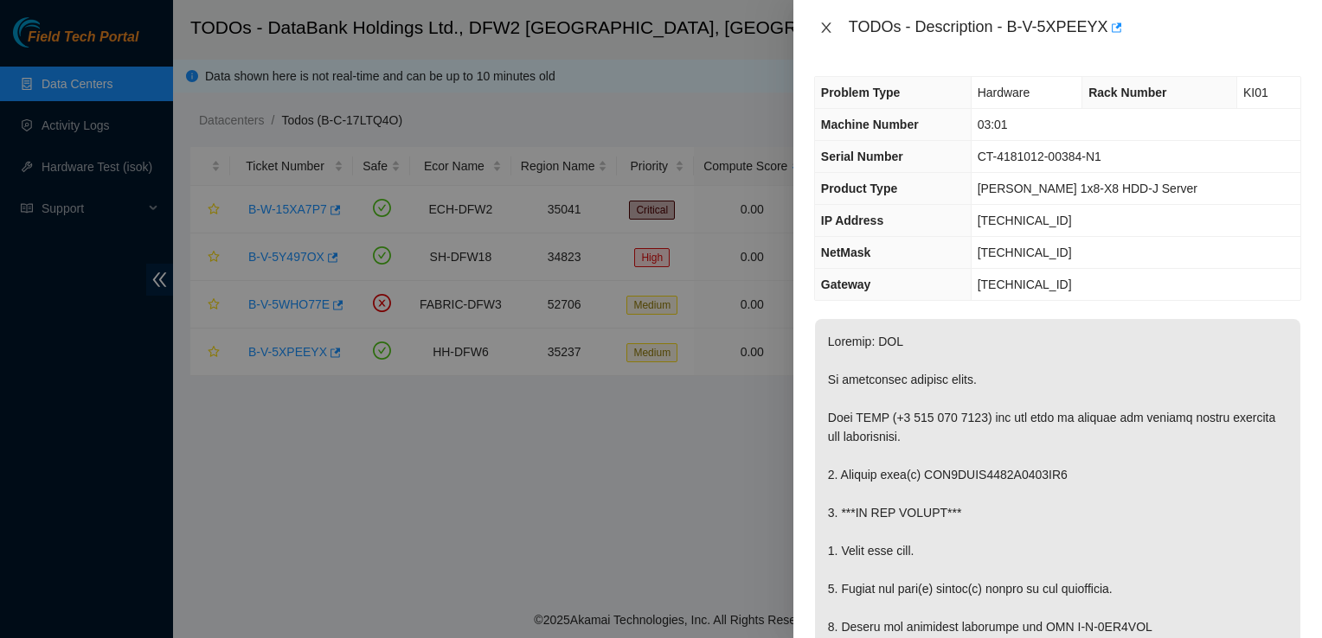
click at [824, 25] on icon "close" at bounding box center [826, 28] width 14 height 14
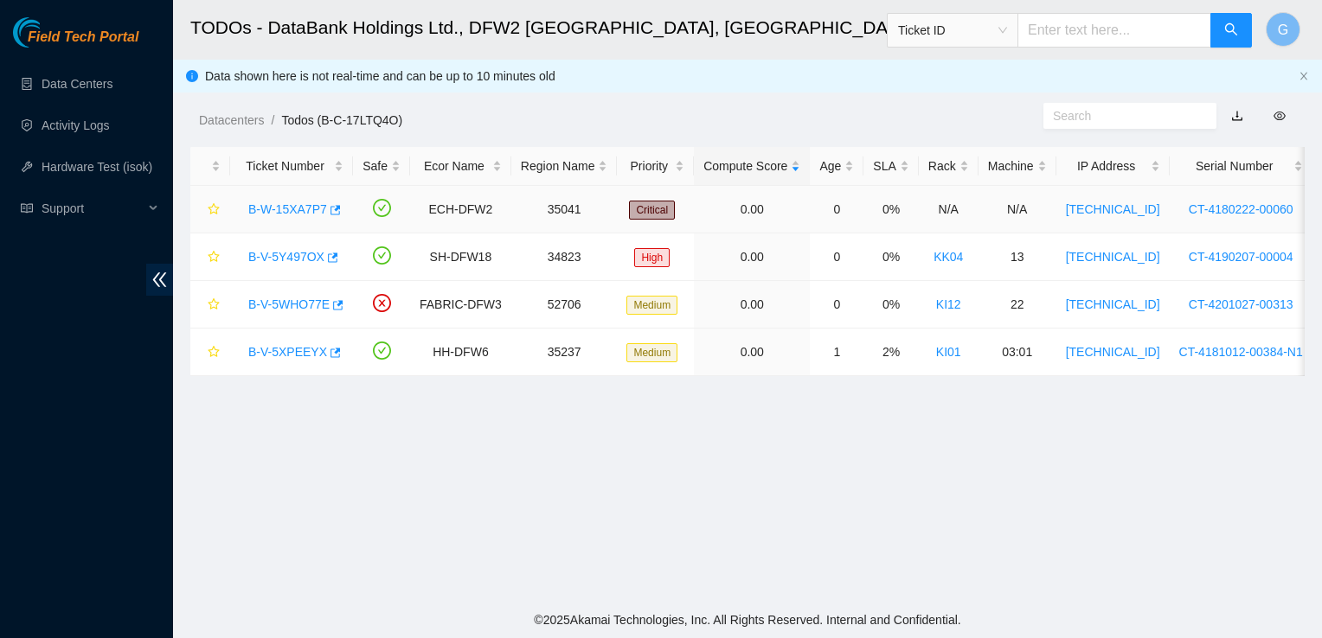
click at [308, 209] on link "B-W-15XA7P7" at bounding box center [287, 209] width 79 height 14
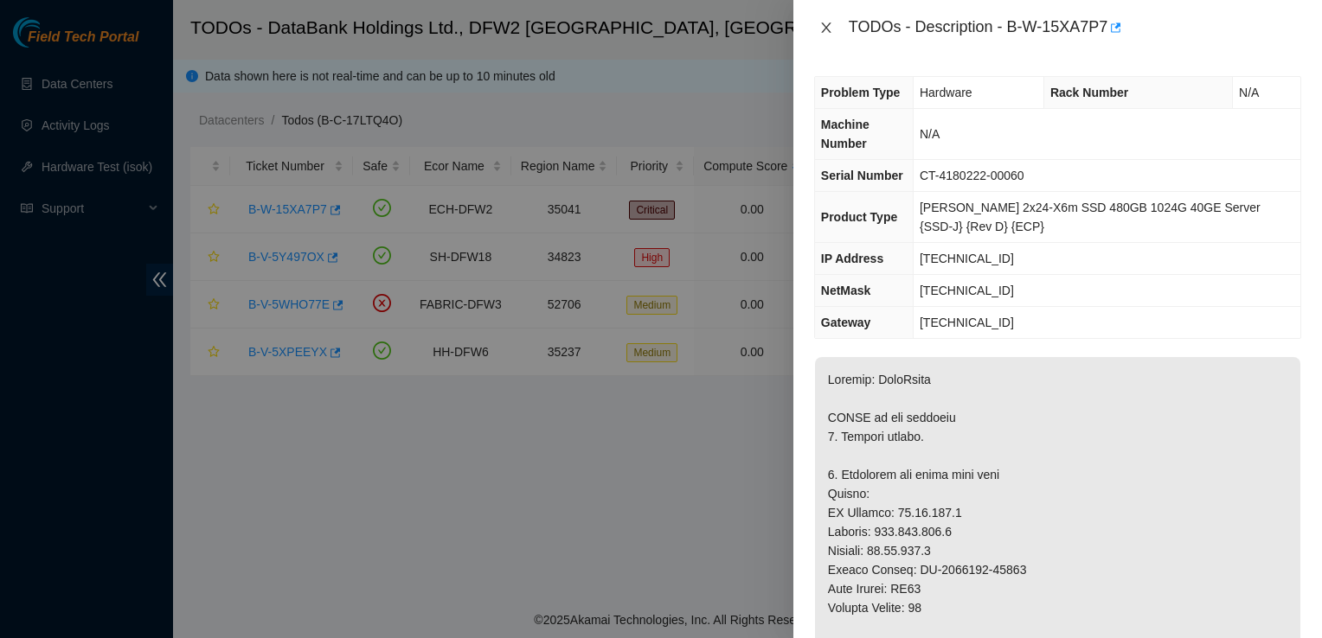
click at [820, 28] on icon "close" at bounding box center [826, 28] width 14 height 14
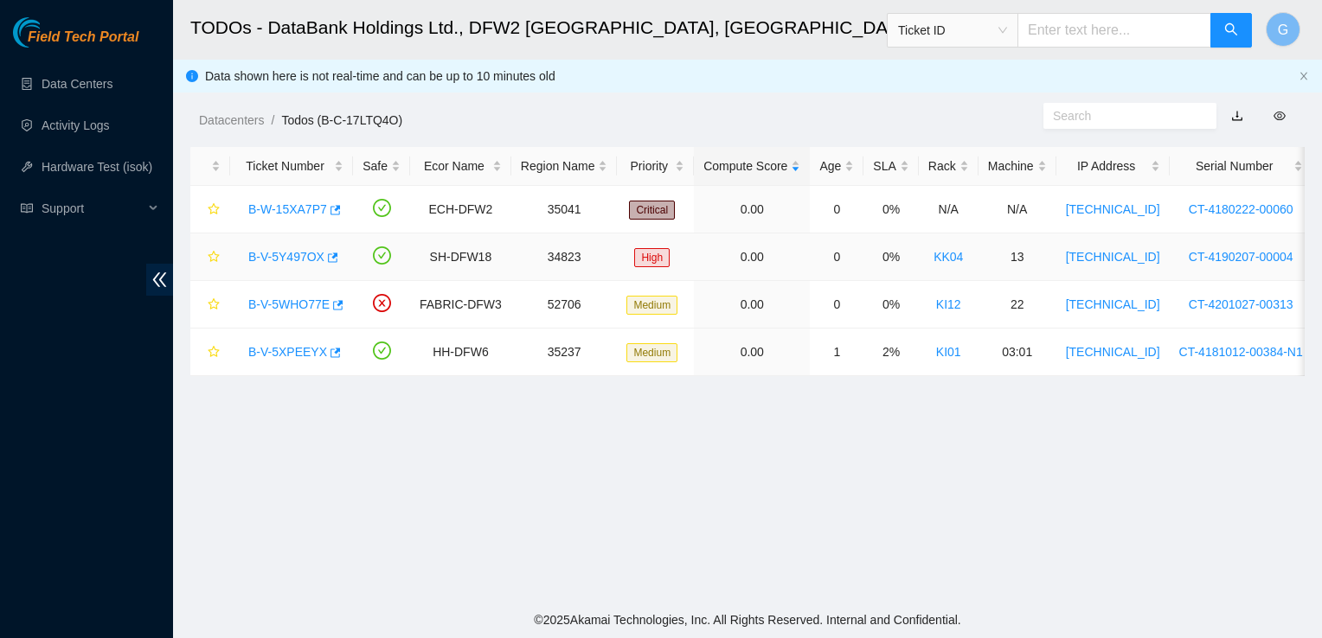
click at [288, 255] on link "B-V-5Y497OX" at bounding box center [286, 257] width 76 height 14
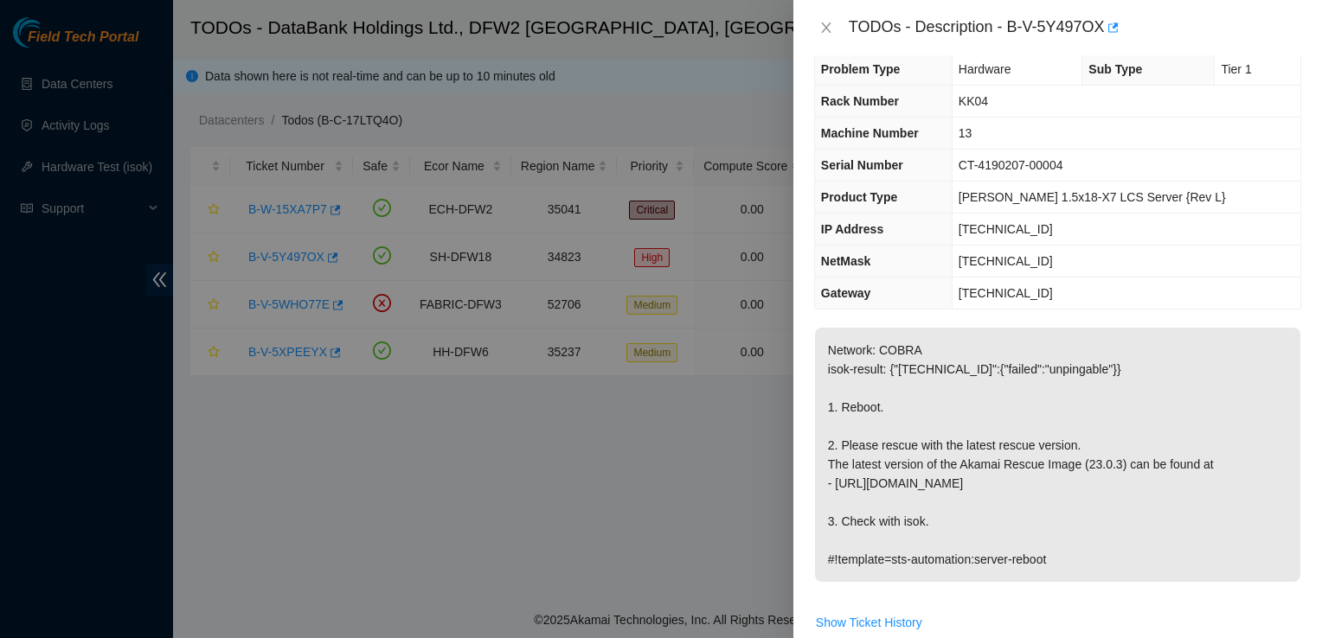
scroll to position [24, 0]
click at [827, 32] on icon "close" at bounding box center [826, 28] width 14 height 14
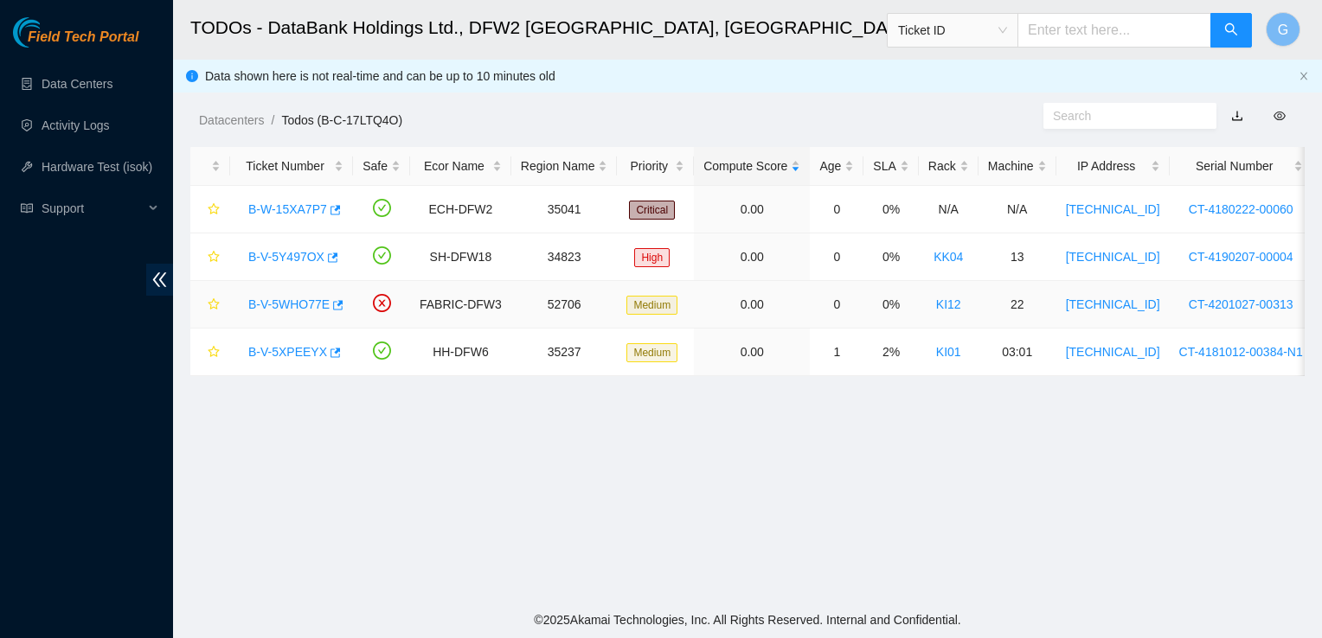
click at [295, 317] on div "B-V-5WHO77E" at bounding box center [292, 305] width 104 height 28
click at [300, 294] on div "B-V-5WHO77E" at bounding box center [292, 305] width 104 height 28
click at [300, 306] on link "B-V-5WHO77E" at bounding box center [288, 305] width 81 height 14
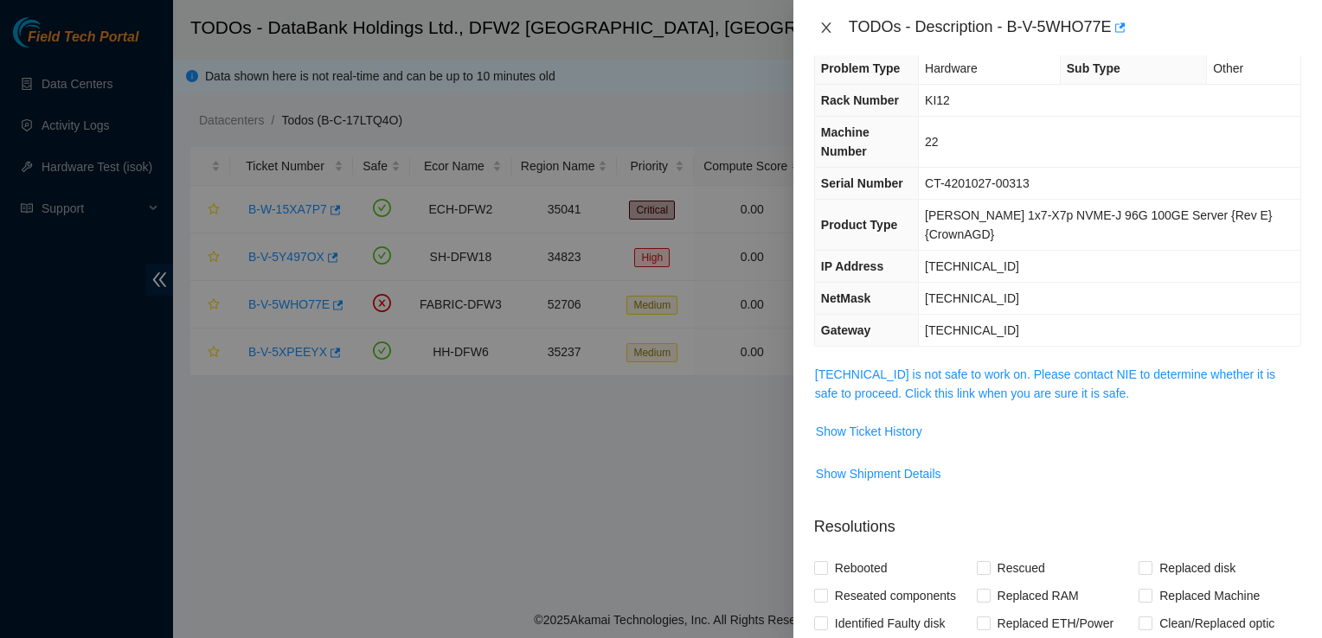
click at [831, 29] on icon "close" at bounding box center [826, 28] width 14 height 14
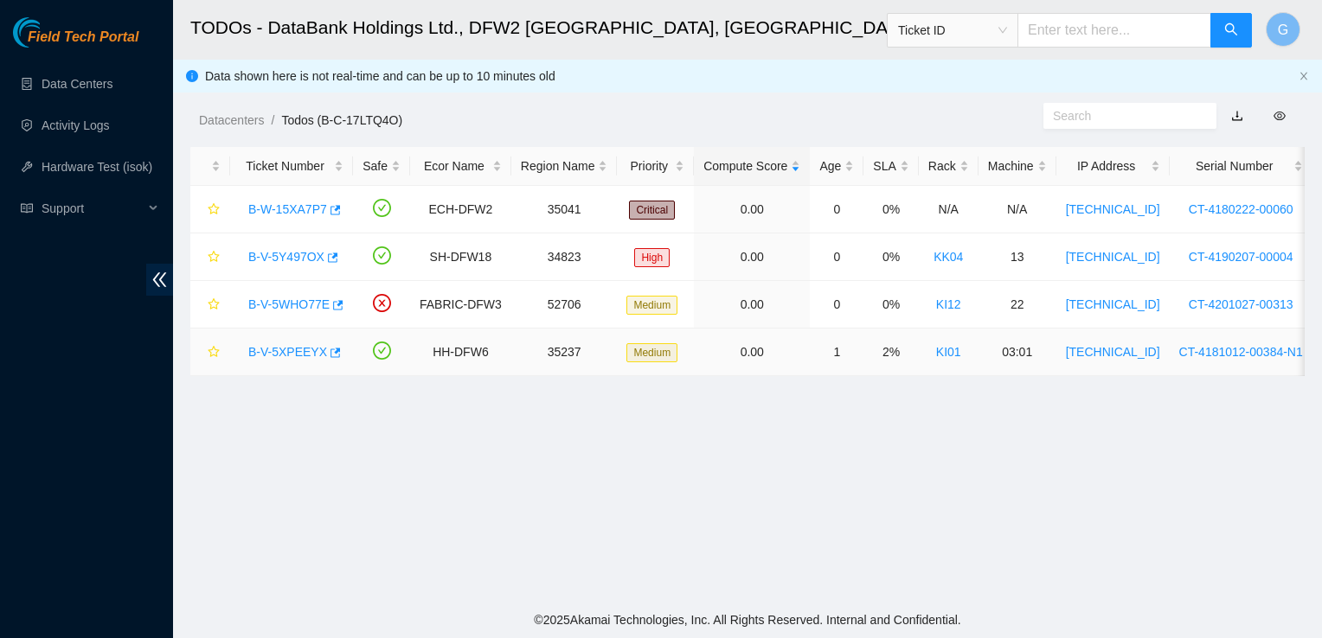
click at [287, 354] on link "B-V-5XPEEYX" at bounding box center [287, 352] width 79 height 14
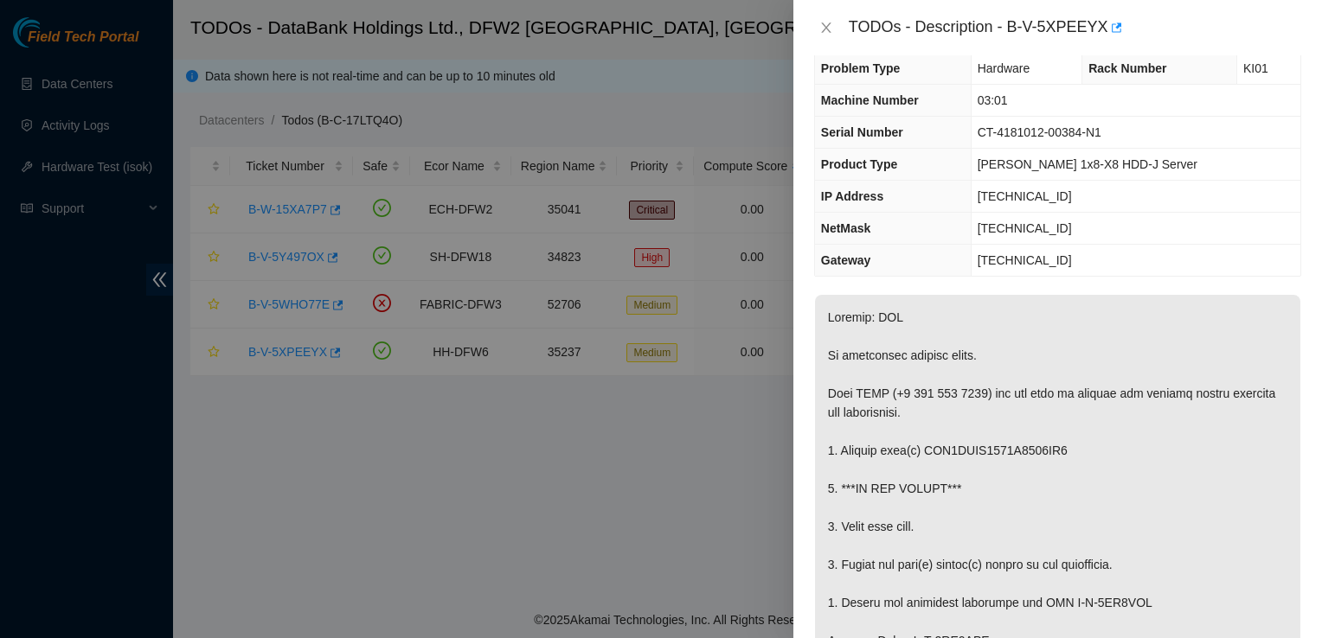
drag, startPoint x: 477, startPoint y: 416, endPoint x: 493, endPoint y: 559, distance: 143.6
click at [493, 559] on div at bounding box center [661, 319] width 1322 height 638
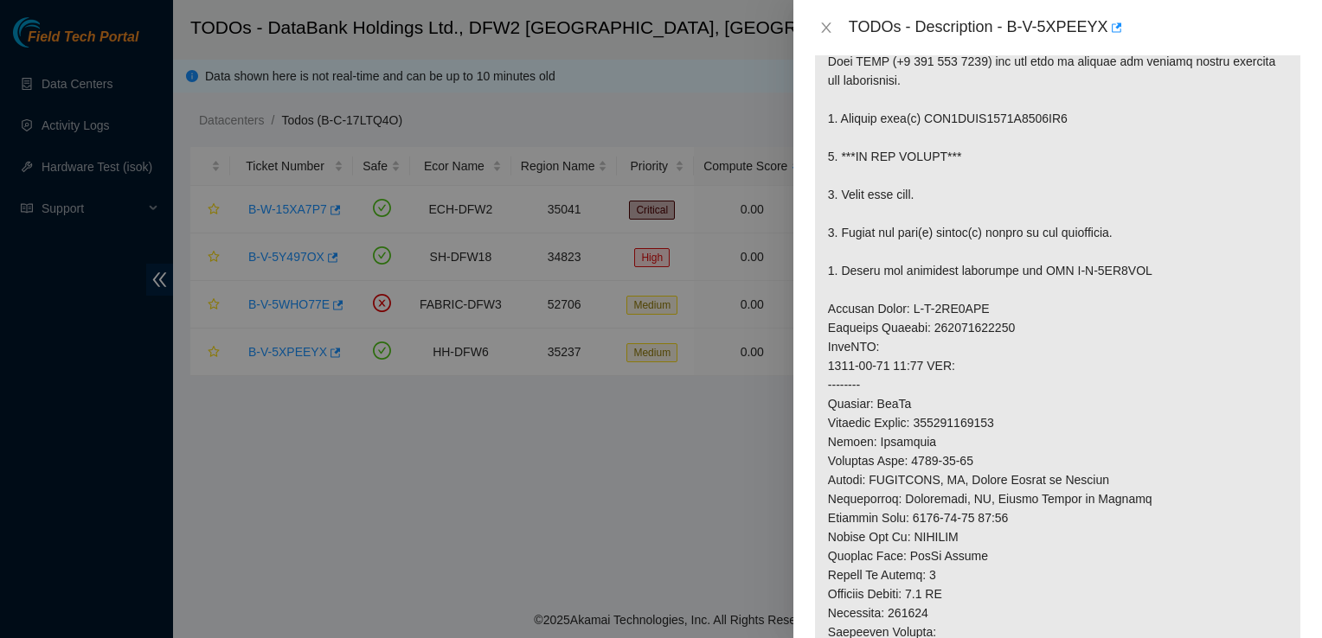
scroll to position [356, 0]
click at [73, 87] on div at bounding box center [661, 319] width 1322 height 638
click at [824, 31] on icon "close" at bounding box center [826, 28] width 14 height 14
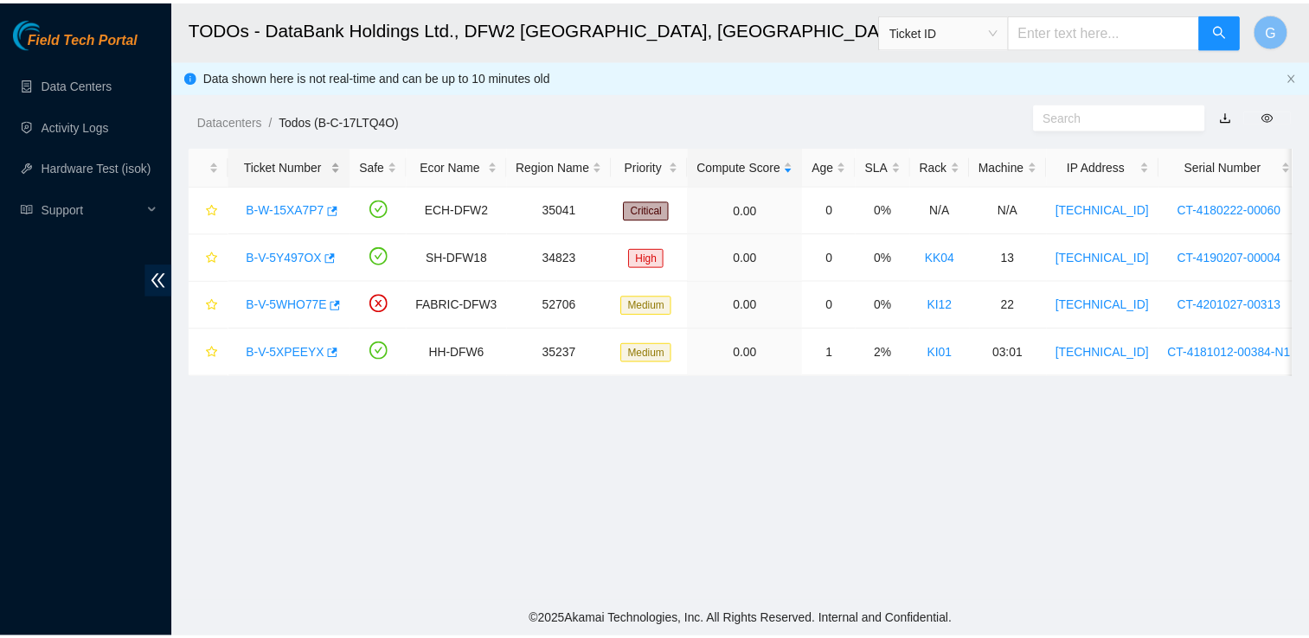
scroll to position [414, 0]
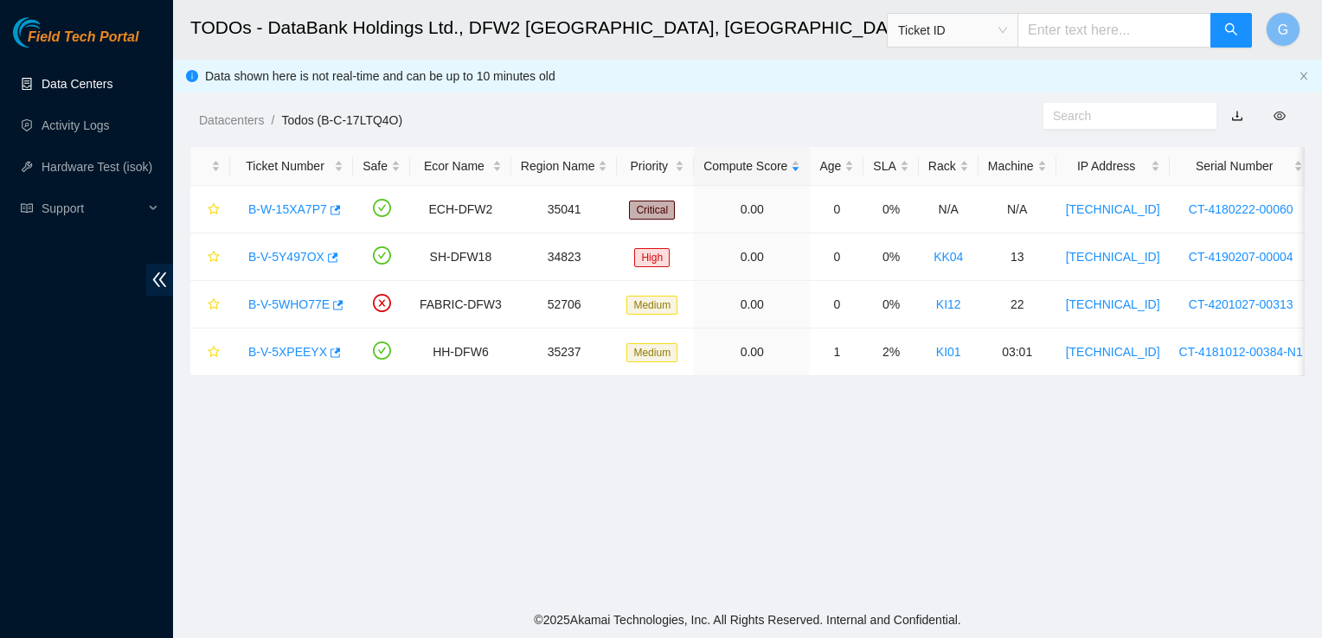
click at [86, 91] on link "Data Centers" at bounding box center [77, 84] width 71 height 14
